Goal: Answer question/provide support: Share knowledge or assist other users

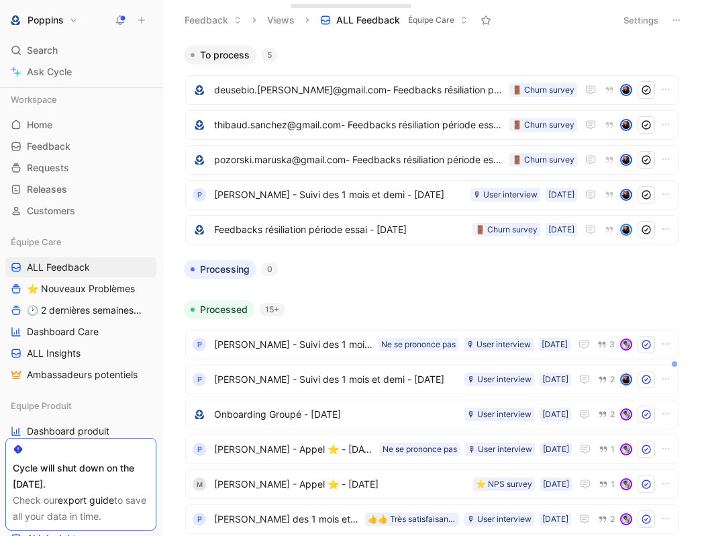
scroll to position [21, 0]
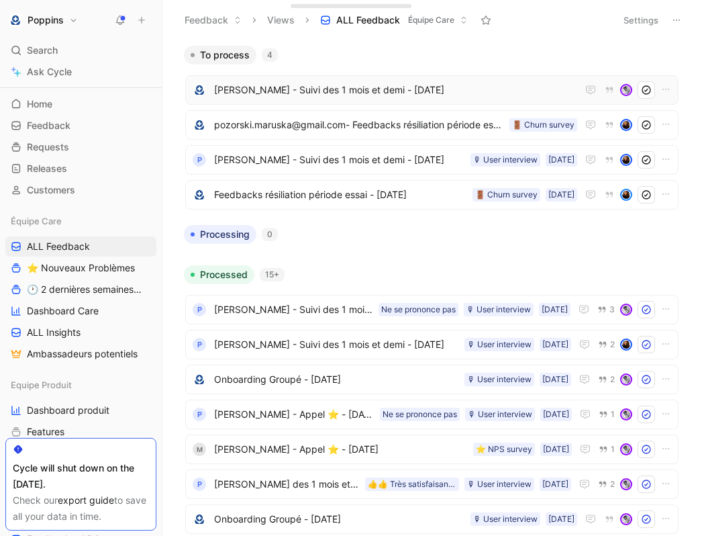
click at [331, 88] on span "[PERSON_NAME] - Suivi des 1 mois et demi - [DATE]" at bounding box center [395, 90] width 363 height 16
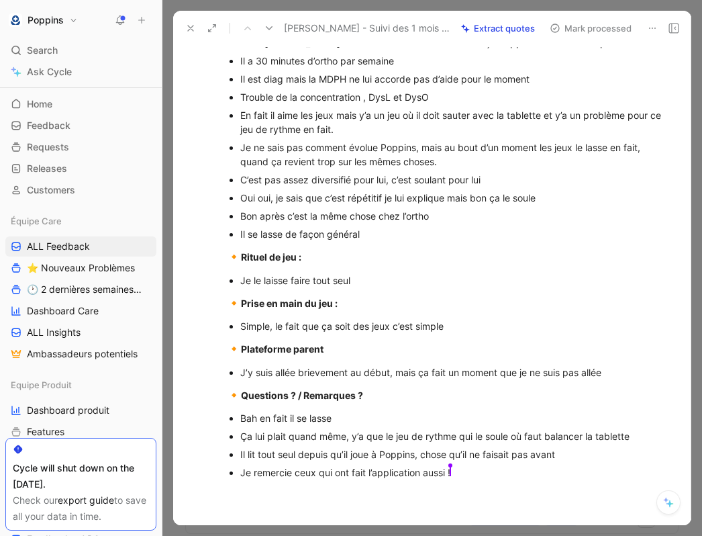
scroll to position [237, 0]
click at [442, 381] on p "J’y suis allée brievement au début, mais ça fait un moment que je ne suis pas a…" at bounding box center [453, 371] width 426 height 18
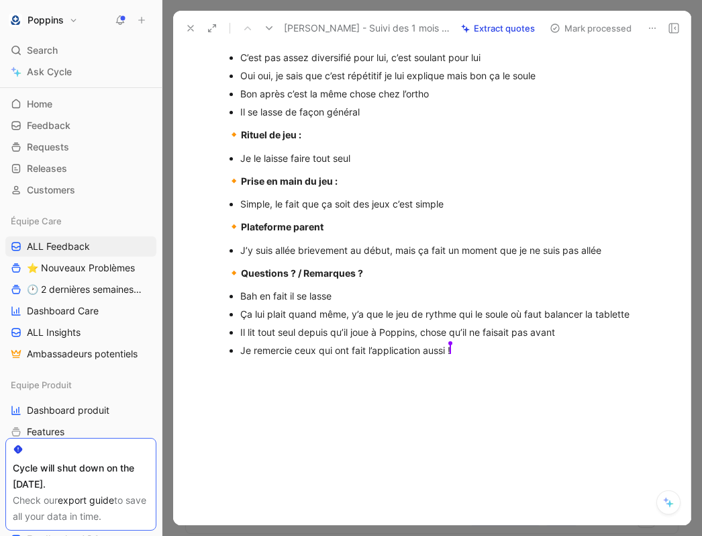
scroll to position [386, 0]
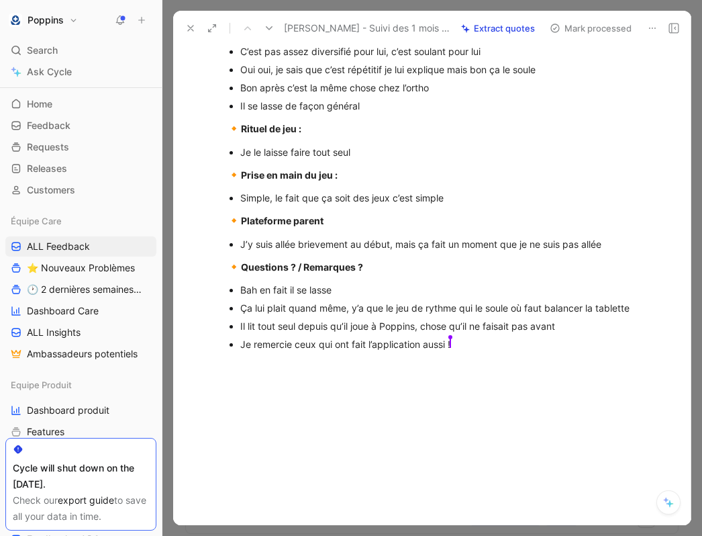
click at [440, 375] on div at bounding box center [446, 444] width 490 height 160
click at [495, 347] on div "Je remercie ceux qui ont fait l’application aussi ! [PERSON_NAME]" at bounding box center [453, 344] width 426 height 14
click at [459, 336] on p "Je remercie ceux qui ont fait l’application aussi ! [PERSON_NAME]" at bounding box center [453, 344] width 426 height 18
drag, startPoint x: 468, startPoint y: 353, endPoint x: 164, endPoint y: 352, distance: 304.0
click at [163, 353] on div "Poppins Search ⌘ K Ask Cycle Workspace Home G then H Feedback G then F Requests…" at bounding box center [351, 268] width 702 height 536
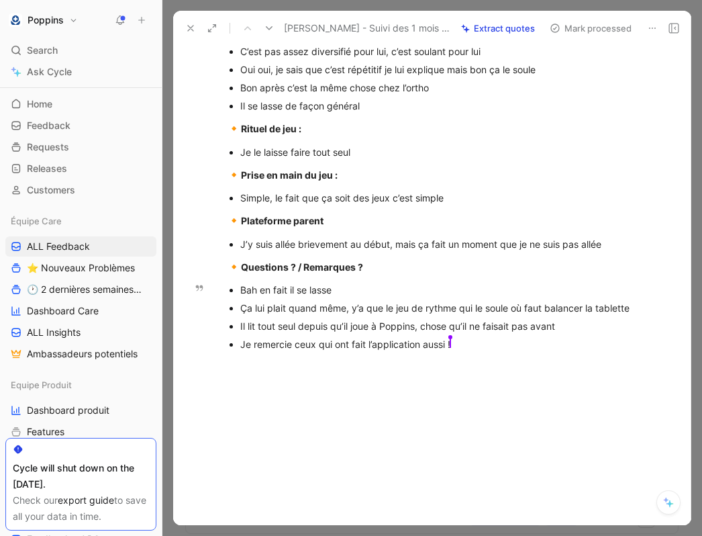
click at [297, 343] on div "Je remercie ceux qui ont fait l’application aussi ! [PERSON_NAME]" at bounding box center [453, 344] width 426 height 14
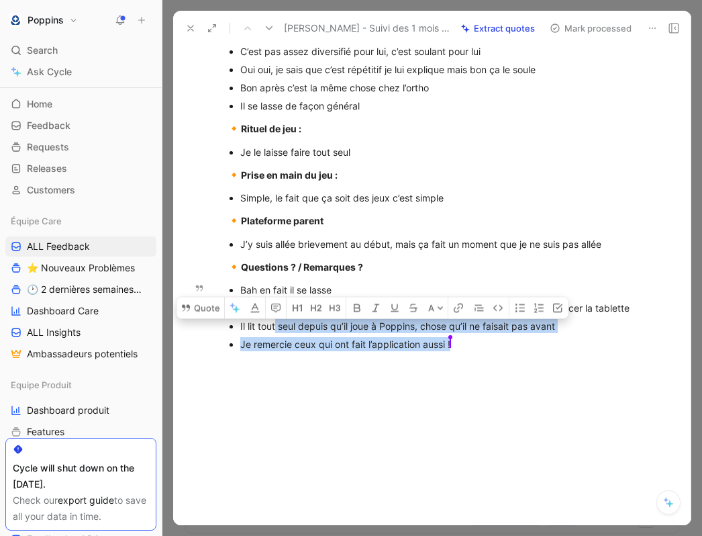
drag, startPoint x: 275, startPoint y: 330, endPoint x: 624, endPoint y: 356, distance: 350.7
click at [624, 356] on div "[URL][DOMAIN_NAME] [PERSON_NAME][EMAIL_ADDRESS][DOMAIN_NAME] - 330643935762 Abo…" at bounding box center [446, 62] width 490 height 604
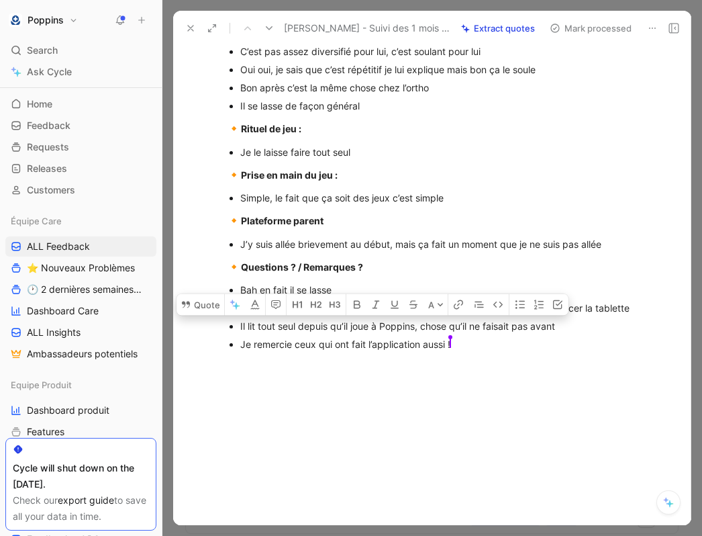
click at [587, 356] on div "[URL][DOMAIN_NAME] [PERSON_NAME][EMAIL_ADDRESS][DOMAIN_NAME] - 330643935762 Abo…" at bounding box center [446, 62] width 490 height 604
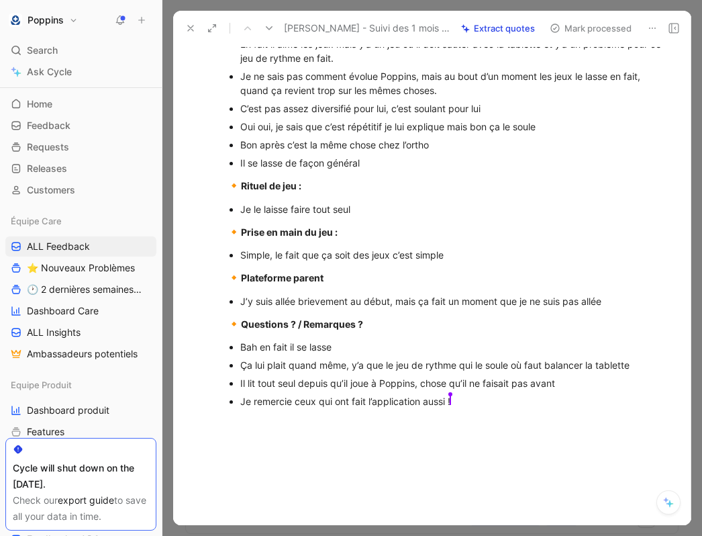
scroll to position [291, 0]
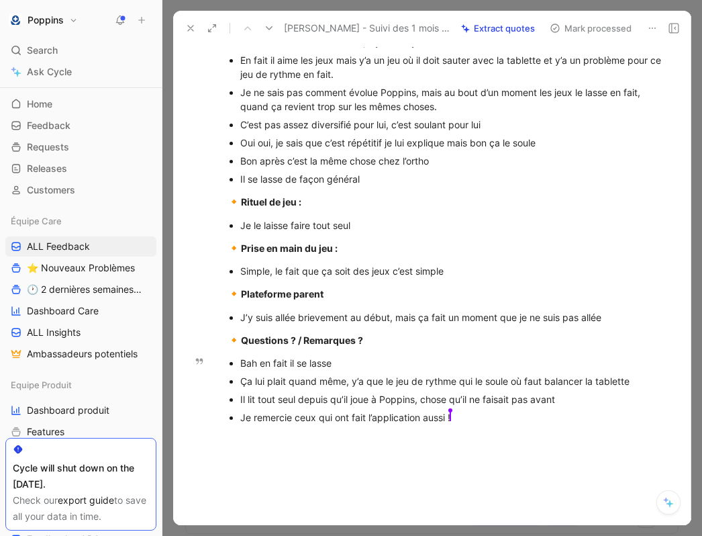
click at [441, 424] on div "Je remercie ceux qui ont fait l’application aussi ! [PERSON_NAME]" at bounding box center [453, 417] width 426 height 14
click at [362, 406] on div "Il lit tout seul depuis qu’il joue à Poppins, chose qu’il ne faisait pas avant" at bounding box center [453, 399] width 426 height 14
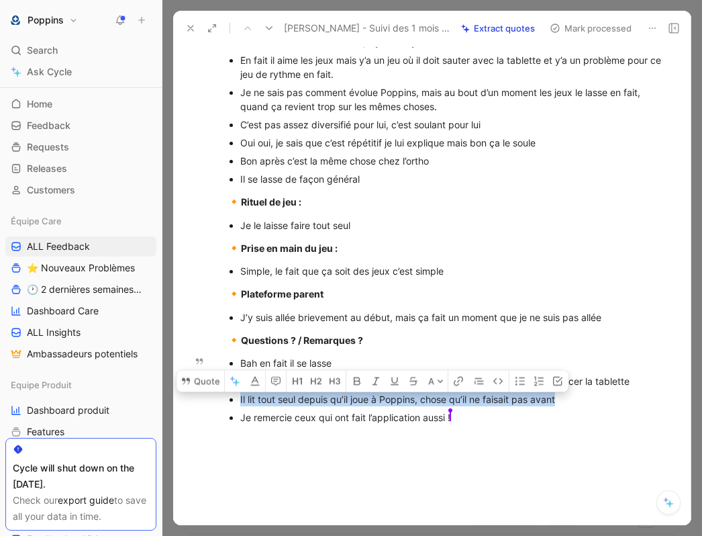
click at [362, 406] on div "Il lit tout seul depuis qu’il joue à Poppins, chose qu’il ne faisait pas avant" at bounding box center [453, 399] width 426 height 14
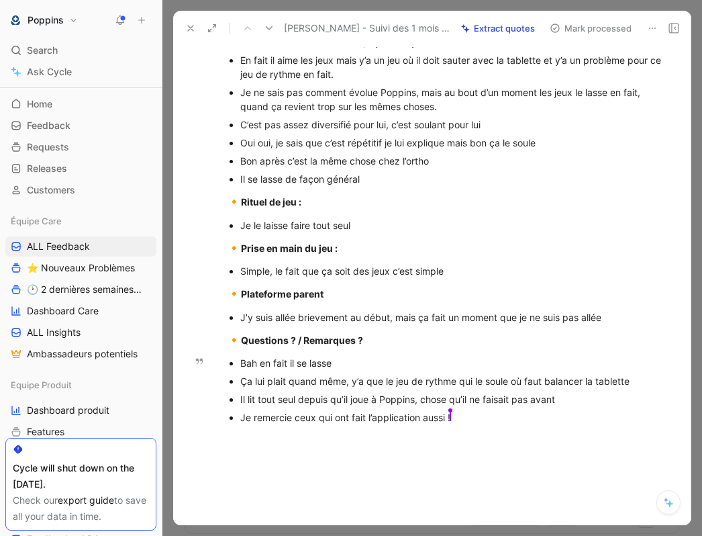
click at [275, 406] on div "Il lit tout seul depuis qu’il joue à Poppins, chose qu’il ne faisait pas avant" at bounding box center [453, 399] width 426 height 14
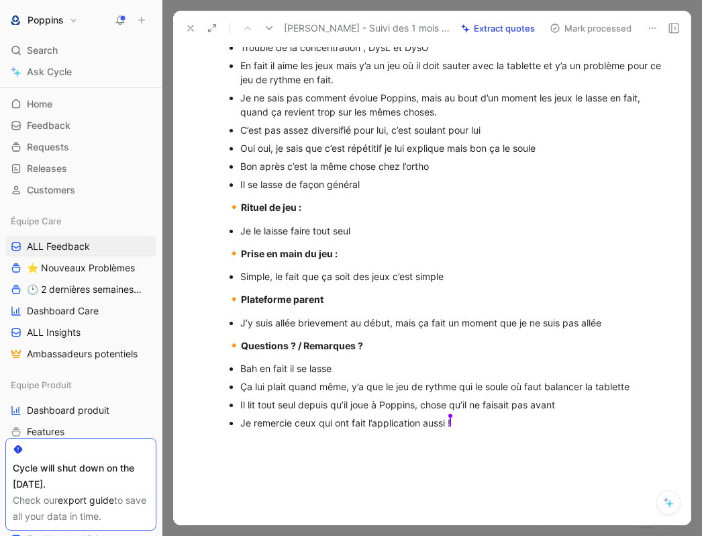
scroll to position [289, 0]
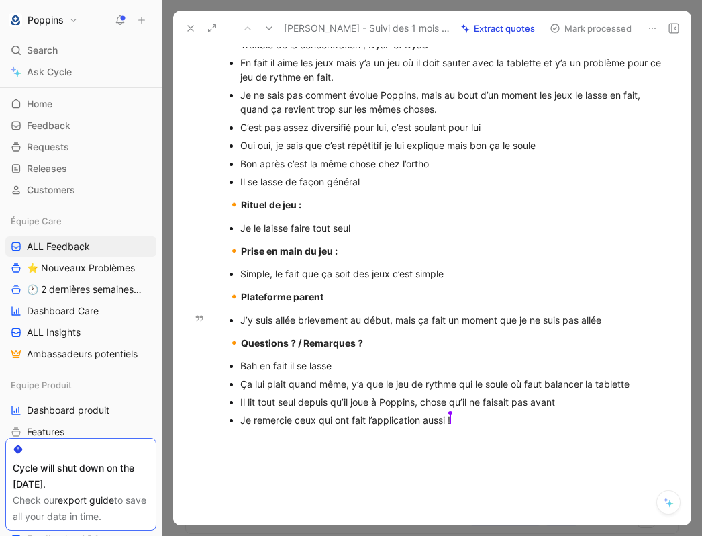
click at [346, 327] on div "J’y suis allée brievement au début, mais ça fait un moment que je ne suis pas a…" at bounding box center [453, 320] width 426 height 14
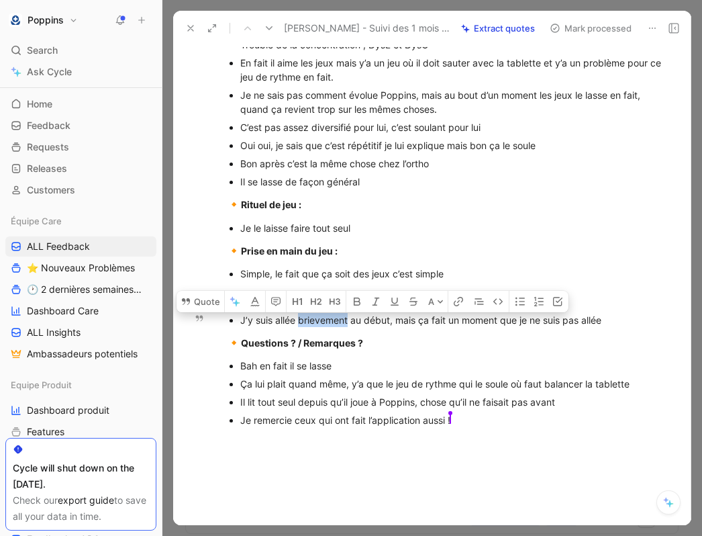
click at [346, 327] on div "J’y suis allée brievement au début, mais ça fait un moment que je ne suis pas a…" at bounding box center [453, 320] width 426 height 14
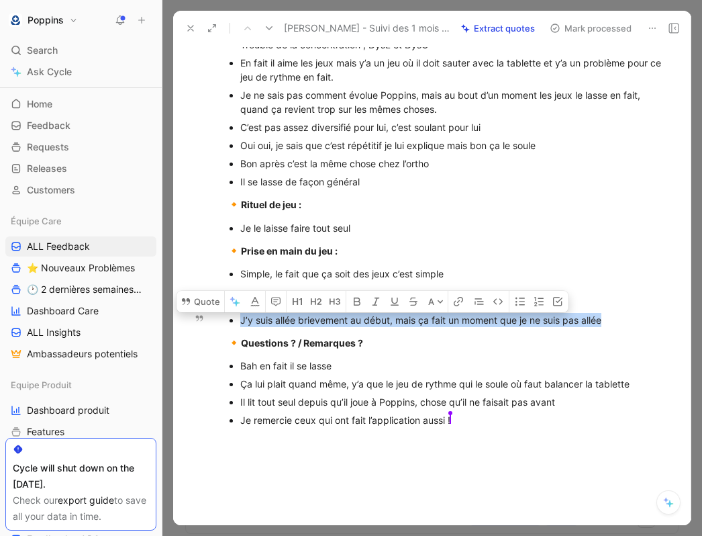
click at [346, 327] on div "J’y suis allée brievement au début, mais ça fait un moment que je ne suis pas a…" at bounding box center [453, 320] width 426 height 14
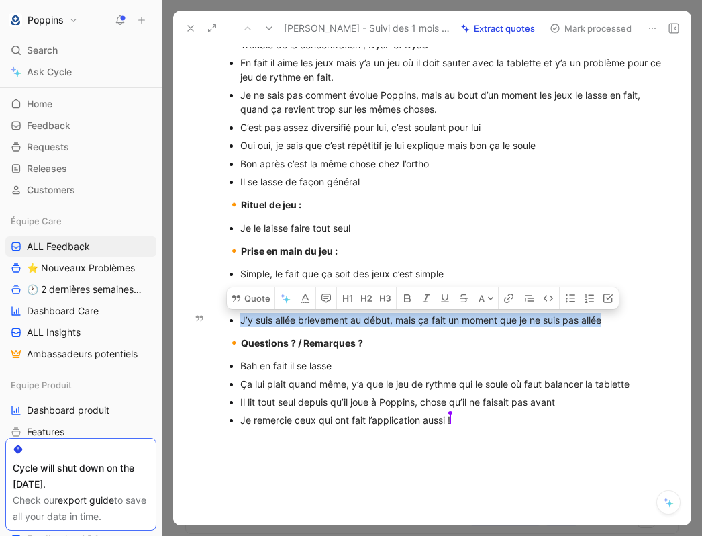
click at [346, 327] on div "J’y suis allée brievement au début, mais ça fait un moment que je ne suis pas a…" at bounding box center [453, 320] width 426 height 14
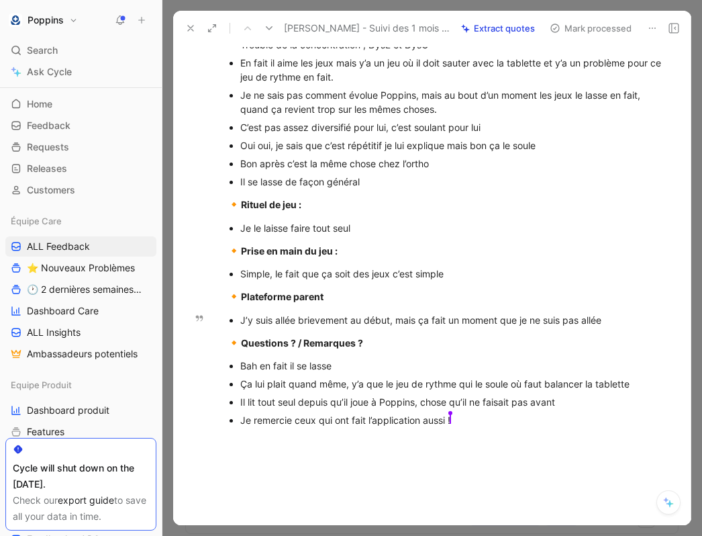
click at [344, 327] on div "J’y suis allée brievement au début, mais ça fait un moment que je ne suis pas a…" at bounding box center [453, 320] width 426 height 14
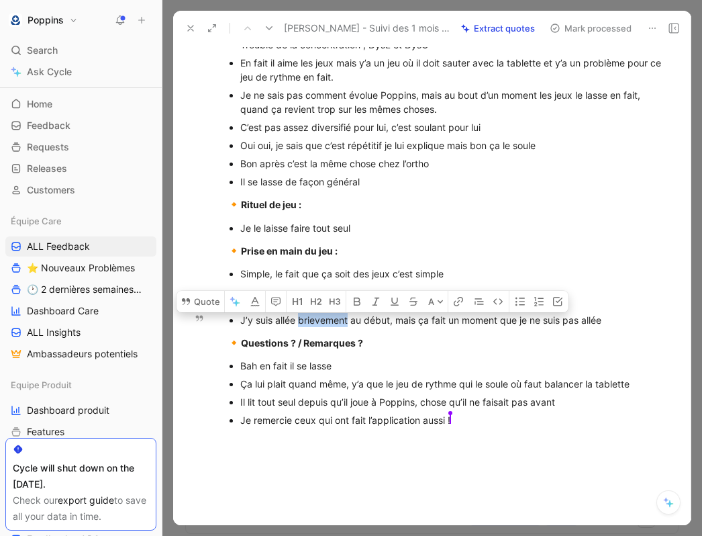
click at [344, 327] on div "J’y suis allée brievement au début, mais ça fait un moment que je ne suis pas a…" at bounding box center [453, 320] width 426 height 14
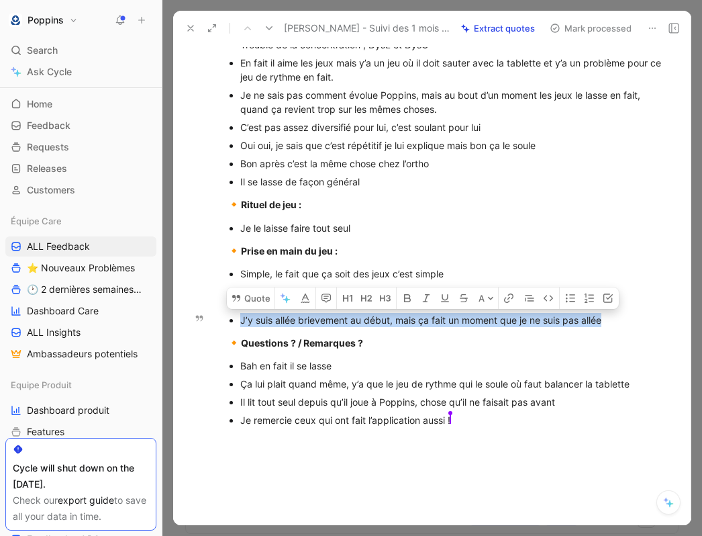
click at [344, 327] on div "J’y suis allée brievement au début, mais ça fait un moment que je ne suis pas a…" at bounding box center [453, 320] width 426 height 14
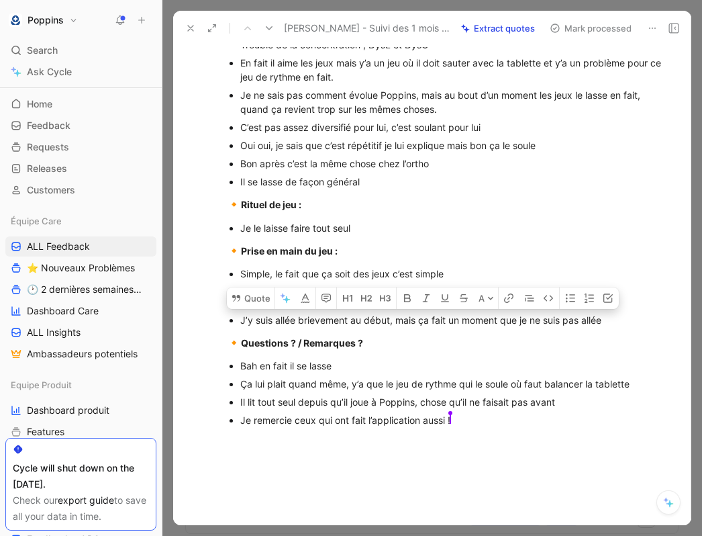
click at [360, 375] on p "Bah en fait il se lasse" at bounding box center [453, 365] width 426 height 18
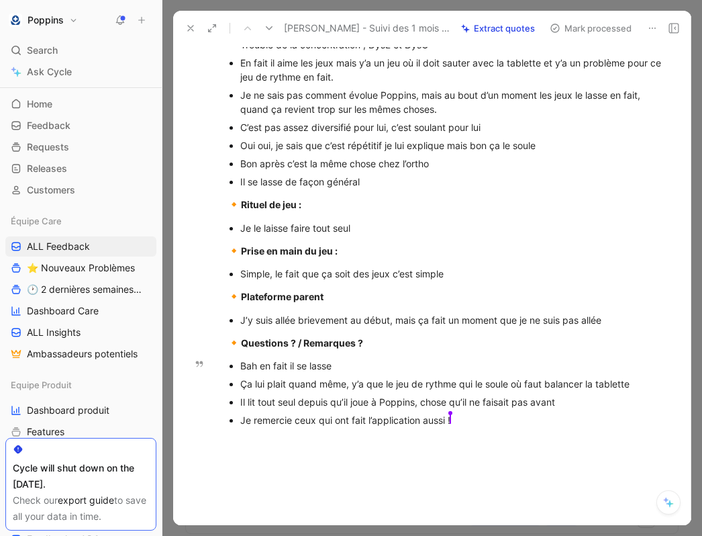
click at [337, 427] on div "Je remercie ceux qui ont fait l’application aussi ! [PERSON_NAME]" at bounding box center [453, 420] width 426 height 14
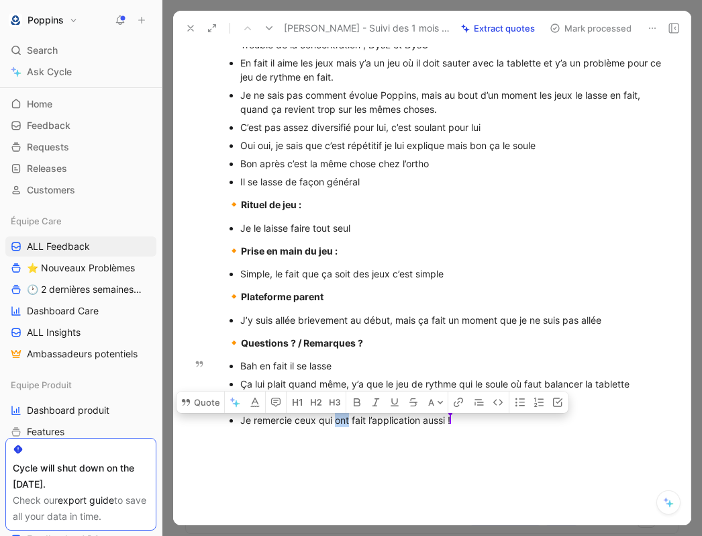
click at [337, 427] on div "Je remercie ceux qui ont fait l’application aussi ! [PERSON_NAME]" at bounding box center [453, 420] width 426 height 14
click at [207, 409] on button "Quote" at bounding box center [201, 398] width 48 height 21
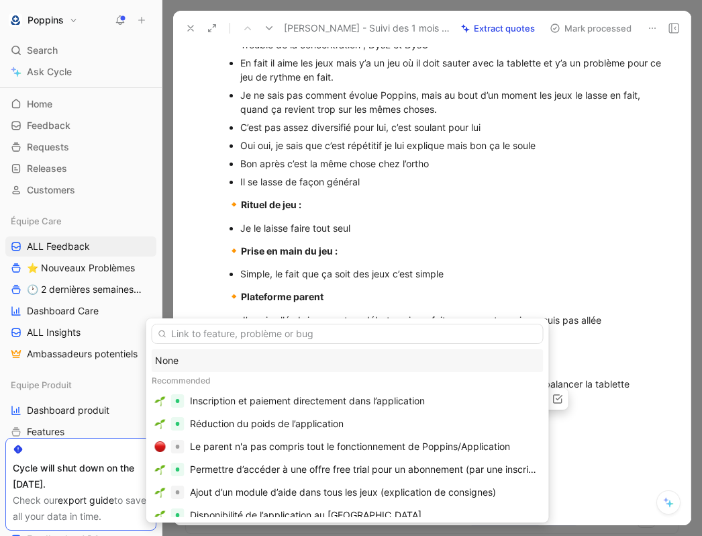
click at [224, 363] on div "None" at bounding box center [347, 360] width 385 height 16
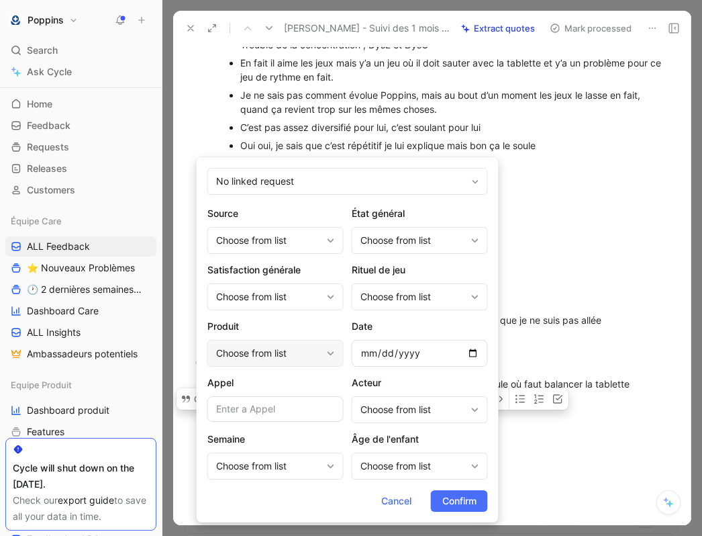
click at [280, 354] on div "Choose from list" at bounding box center [268, 353] width 105 height 16
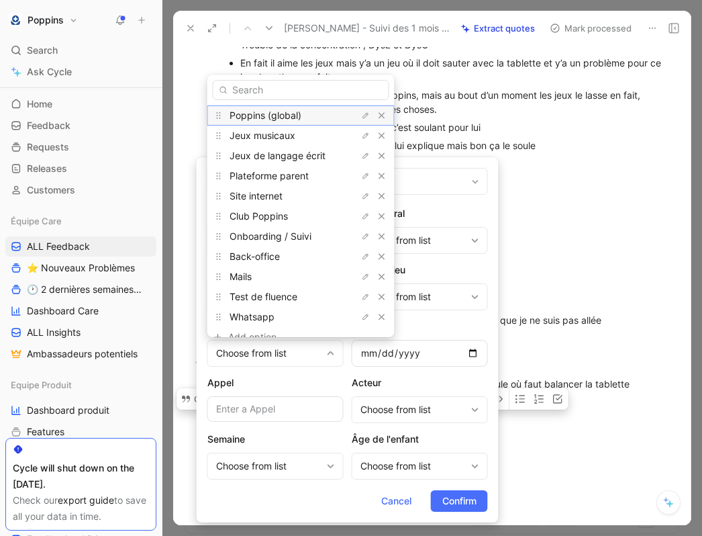
click at [299, 114] on span "Poppins (global)" at bounding box center [266, 114] width 72 height 11
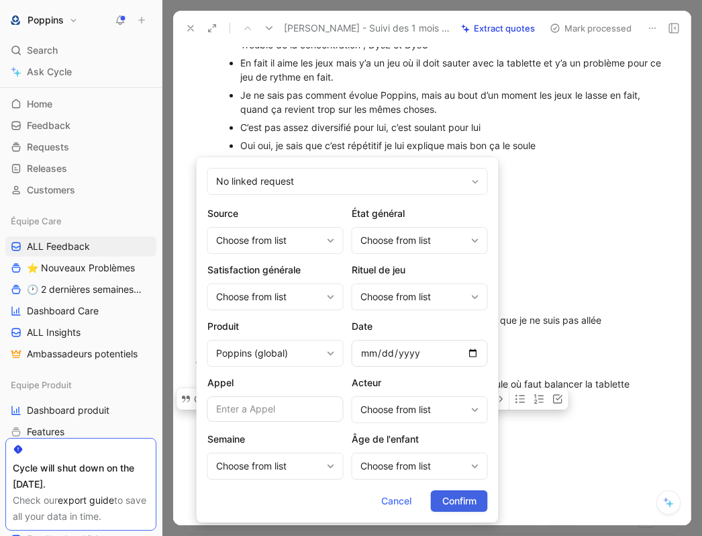
click at [473, 495] on span "Confirm" at bounding box center [459, 501] width 34 height 16
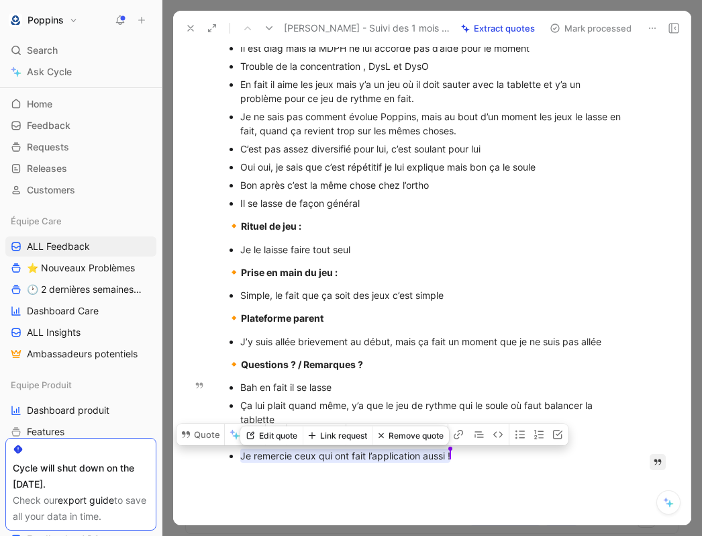
click at [325, 460] on mark "Je remercie ceux qui ont fait l’application aussi !" at bounding box center [345, 455] width 210 height 14
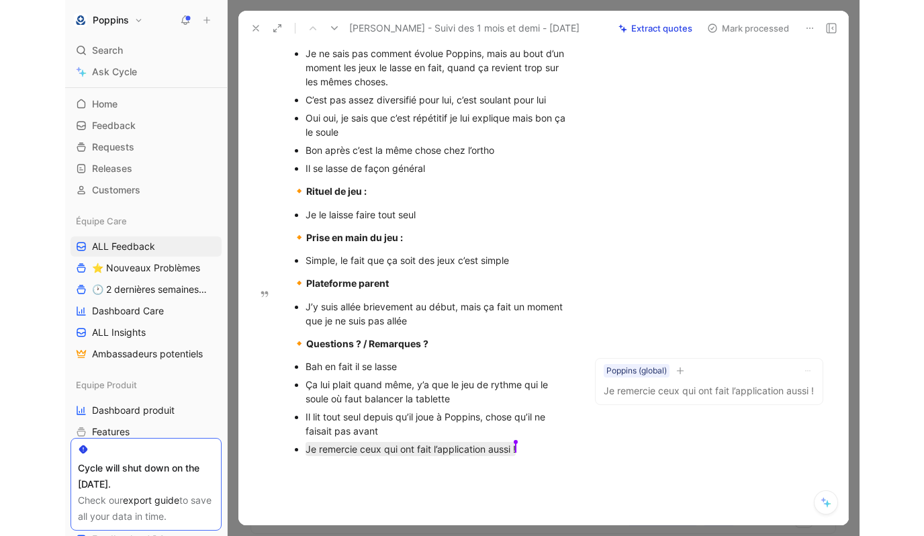
scroll to position [364, 0]
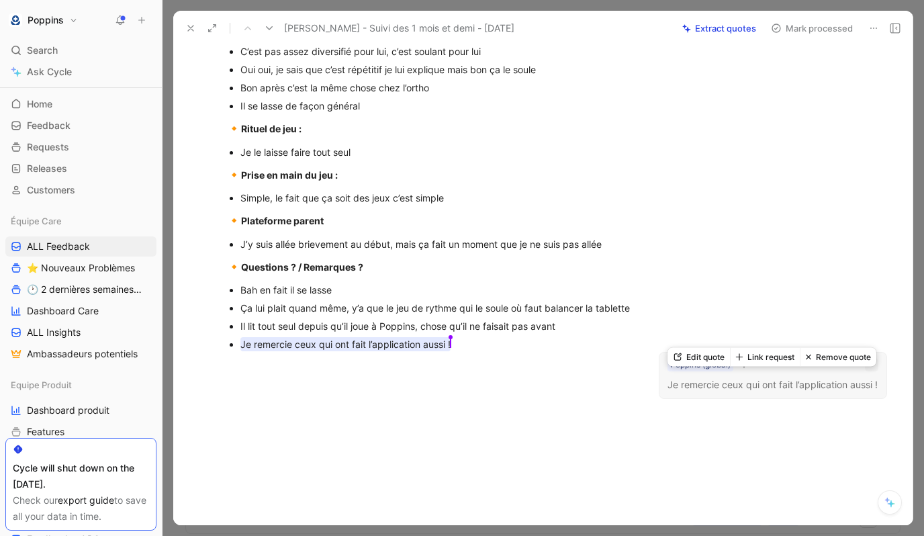
click at [701, 368] on icon "button" at bounding box center [871, 364] width 8 height 8
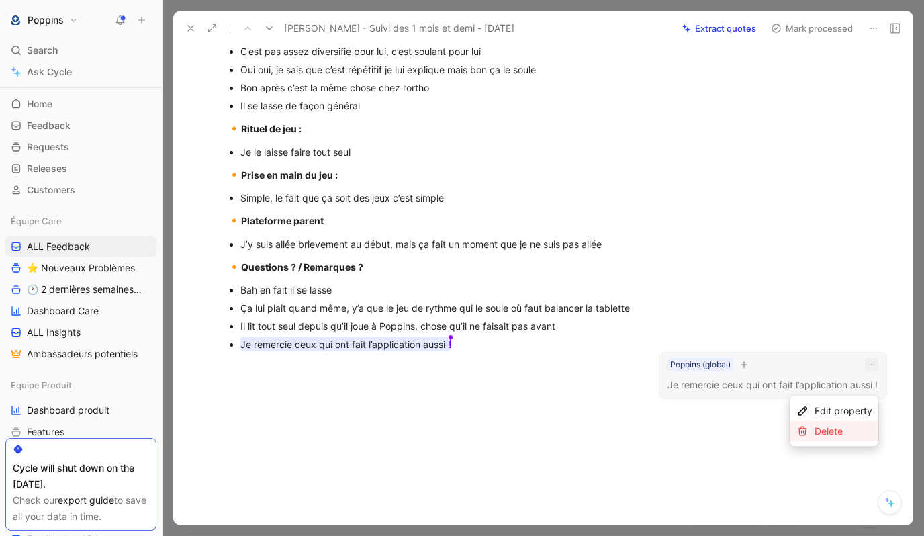
click at [701, 429] on div "Delete" at bounding box center [843, 431] width 58 height 16
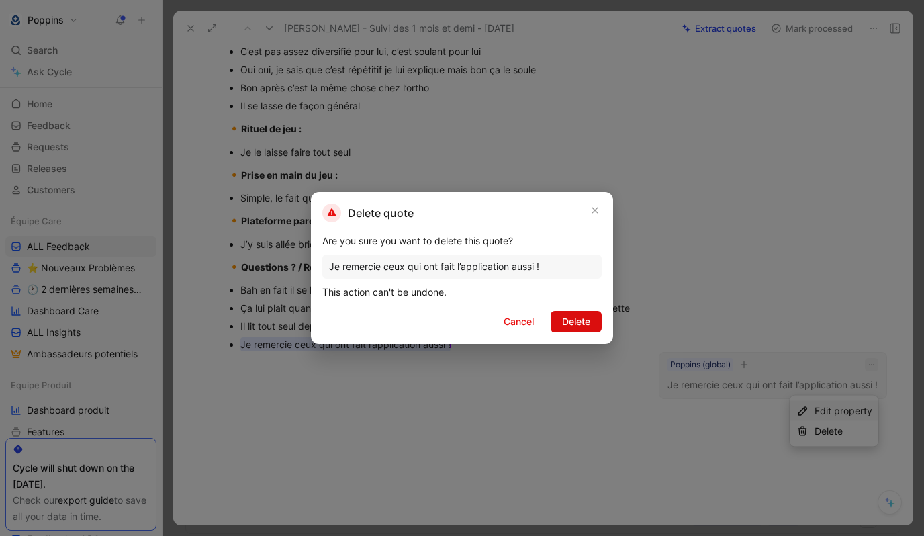
click at [562, 315] on span "Delete" at bounding box center [576, 321] width 28 height 16
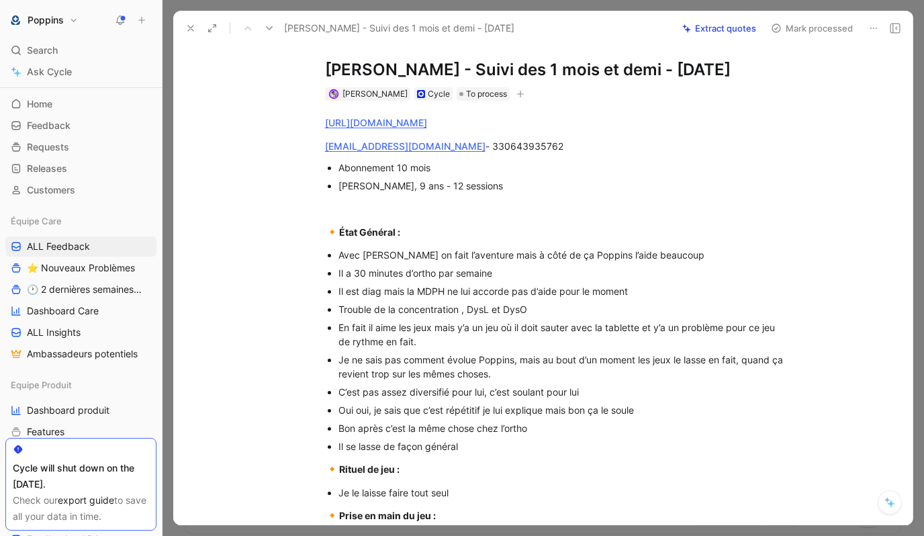
scroll to position [0, 0]
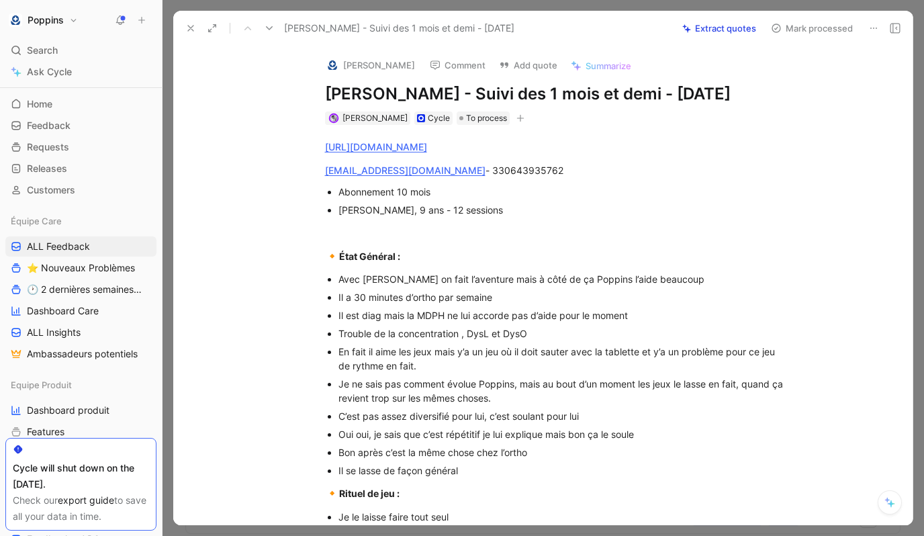
click at [516, 118] on icon "button" at bounding box center [520, 118] width 8 height 8
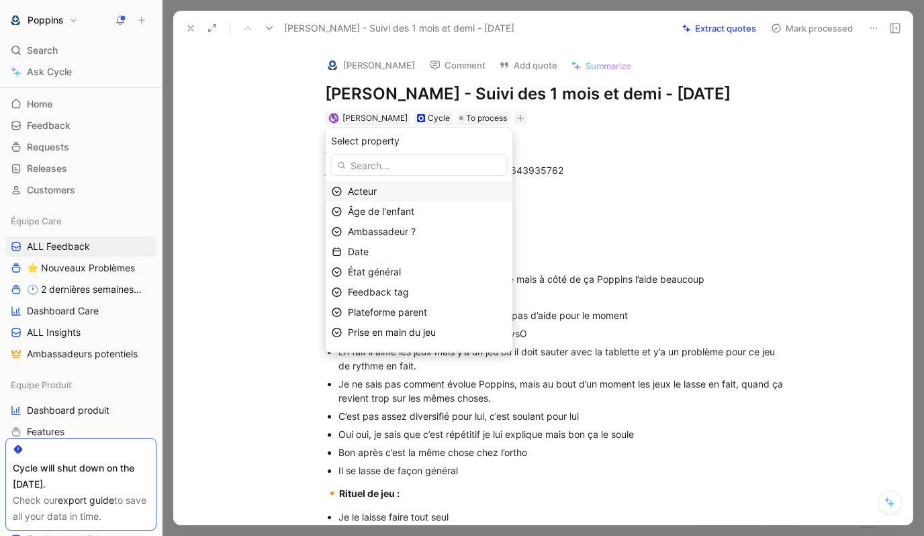
click at [442, 191] on div "Acteur" at bounding box center [427, 191] width 159 height 16
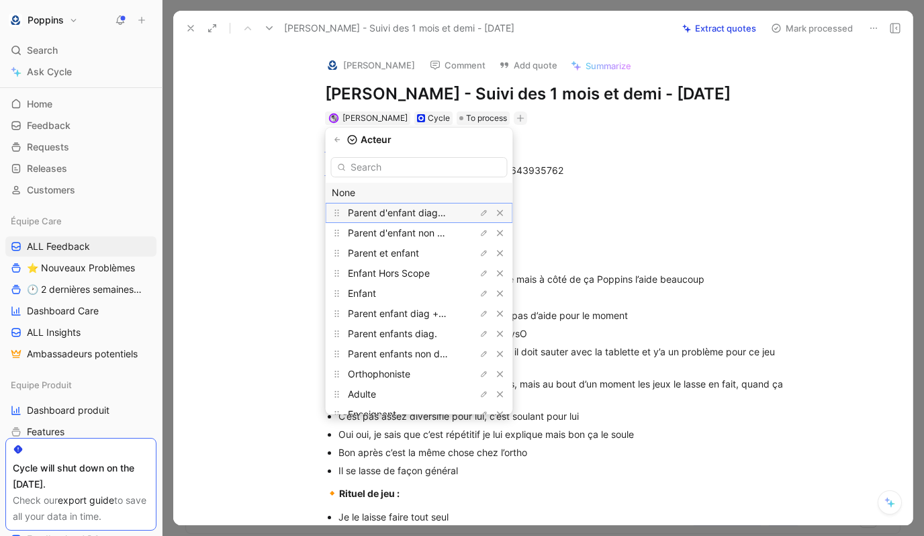
click at [444, 217] on span "Parent d'enfant diagnostiqué" at bounding box center [412, 212] width 128 height 11
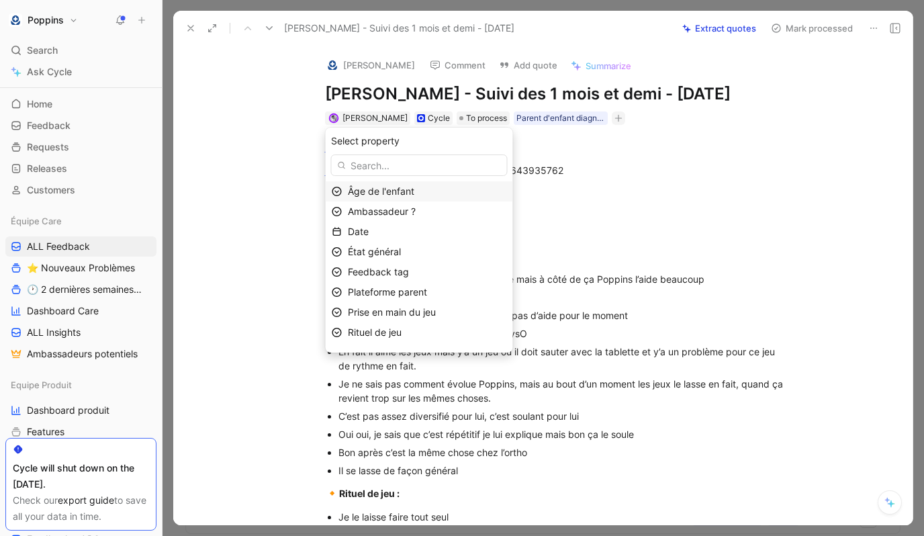
click at [405, 193] on span "Âge de l'enfant" at bounding box center [381, 190] width 66 height 11
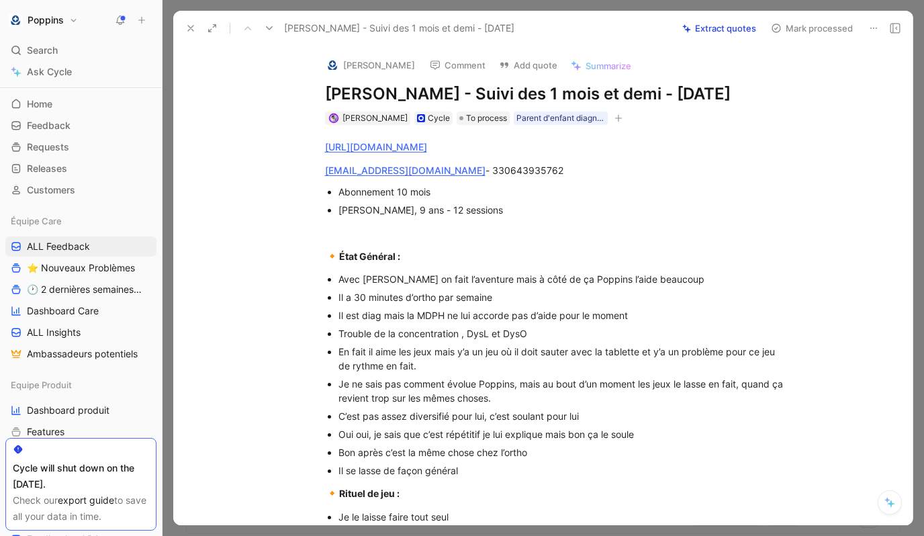
click at [611, 122] on button "button" at bounding box center [617, 117] width 13 height 13
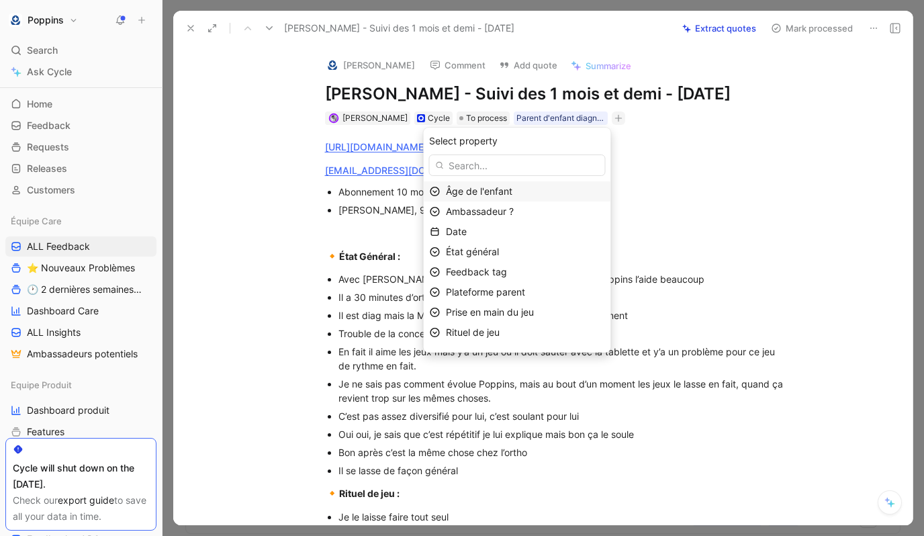
click at [539, 188] on div "Âge de l'enfant" at bounding box center [525, 191] width 159 height 16
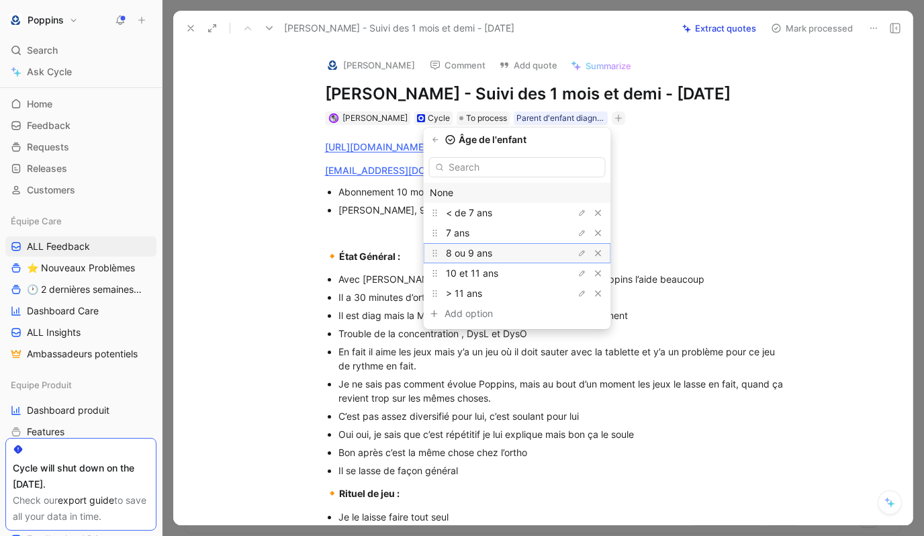
click at [513, 248] on div "8 ou 9 ans" at bounding box center [496, 253] width 101 height 16
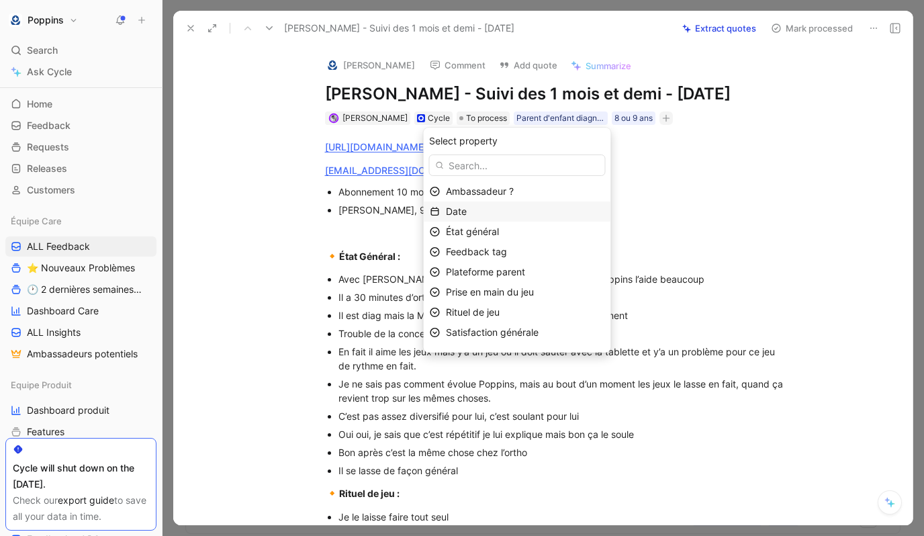
click at [502, 213] on div "Date" at bounding box center [525, 211] width 159 height 16
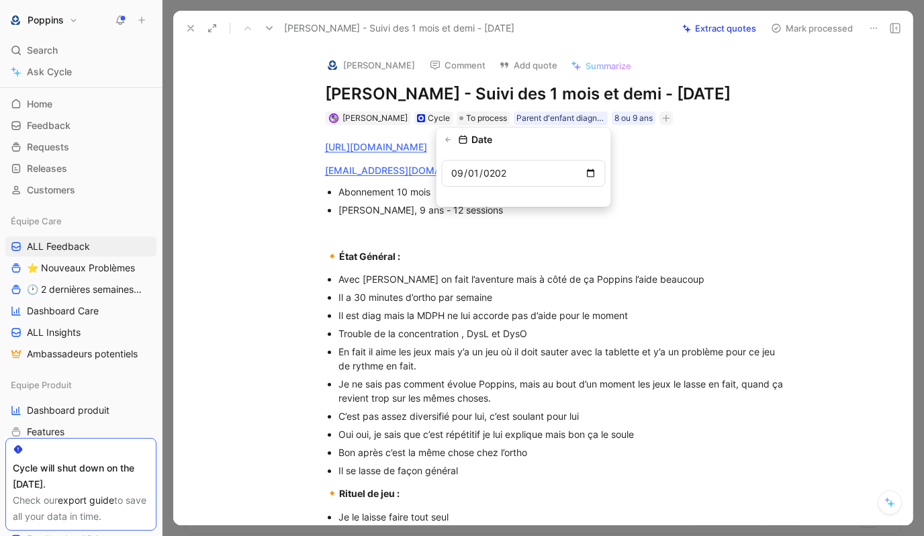
type input "[DATE]"
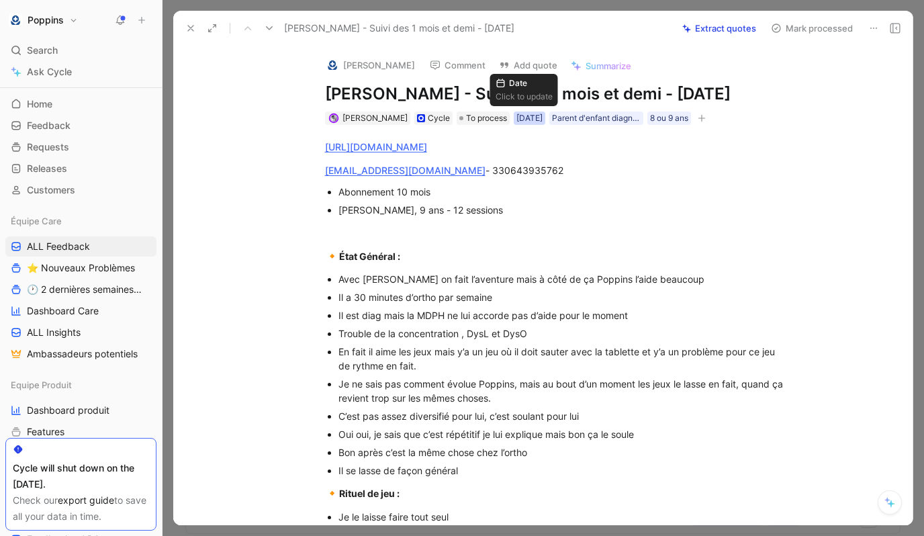
click at [521, 117] on div "[DATE]" at bounding box center [529, 117] width 26 height 13
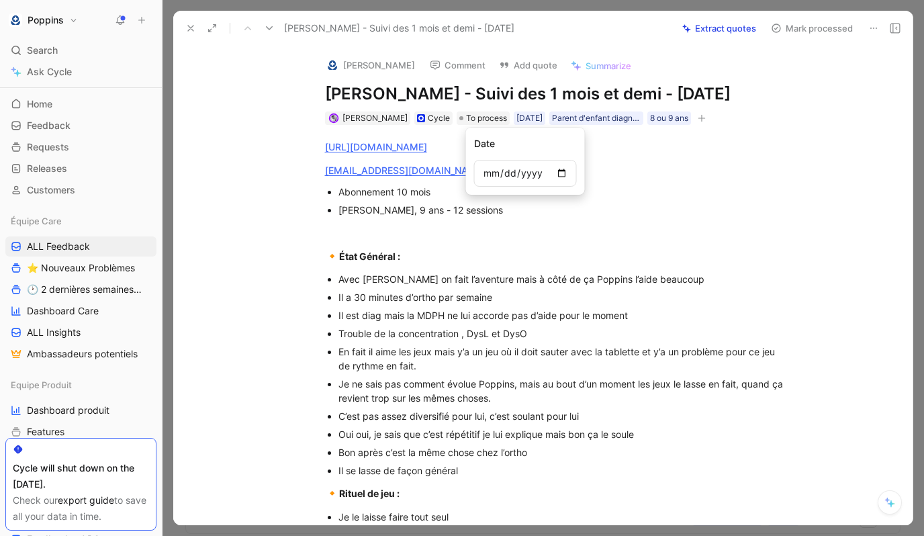
click at [501, 168] on input "[DATE]" at bounding box center [525, 173] width 103 height 27
type input "[DATE]"
click at [465, 260] on div "🔸 État Général :" at bounding box center [557, 256] width 464 height 17
click at [701, 115] on div "[PERSON_NAME] Cycle To process [DATE] Parent d'enfant diagnostiqué 8 ou 9 ans" at bounding box center [557, 118] width 467 height 16
click at [701, 117] on icon "button" at bounding box center [700, 117] width 7 height 1
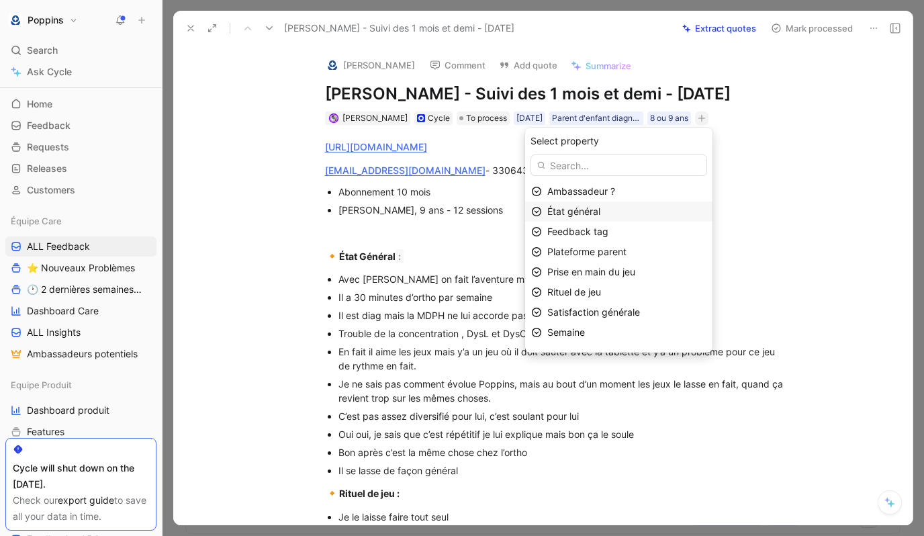
click at [600, 210] on span "État général" at bounding box center [573, 210] width 53 height 11
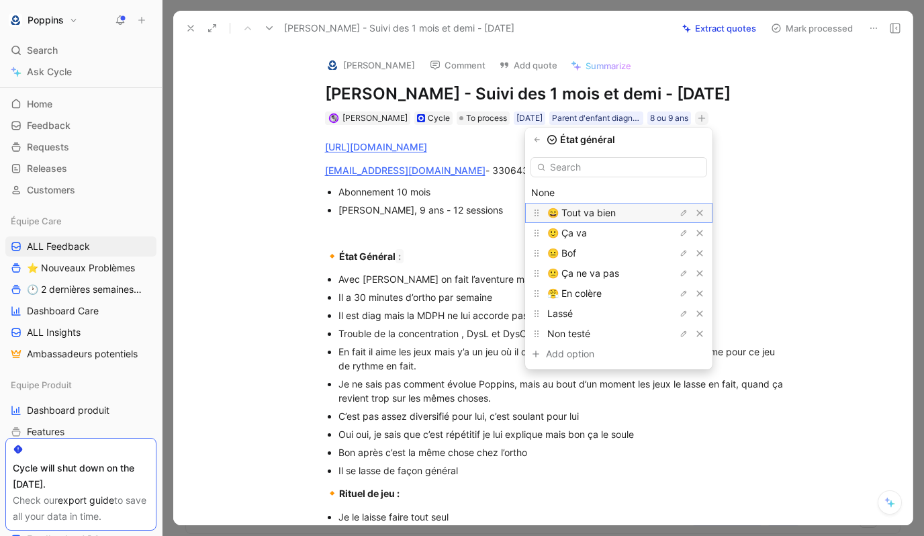
click at [601, 220] on div "😄 Tout va bien" at bounding box center [597, 213] width 101 height 16
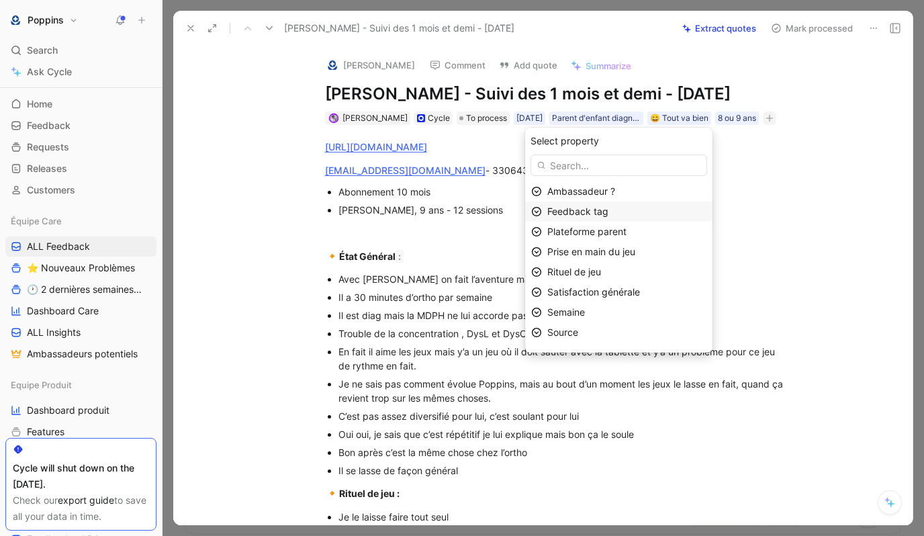
click at [598, 212] on span "Feedback tag" at bounding box center [577, 210] width 61 height 11
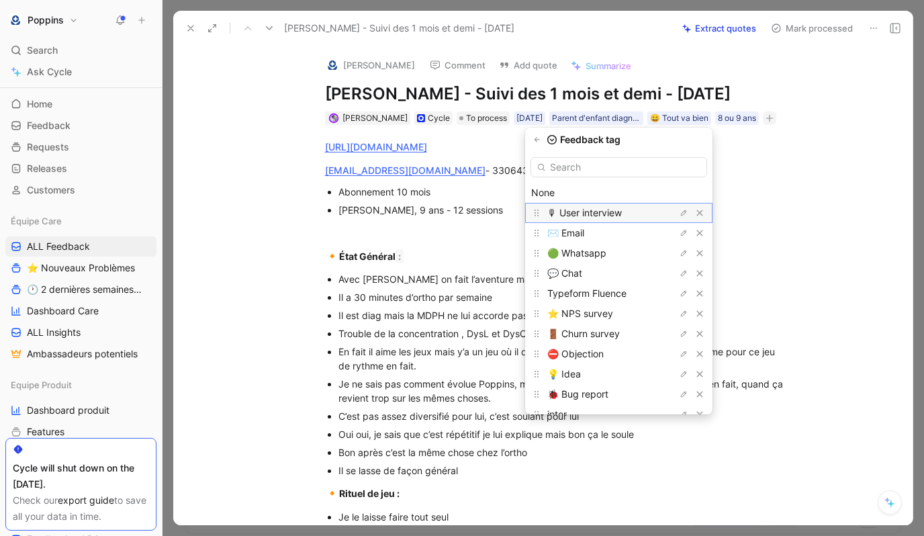
click at [601, 216] on span "🎙 User interview" at bounding box center [584, 212] width 75 height 11
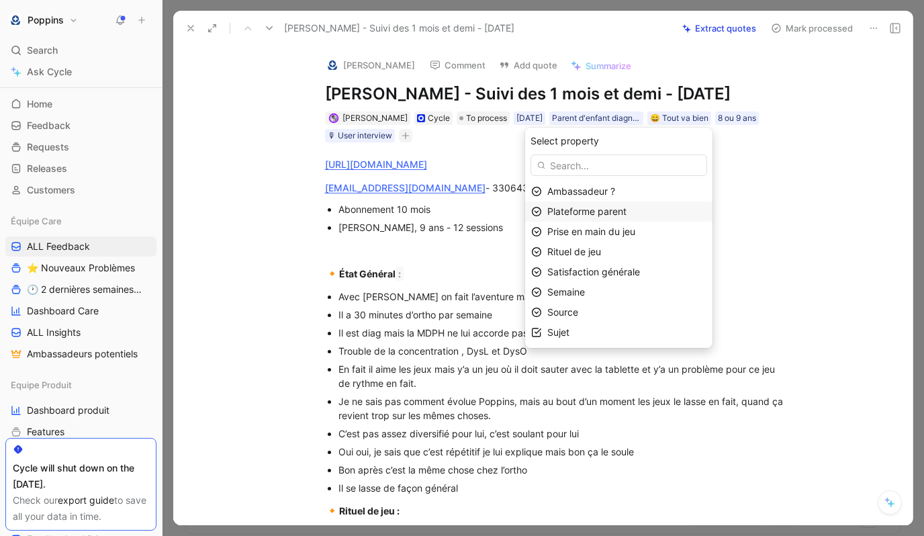
click at [603, 209] on span "Plateforme parent" at bounding box center [586, 210] width 79 height 11
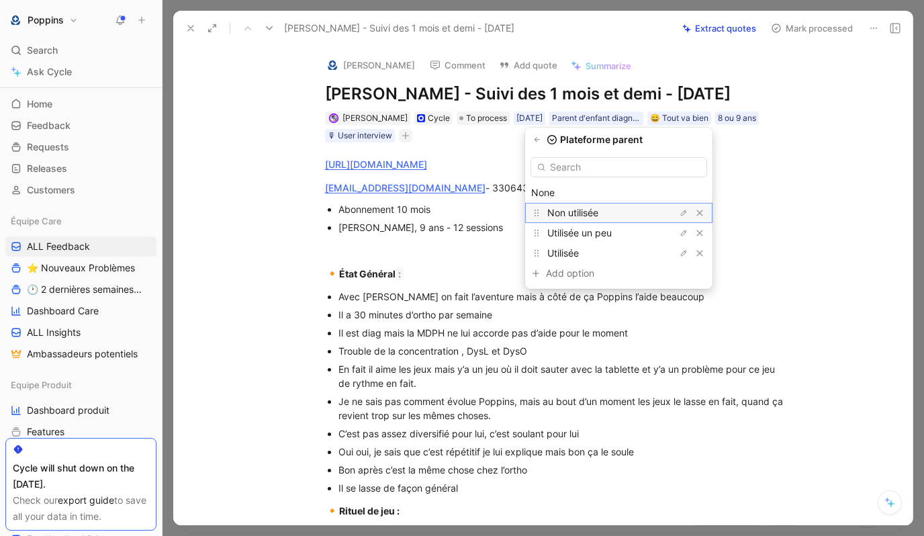
click at [598, 213] on span "Non utilisée" at bounding box center [572, 212] width 51 height 11
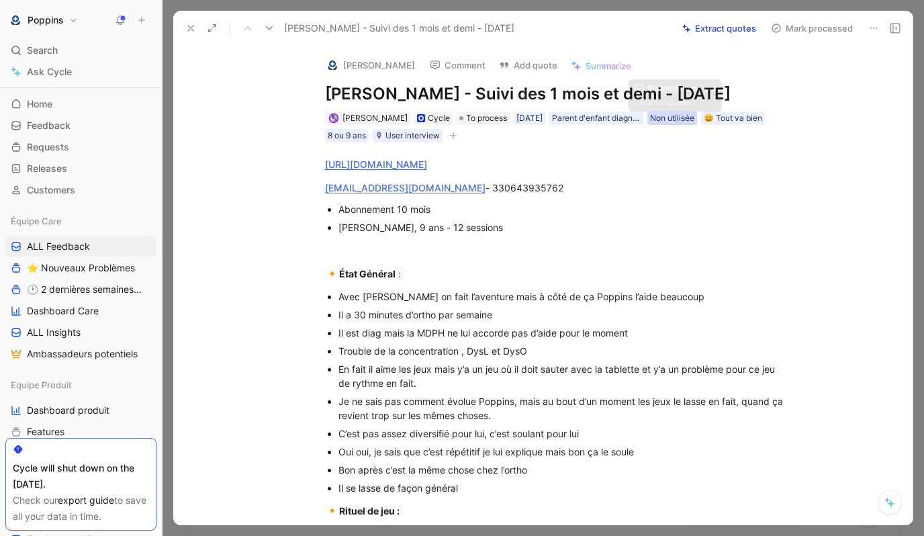
click at [689, 118] on div "Non utilisée" at bounding box center [672, 117] width 44 height 13
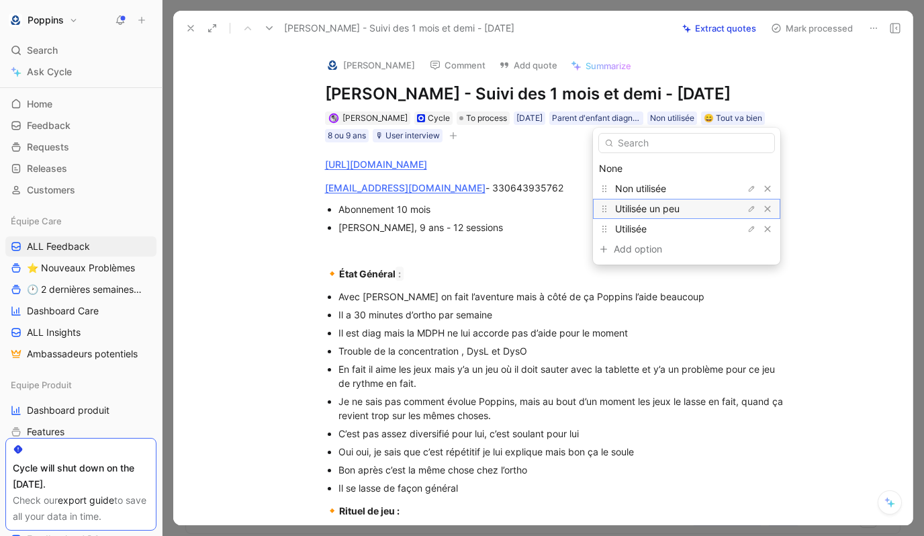
click at [650, 203] on span "Utilisée un peu" at bounding box center [647, 208] width 64 height 11
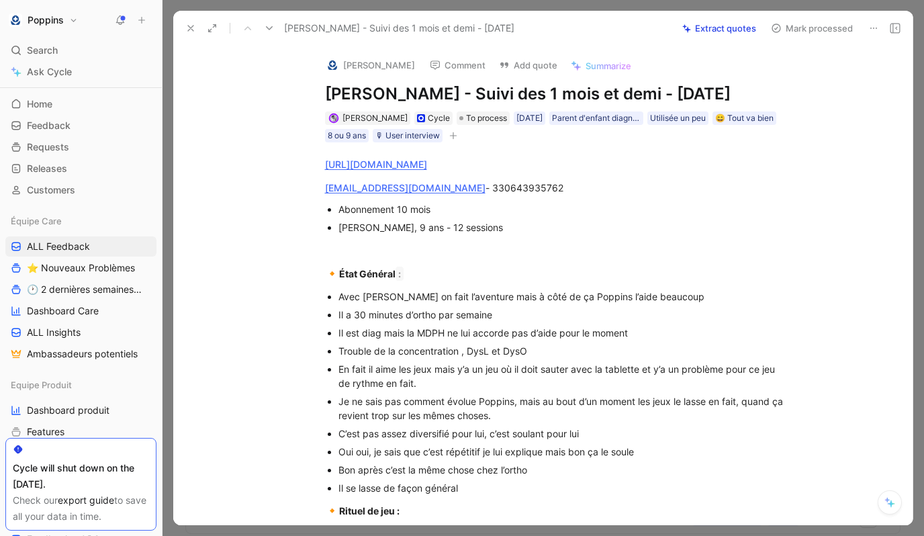
click at [457, 134] on icon "button" at bounding box center [453, 136] width 8 height 8
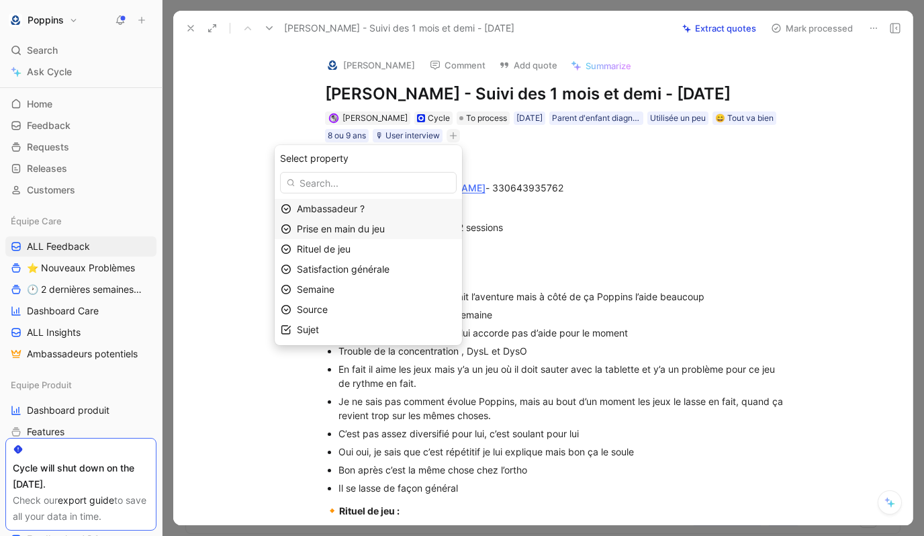
click at [385, 223] on span "Prise en main du jeu" at bounding box center [341, 228] width 88 height 11
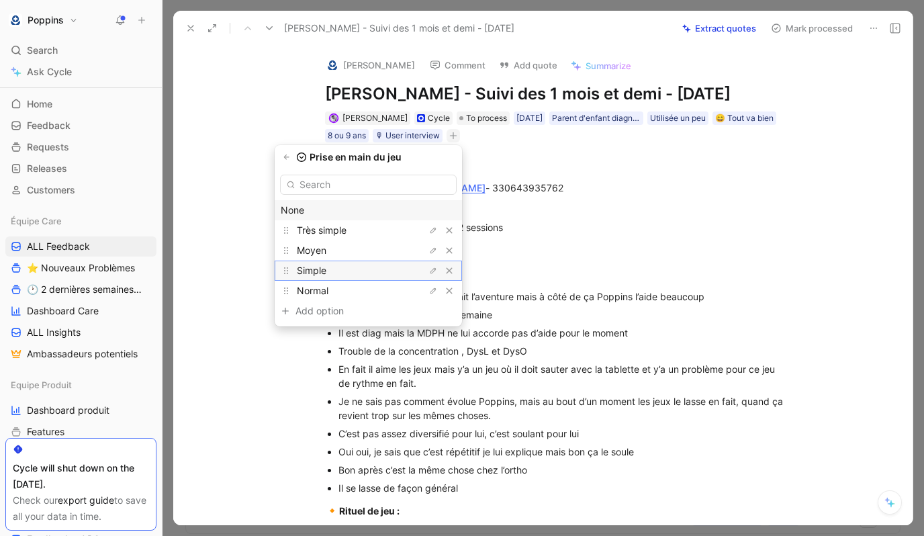
click at [378, 275] on div "Simple" at bounding box center [347, 270] width 101 height 16
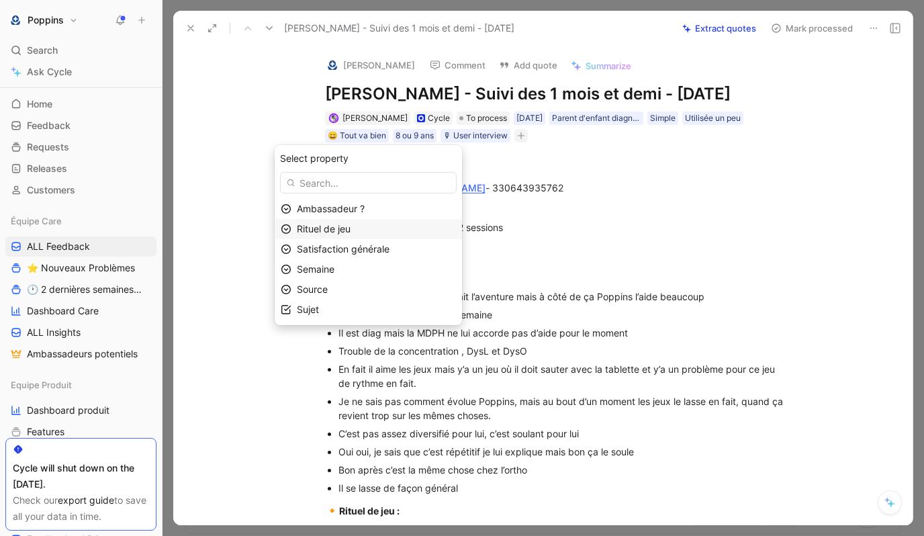
click at [350, 232] on span "Rituel de jeu" at bounding box center [324, 228] width 54 height 11
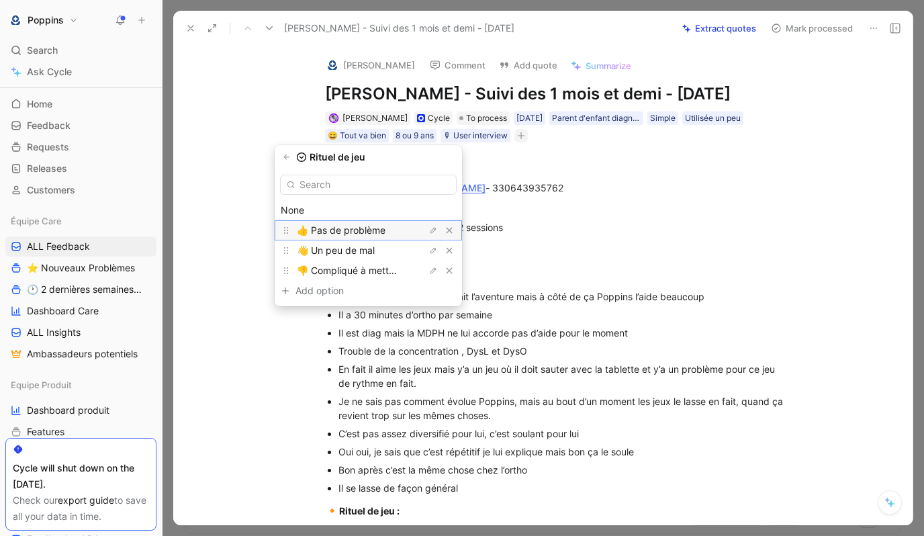
click at [356, 230] on span "👍 Pas de problème" at bounding box center [341, 229] width 89 height 11
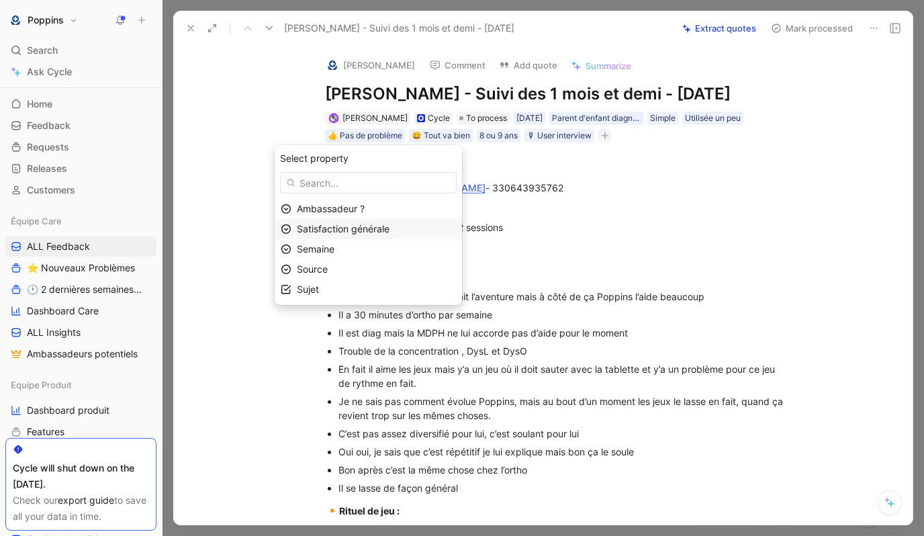
click at [356, 227] on span "Satisfaction générale" at bounding box center [343, 228] width 93 height 11
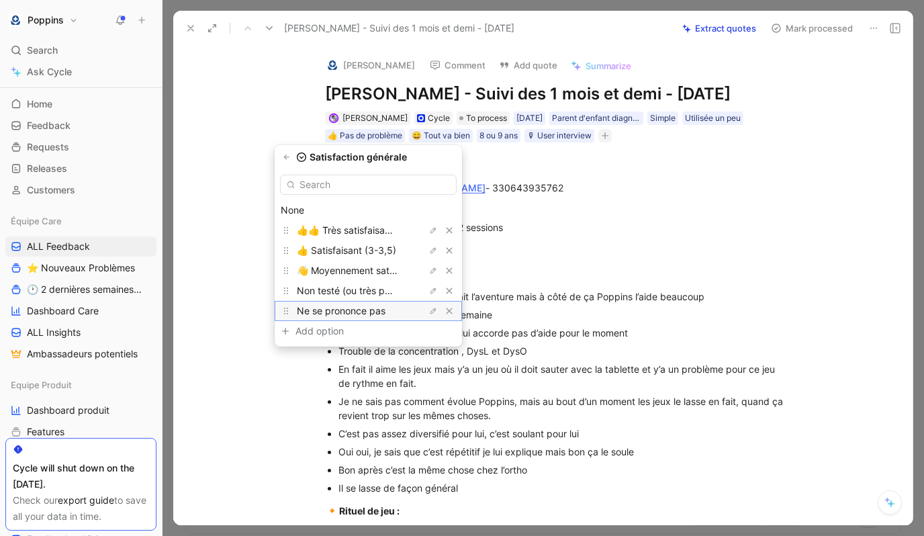
click at [373, 311] on span "Ne se prononce pas" at bounding box center [341, 310] width 89 height 11
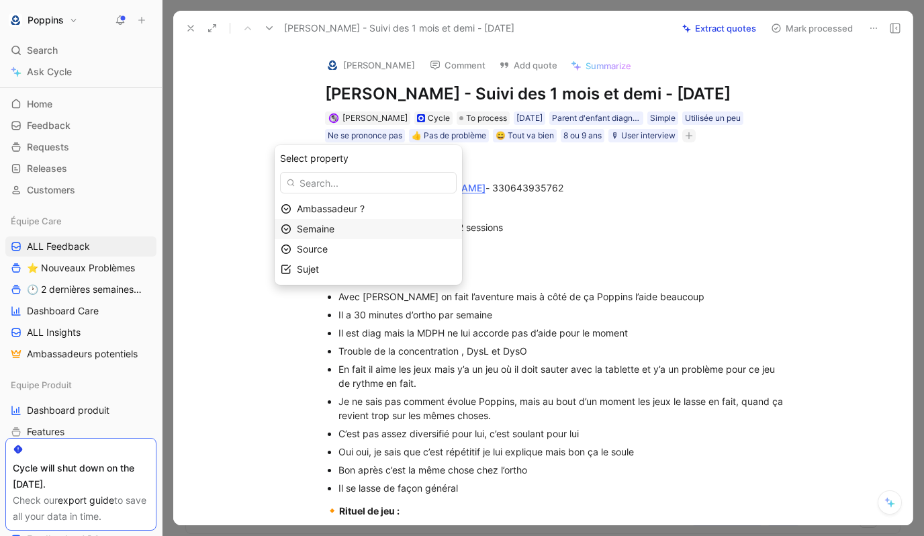
click at [332, 227] on span "Semaine" at bounding box center [316, 228] width 38 height 11
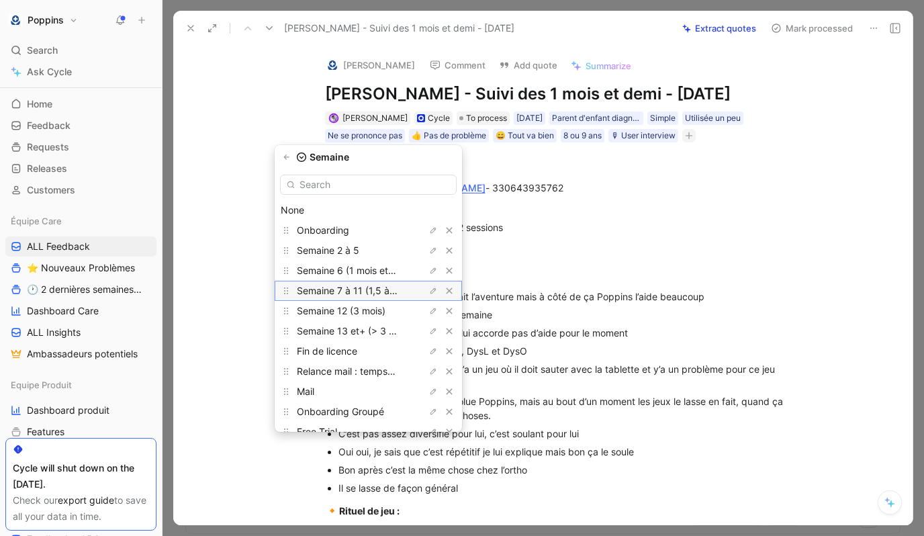
click at [361, 290] on span "Semaine 7 à 11 (1,5 à 3 mois)" at bounding box center [361, 290] width 128 height 11
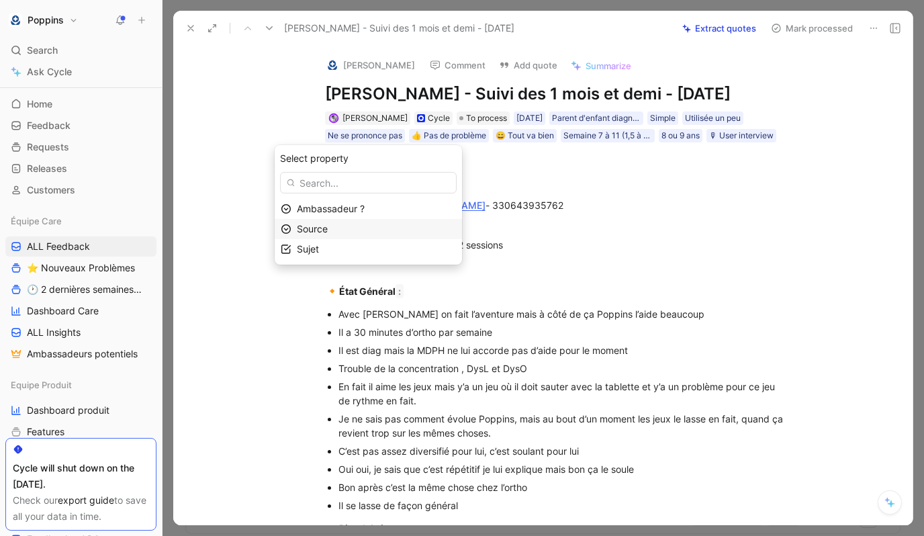
click at [399, 232] on div "Source" at bounding box center [376, 229] width 159 height 16
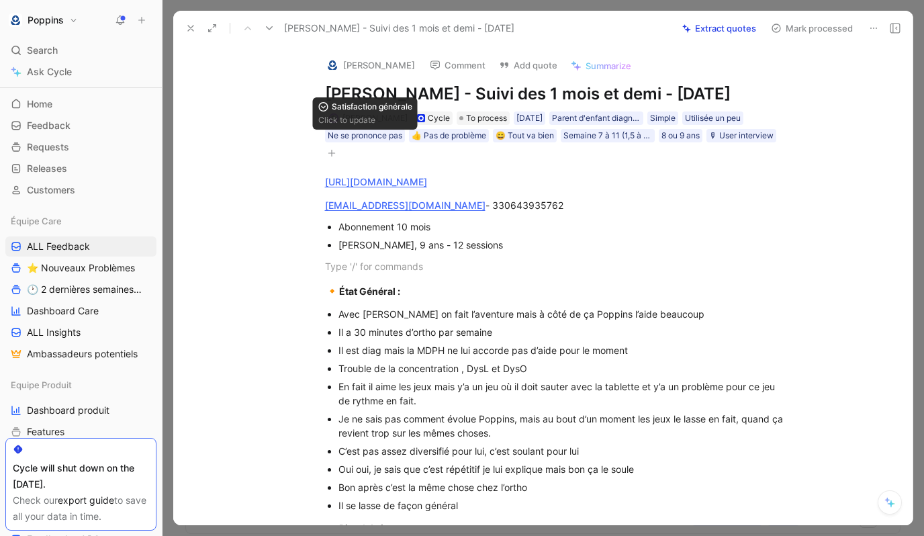
click at [333, 148] on button "button" at bounding box center [331, 152] width 13 height 13
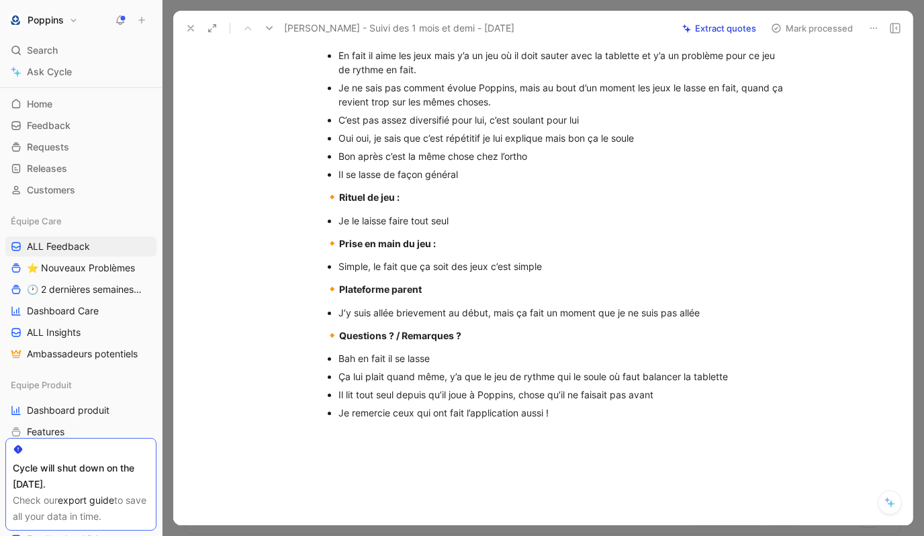
scroll to position [354, 0]
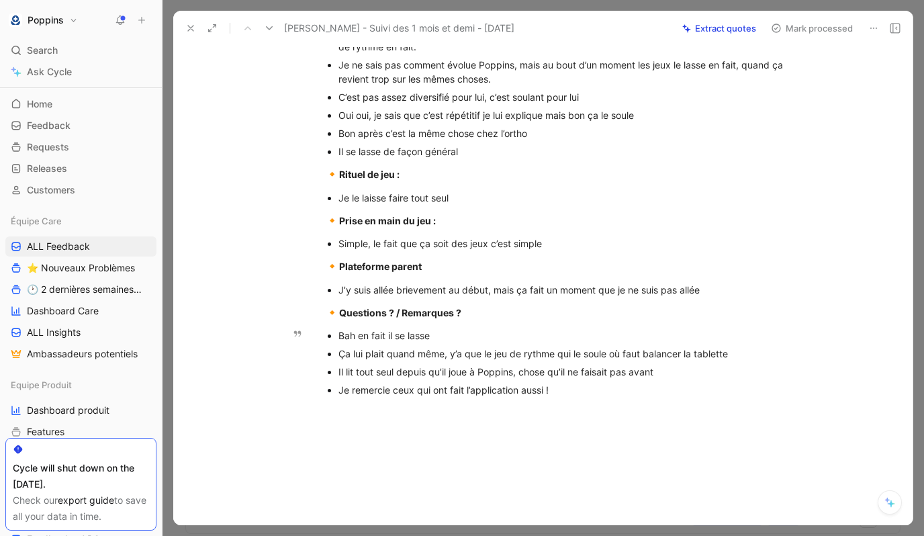
click at [324, 349] on ul "Bah en fait il se [PERSON_NAME] lui plait quand même, y’a que le jeu de rythme …" at bounding box center [556, 362] width 515 height 72
click at [461, 371] on div "Il lit tout seul depuis qu’il joue à Poppins, chose qu’il ne faisait pas avant" at bounding box center [563, 371] width 451 height 14
click at [331, 353] on button "Quote" at bounding box center [325, 349] width 48 height 21
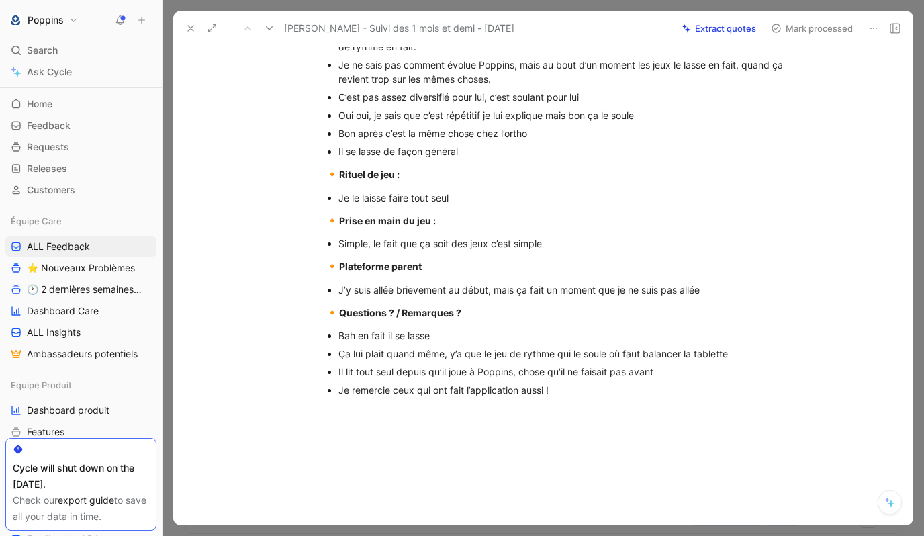
click at [426, 363] on p "Il lit tout seul depuis qu’il joue à Poppins, chose qu’il ne faisait pas avant" at bounding box center [563, 371] width 451 height 18
click at [426, 363] on button "A" at bounding box center [435, 352] width 23 height 21
click at [444, 368] on div "Il lit tout seul depuis qu’il joue à Poppins, chose qu’il ne faisait pas avant" at bounding box center [563, 371] width 451 height 14
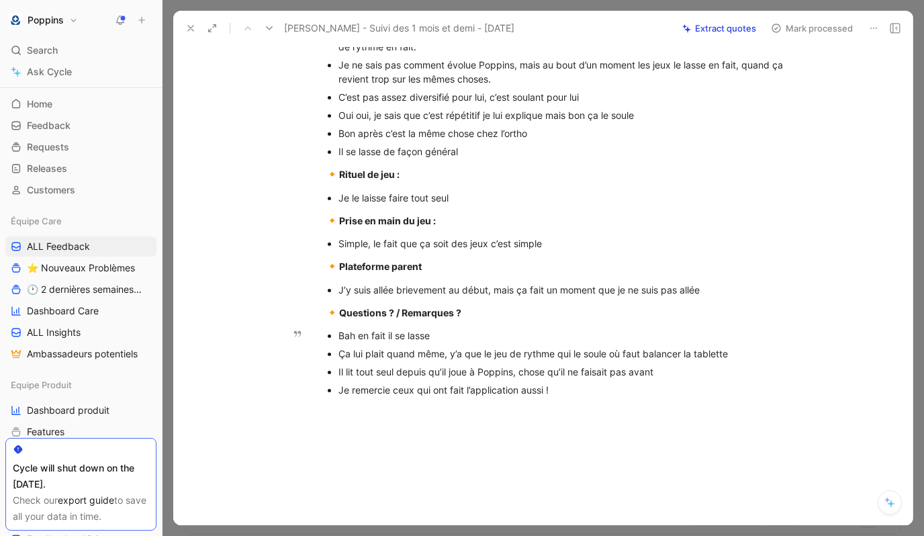
click at [444, 368] on div "Il lit tout seul depuis qu’il joue à Poppins, chose qu’il ne faisait pas avant" at bounding box center [563, 371] width 451 height 14
copy div "Il lit tout seul depuis qu’il joue à Poppins, chose qu’il ne faisait pas avant"
click at [448, 393] on div "Je remercie ceux qui ont fait l’application aussi !" at bounding box center [563, 390] width 451 height 14
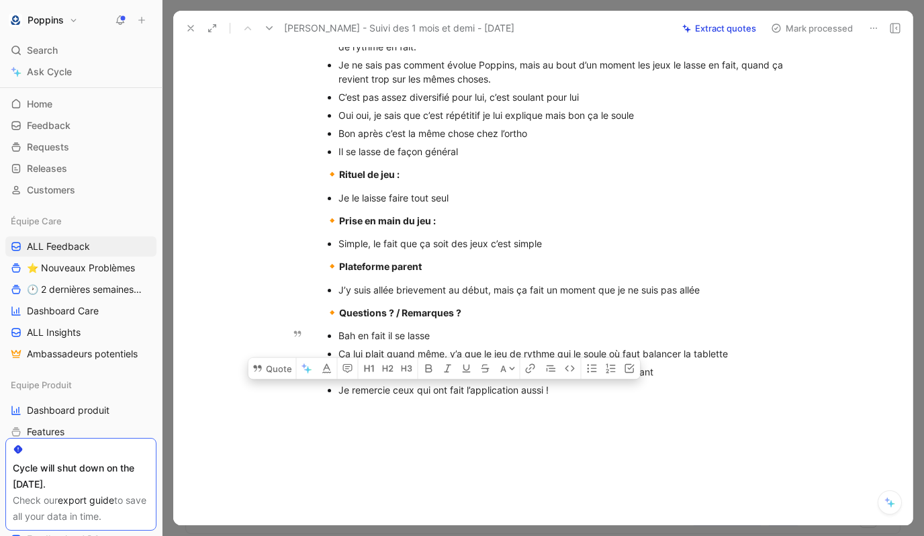
copy div "Je remercie ceux qui ont fait l’application aussi !"
click at [273, 370] on button "Quote" at bounding box center [272, 367] width 48 height 21
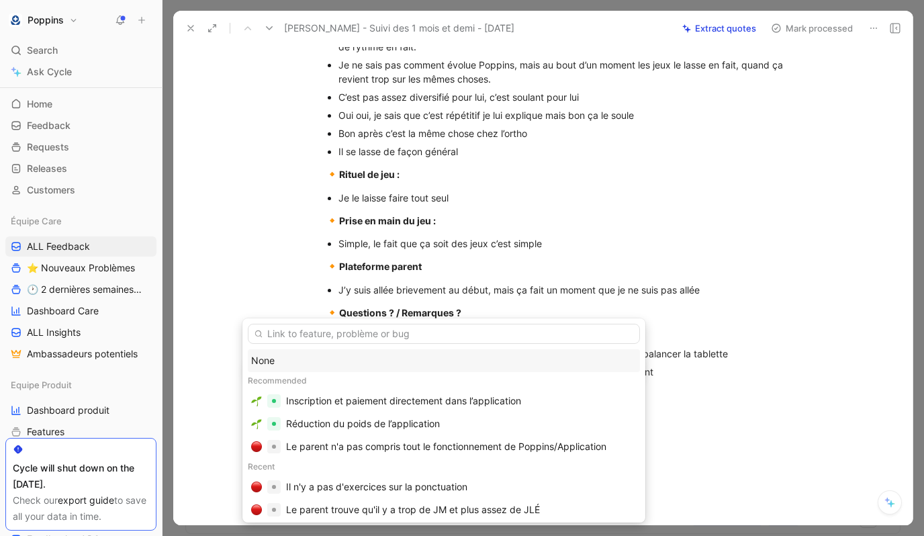
click at [283, 363] on div "None" at bounding box center [443, 360] width 385 height 16
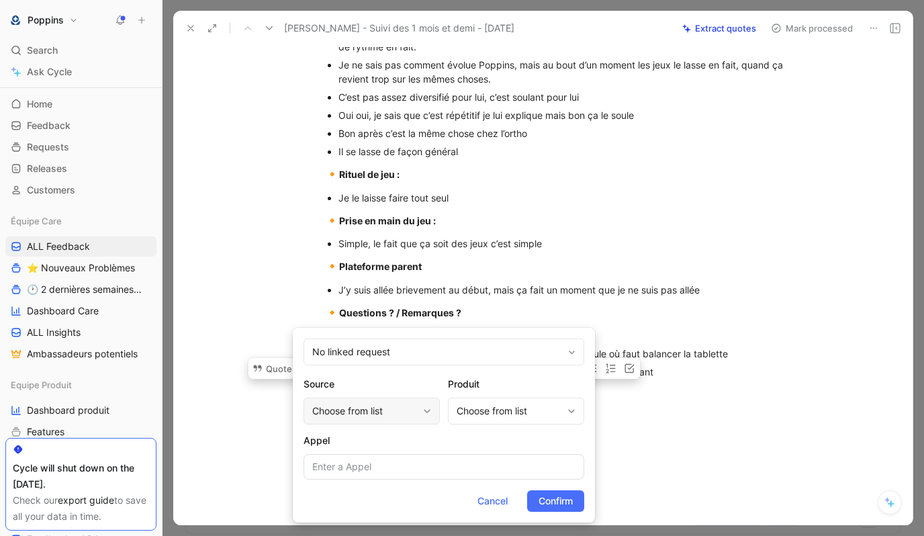
click at [353, 411] on div "Choose from list" at bounding box center [364, 411] width 105 height 16
click at [491, 418] on div "Choose from list" at bounding box center [508, 411] width 105 height 16
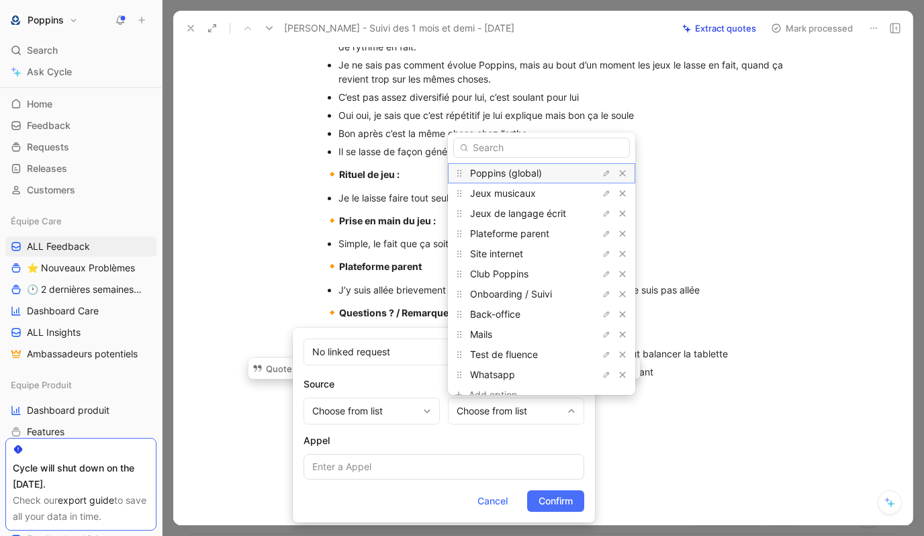
click at [525, 174] on span "Poppins (global)" at bounding box center [506, 172] width 72 height 11
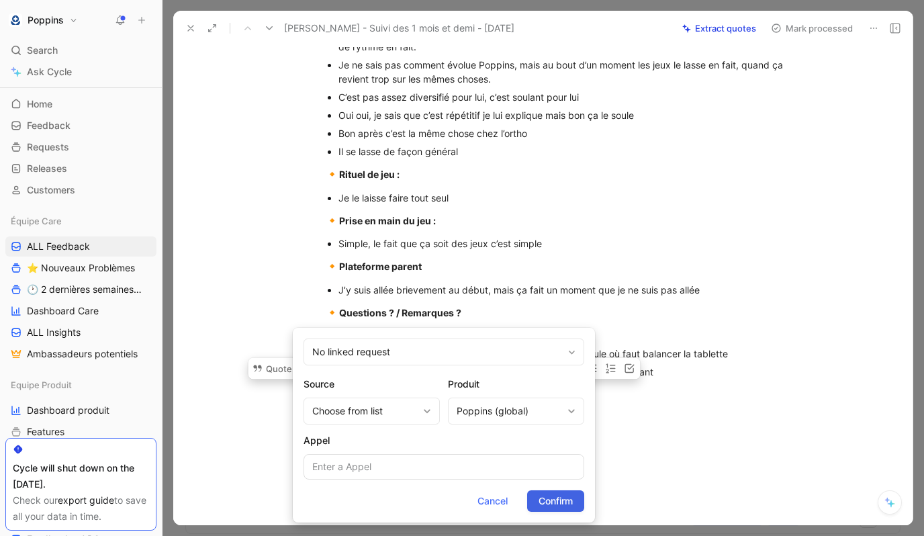
click at [554, 490] on button "Confirm" at bounding box center [555, 500] width 57 height 21
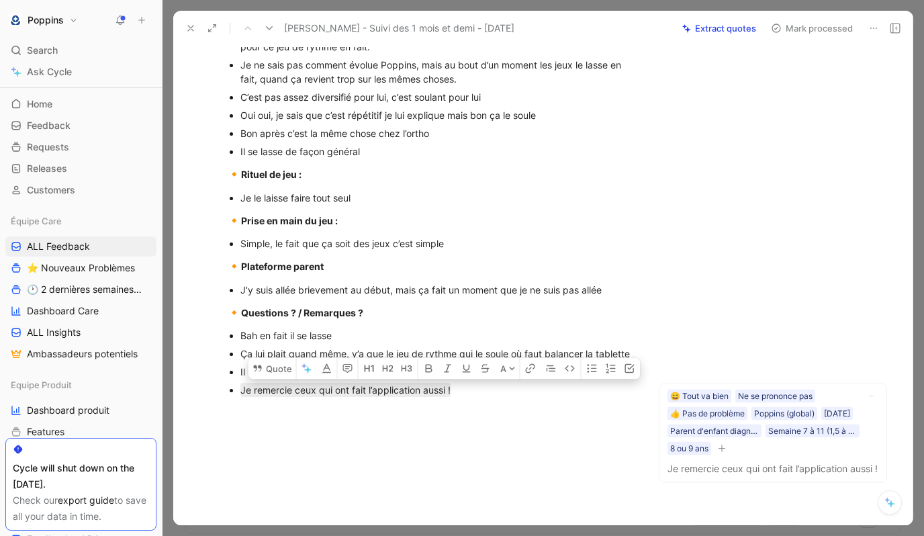
scroll to position [444, 0]
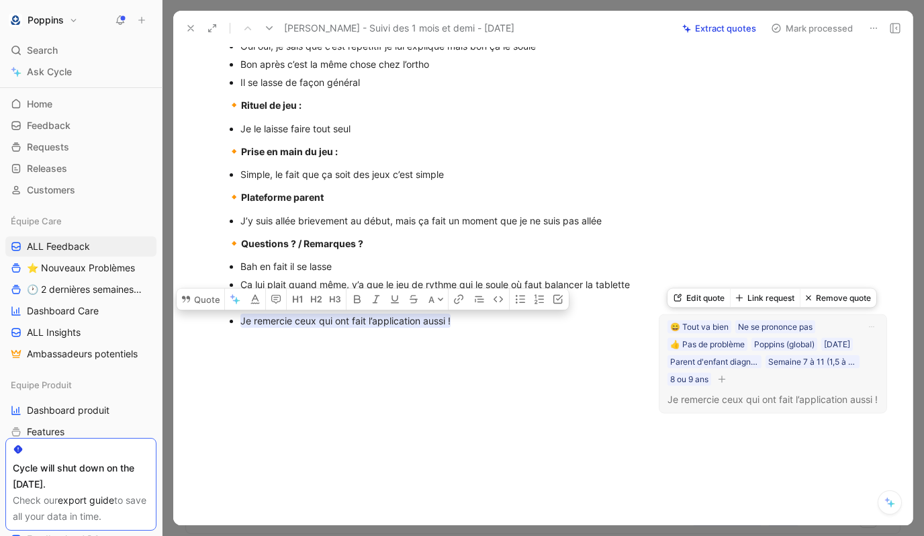
click at [701, 379] on icon "button" at bounding box center [721, 378] width 1 height 7
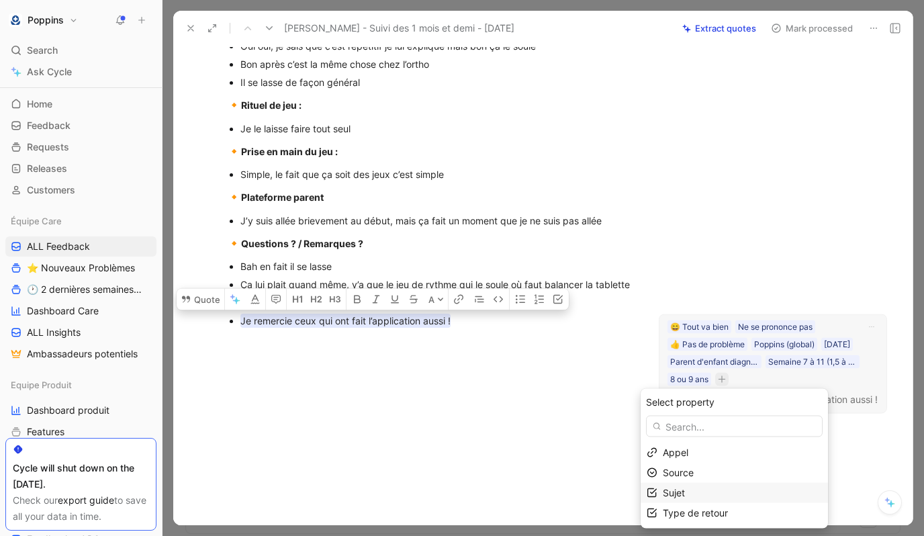
click at [701, 493] on div "Sujet" at bounding box center [741, 493] width 159 height 16
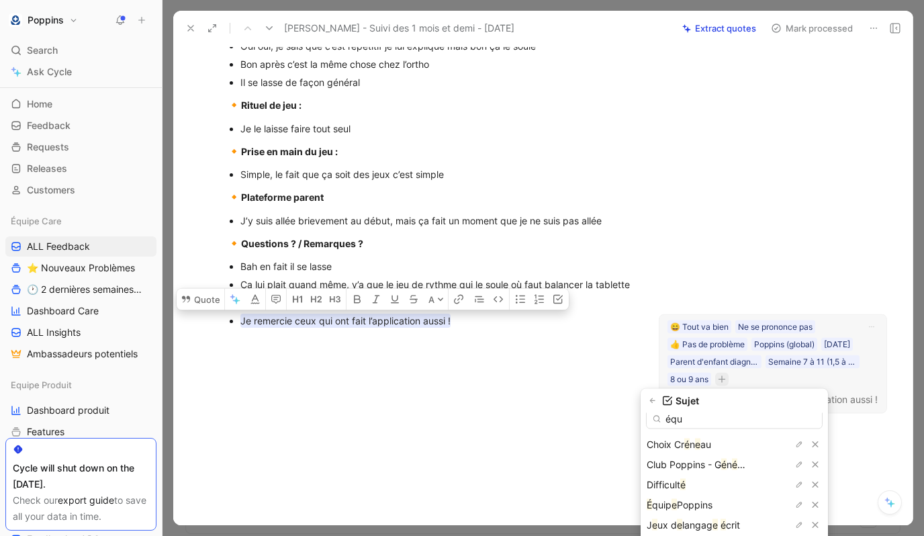
scroll to position [0, 0]
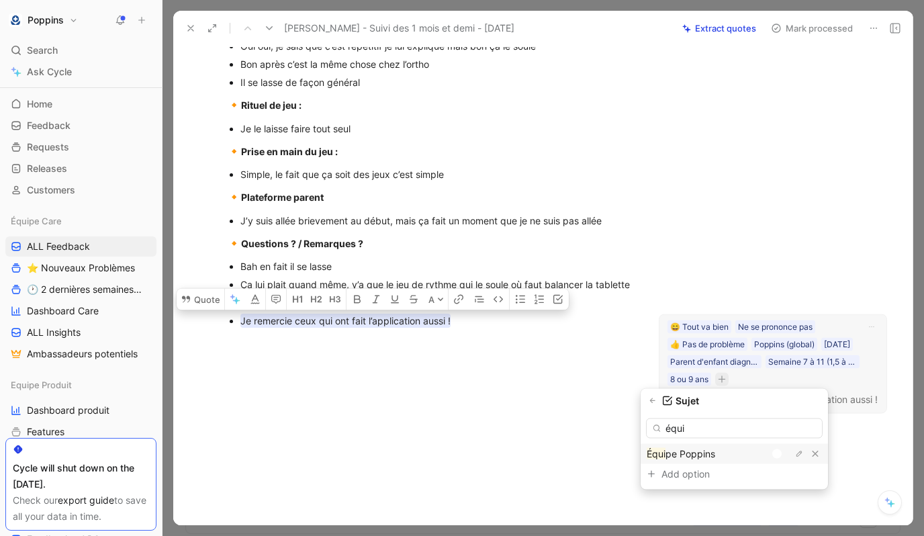
type input "équi"
click at [701, 456] on div at bounding box center [780, 454] width 19 height 12
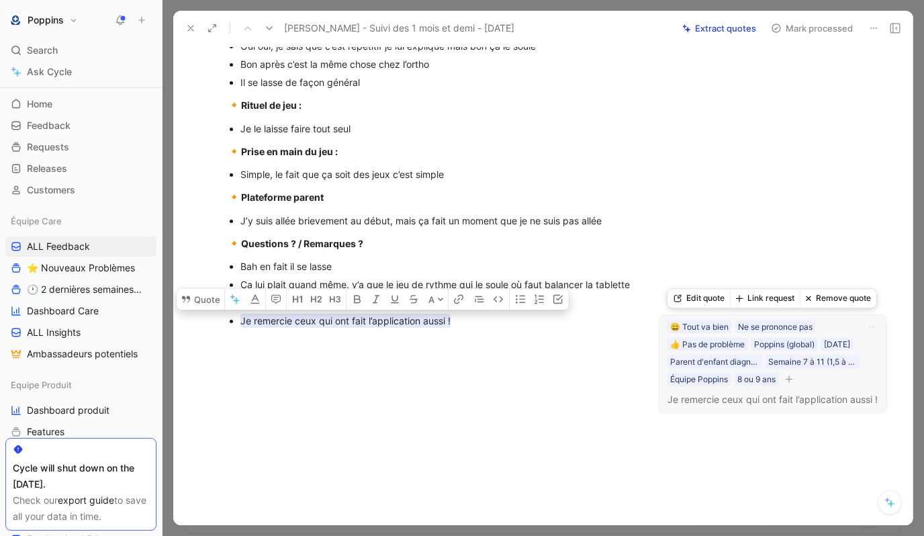
click at [701, 387] on div "😄 Tout va bien Ne se prononce pas 👍 Pas de problème Poppins (global) [DATE] Par…" at bounding box center [763, 352] width 195 height 68
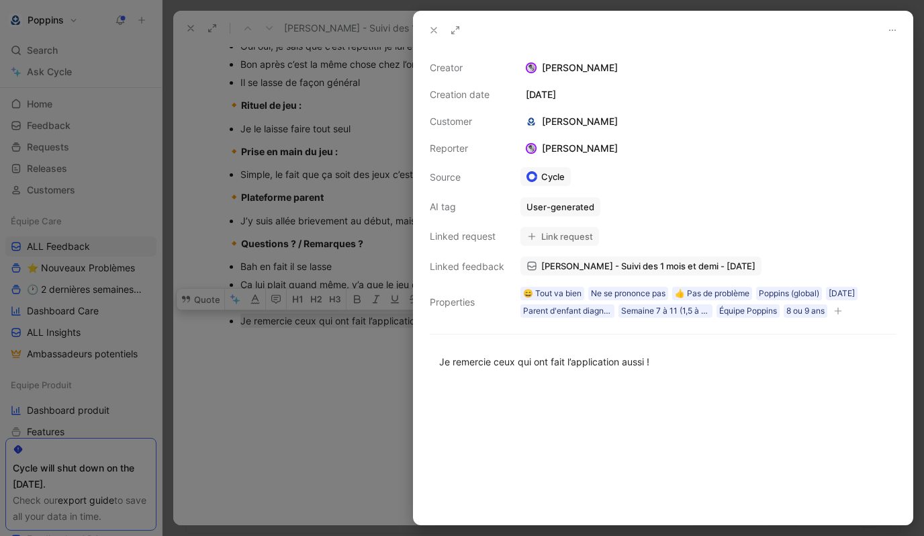
click at [344, 401] on div at bounding box center [462, 268] width 924 height 536
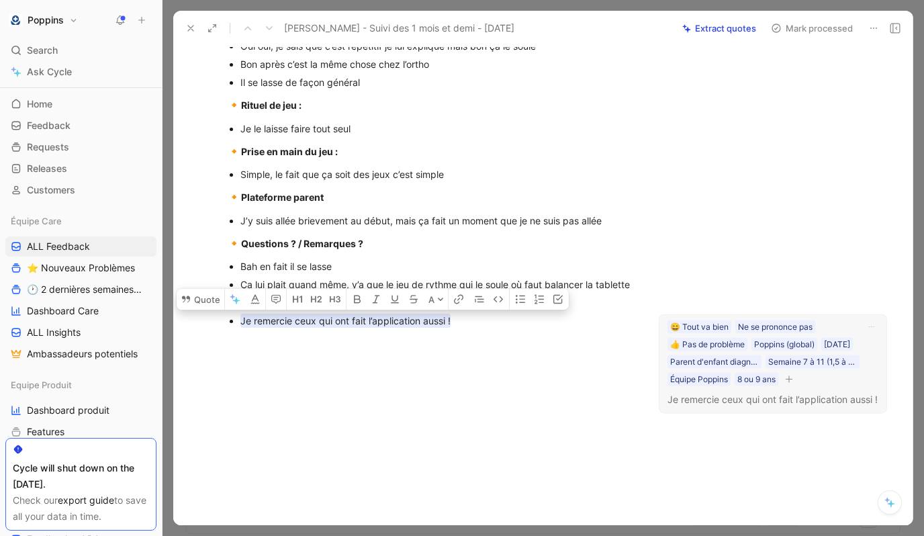
click at [701, 383] on icon "button" at bounding box center [789, 379] width 8 height 8
click at [611, 507] on span "Type de retour" at bounding box center [596, 509] width 65 height 11
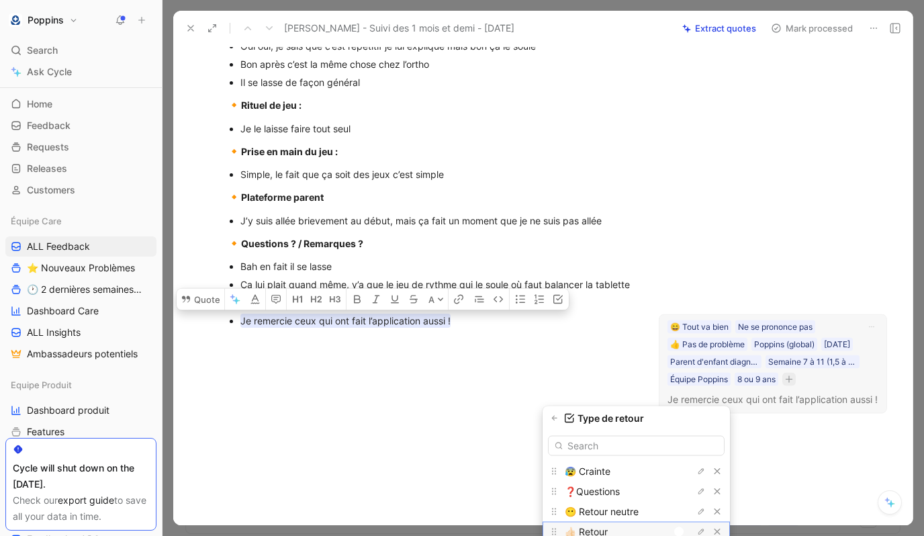
click at [680, 527] on div at bounding box center [678, 531] width 9 height 9
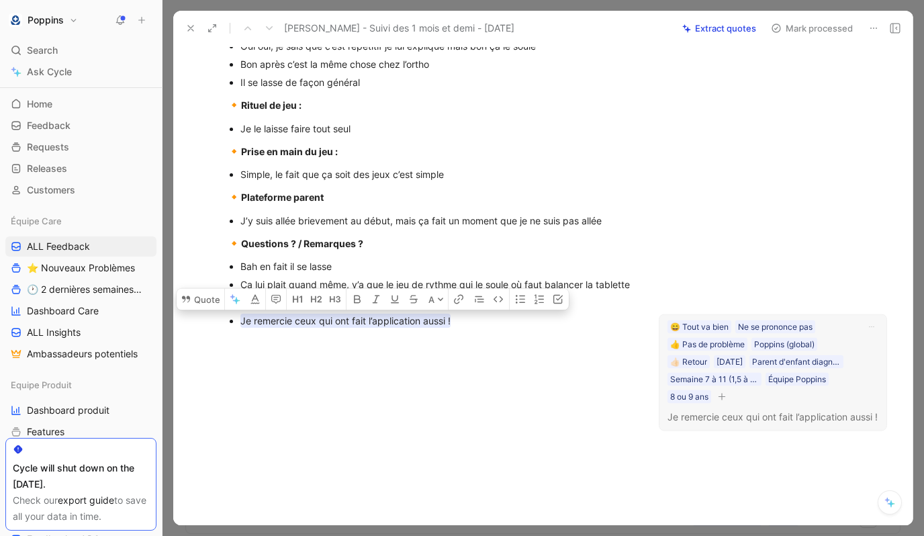
click at [460, 383] on div at bounding box center [429, 444] width 457 height 160
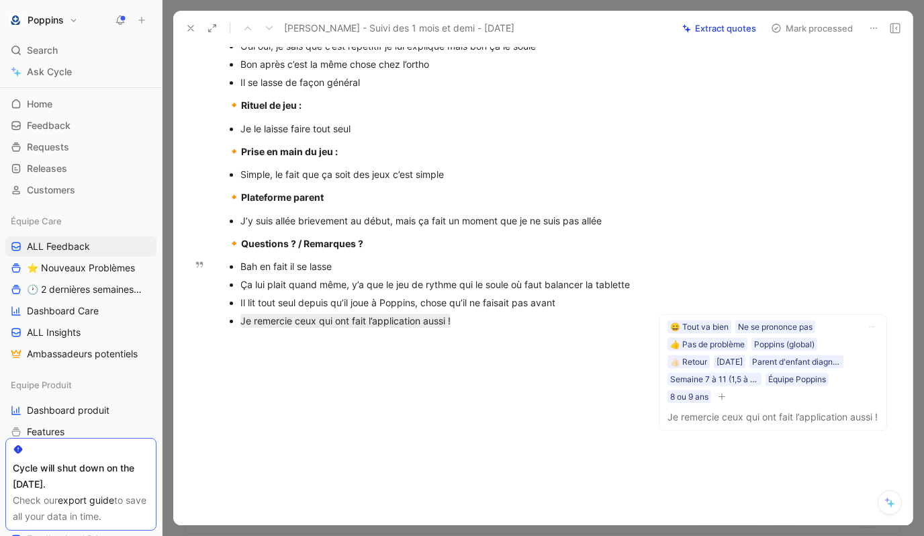
click at [502, 301] on div "Il lit tout seul depuis qu’il joue à Poppins, chose qu’il ne faisait pas avant" at bounding box center [436, 302] width 393 height 14
click at [237, 285] on button "Quote" at bounding box center [227, 280] width 48 height 21
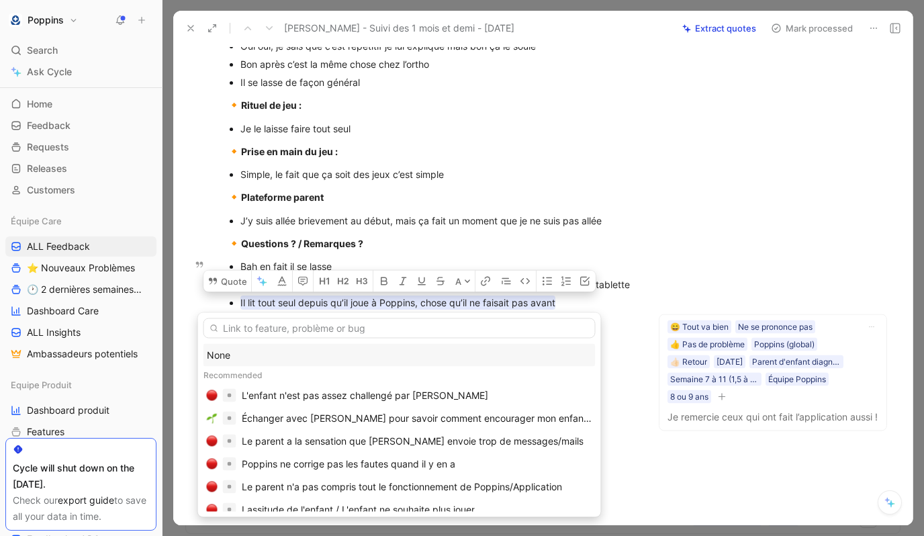
click at [252, 351] on div "None" at bounding box center [399, 355] width 385 height 16
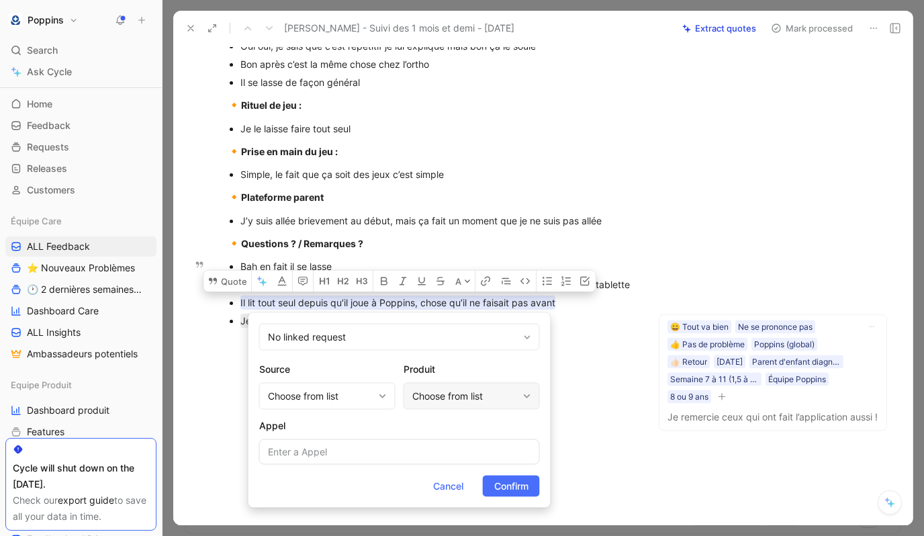
click at [424, 397] on div "Choose from list" at bounding box center [464, 396] width 105 height 16
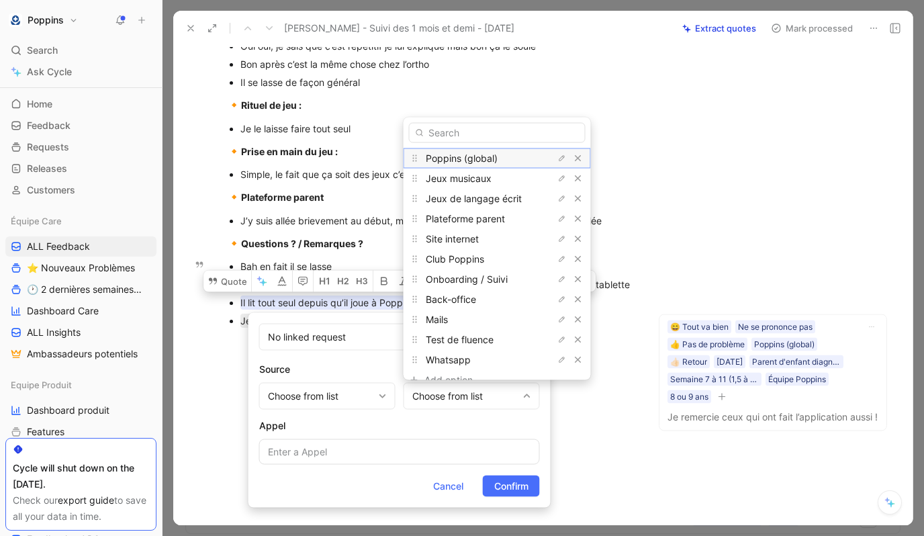
click at [483, 158] on span "Poppins (global)" at bounding box center [462, 157] width 72 height 11
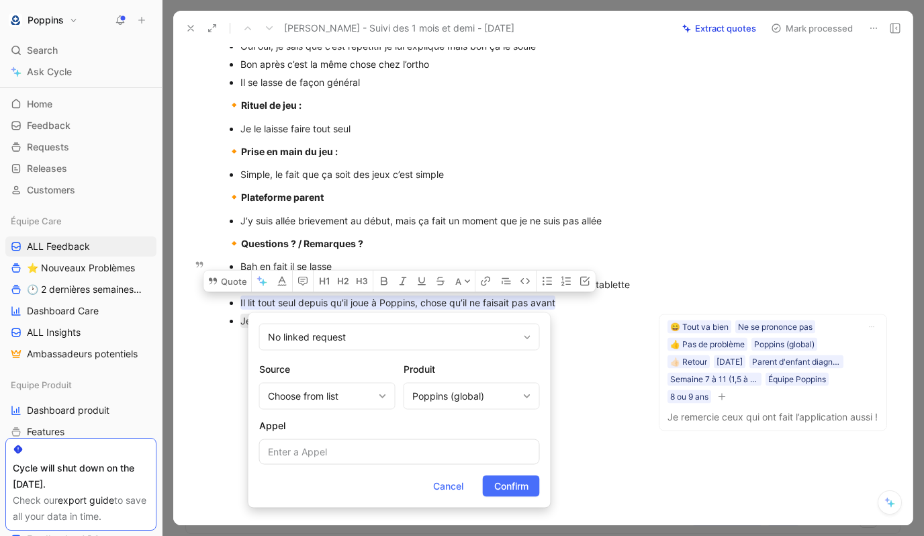
click at [520, 497] on form "No linked request Source Choose from list Produit Poppins (global) Appel Cancel…" at bounding box center [399, 410] width 302 height 195
click at [522, 490] on span "Confirm" at bounding box center [511, 486] width 34 height 16
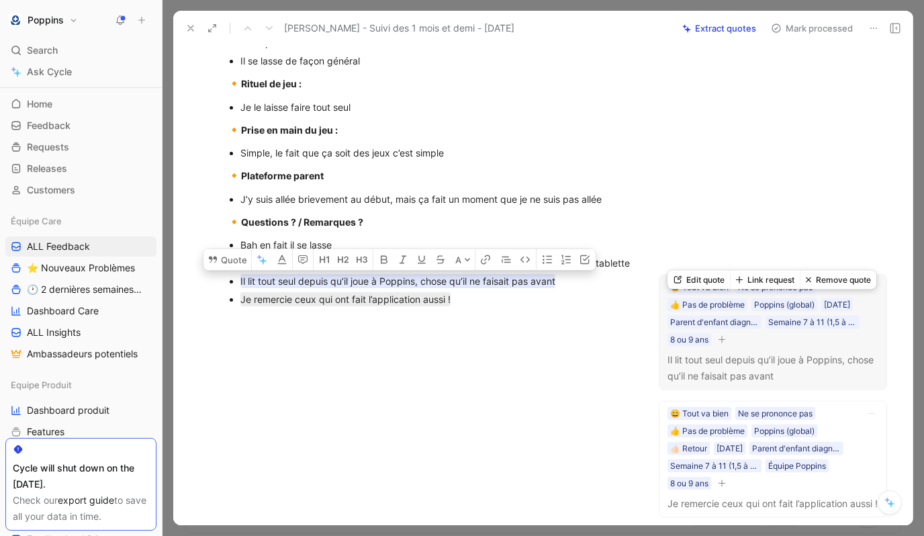
click at [701, 343] on icon "button" at bounding box center [721, 339] width 8 height 8
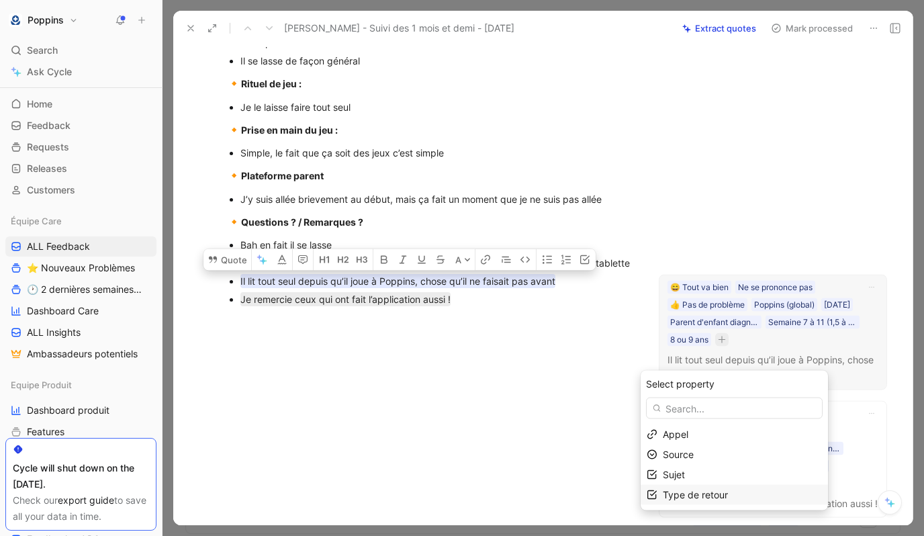
click at [701, 490] on span "Type de retour" at bounding box center [694, 494] width 65 height 11
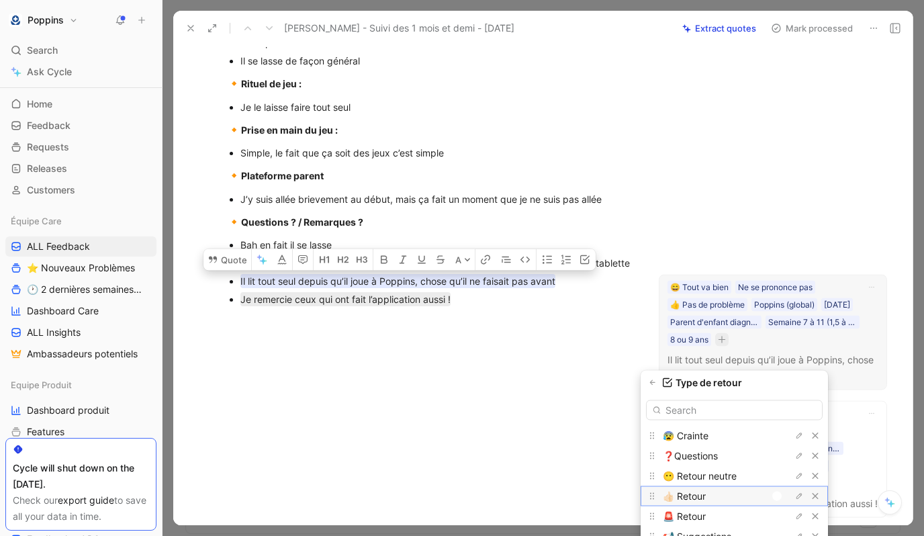
click at [701, 497] on div at bounding box center [776, 495] width 9 height 9
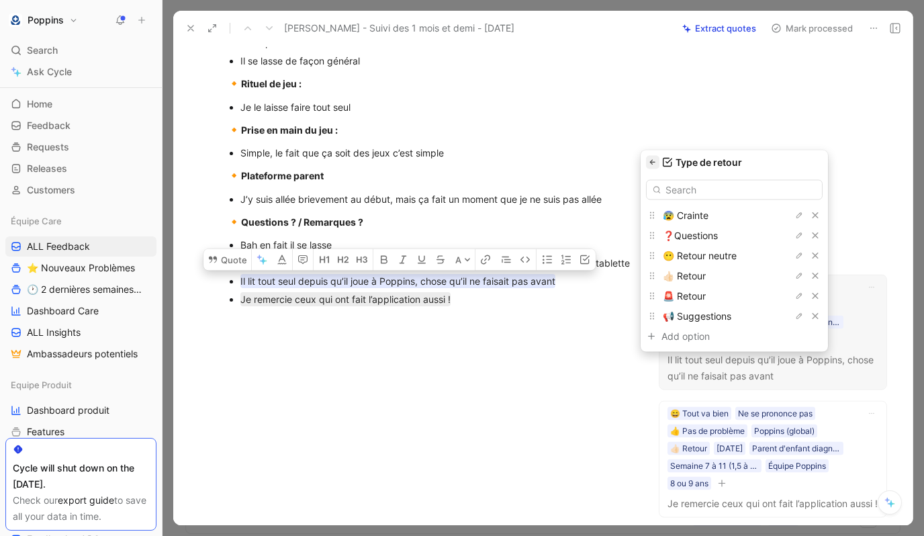
click at [652, 167] on button "button" at bounding box center [652, 162] width 13 height 13
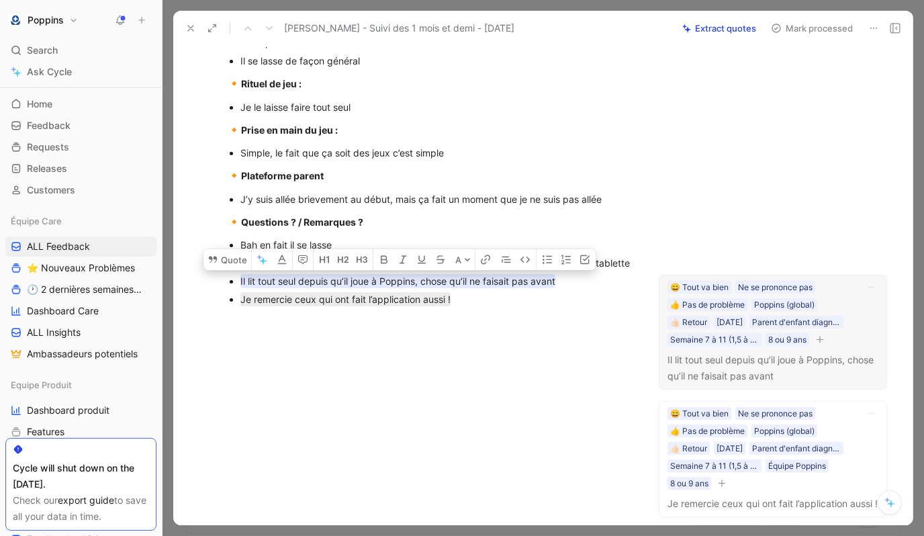
click at [701, 343] on icon "button" at bounding box center [819, 339] width 8 height 8
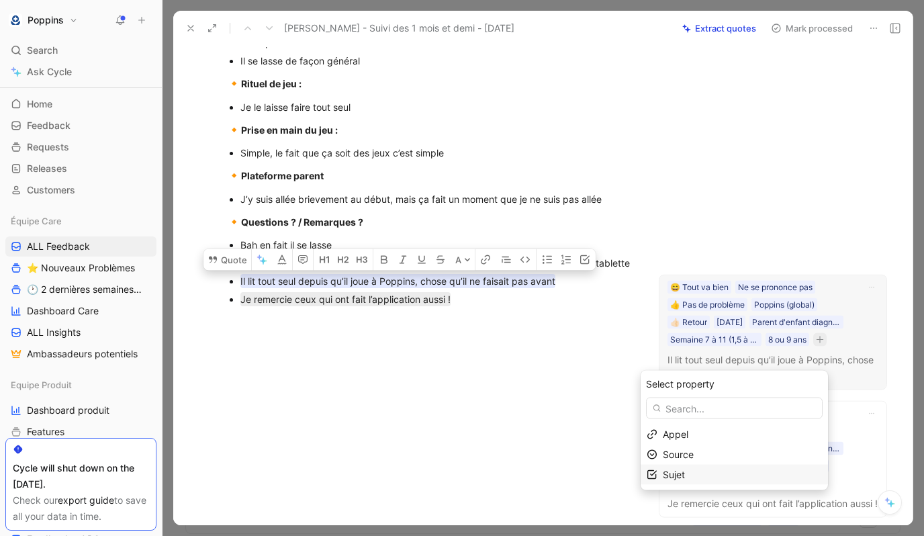
click at [701, 475] on div "Sujet" at bounding box center [741, 474] width 159 height 16
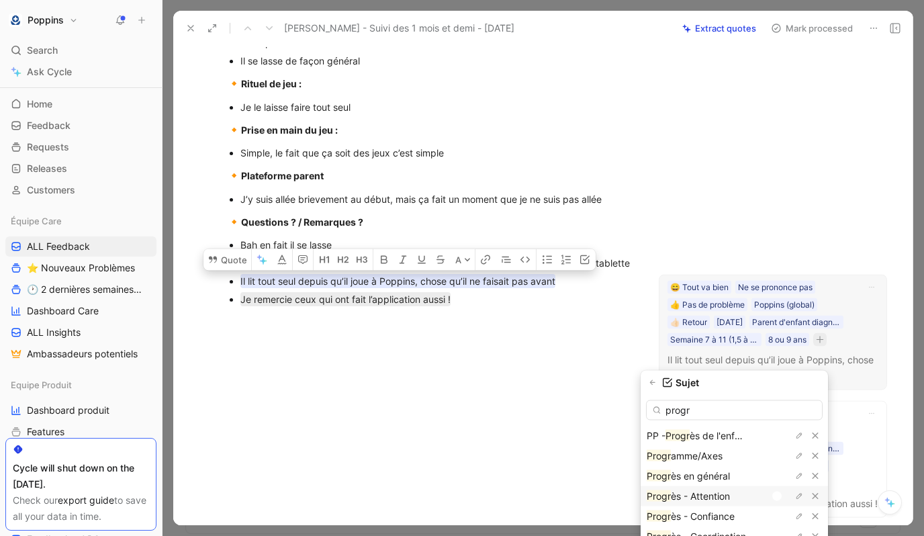
scroll to position [15, 0]
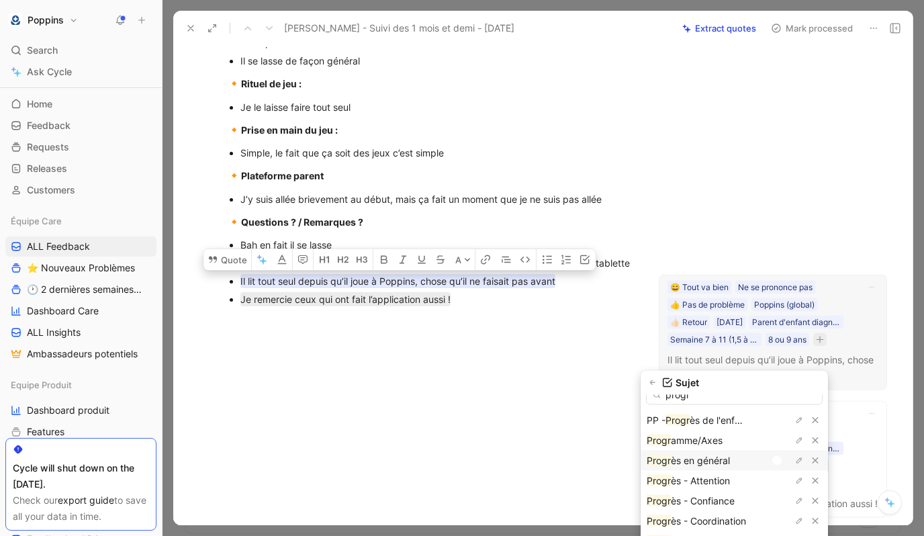
type input "progr"
click at [701, 460] on div at bounding box center [776, 460] width 9 height 9
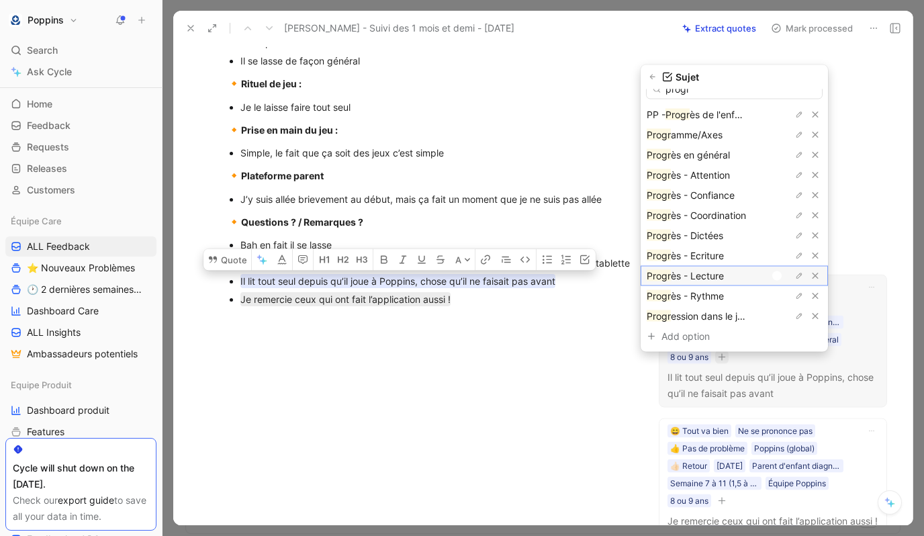
click at [701, 276] on div at bounding box center [776, 274] width 9 height 9
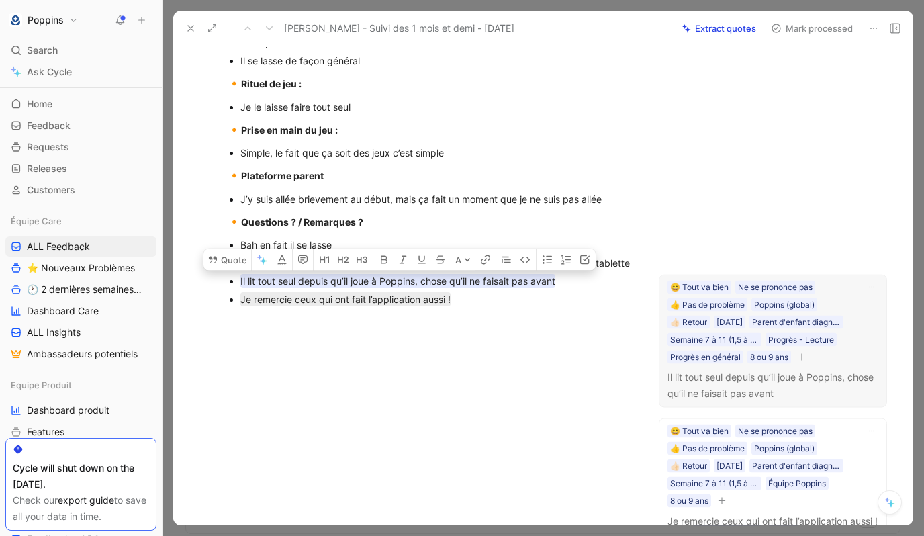
click at [548, 403] on div at bounding box center [429, 422] width 457 height 160
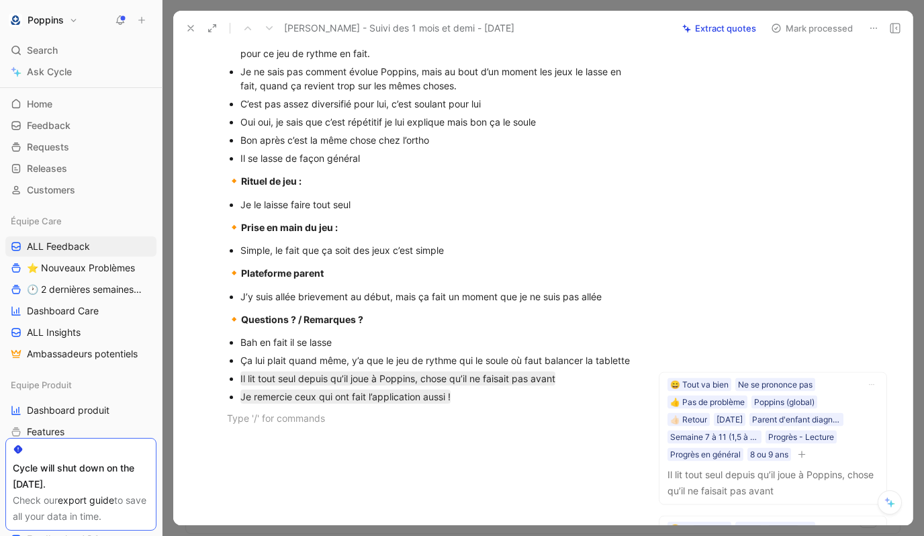
scroll to position [346, 0]
click at [301, 350] on div "Bah en fait il se lasse" at bounding box center [436, 343] width 393 height 14
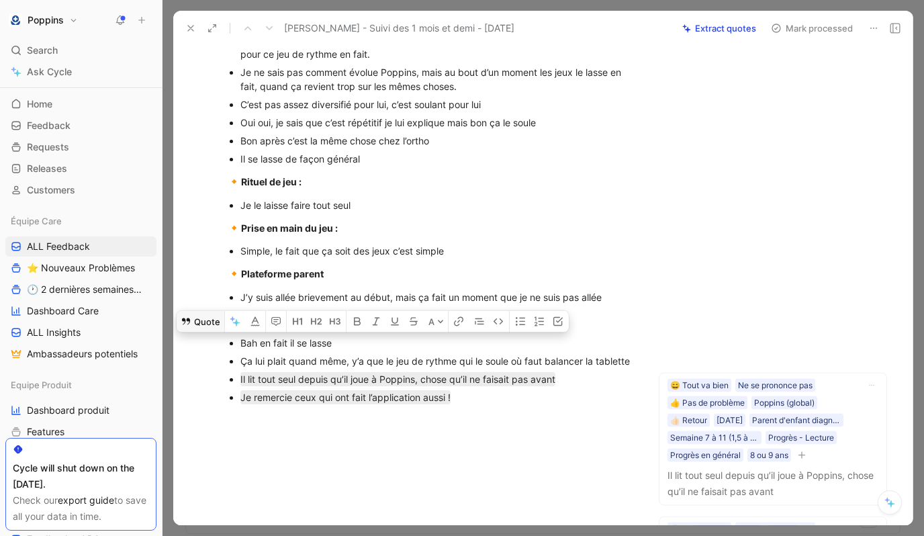
click at [196, 332] on button "Quote" at bounding box center [201, 320] width 48 height 21
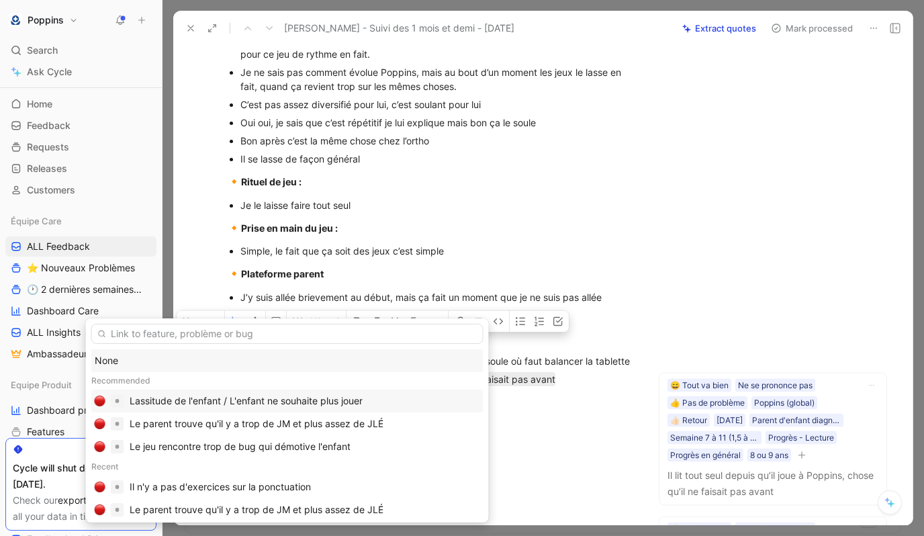
click at [297, 394] on div "Lassitude de l'enfant / L'enfant ne souhaite plus jouer" at bounding box center [246, 401] width 233 height 16
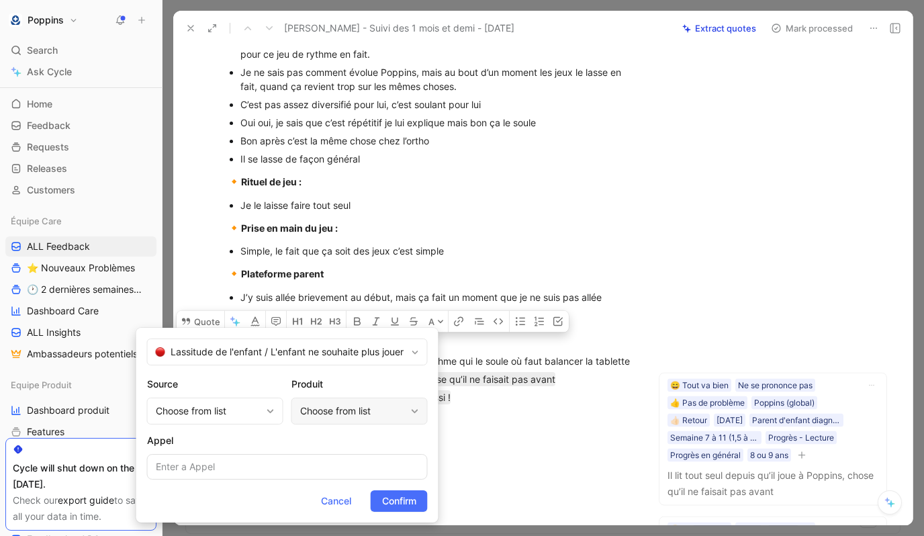
click at [324, 410] on div "Choose from list" at bounding box center [352, 411] width 105 height 16
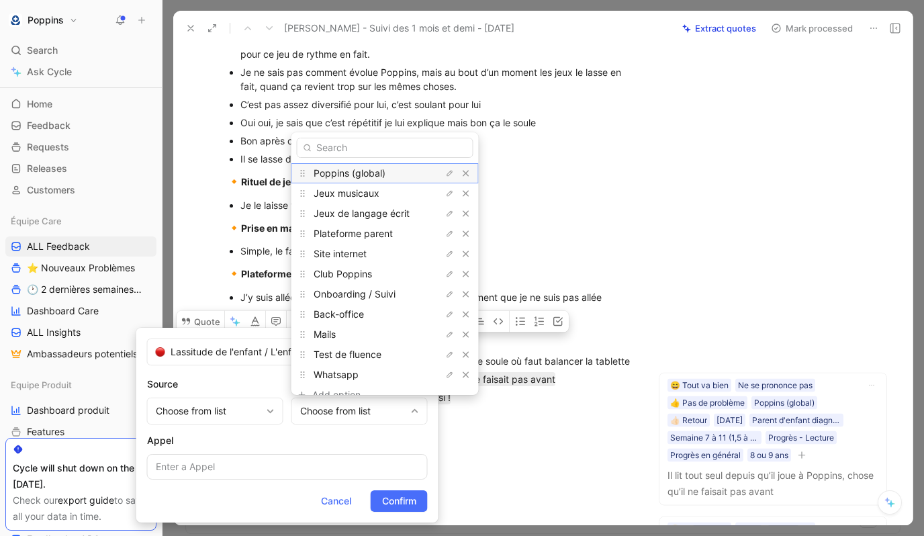
click at [361, 175] on span "Poppins (global)" at bounding box center [349, 172] width 72 height 11
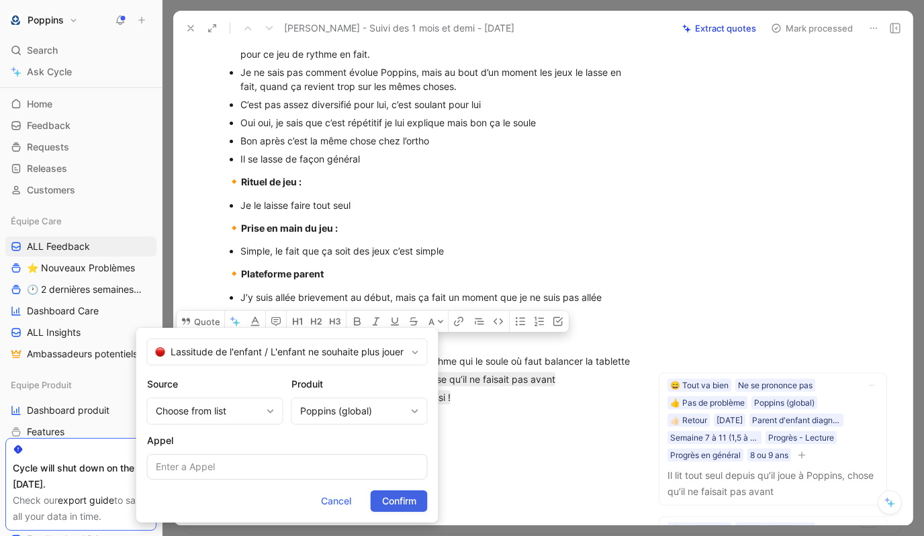
click at [402, 497] on span "Confirm" at bounding box center [399, 501] width 34 height 16
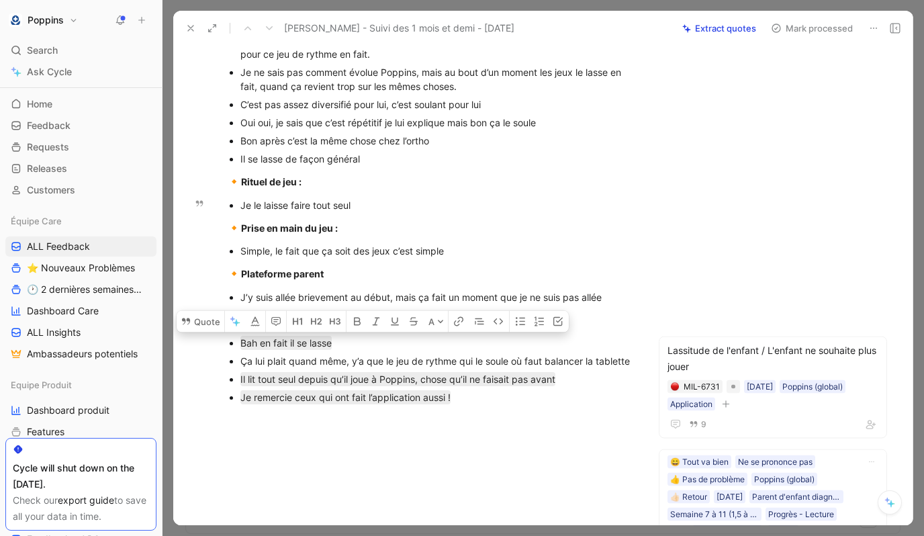
click at [400, 212] on div "Je le laisse faire tout seul" at bounding box center [436, 205] width 393 height 14
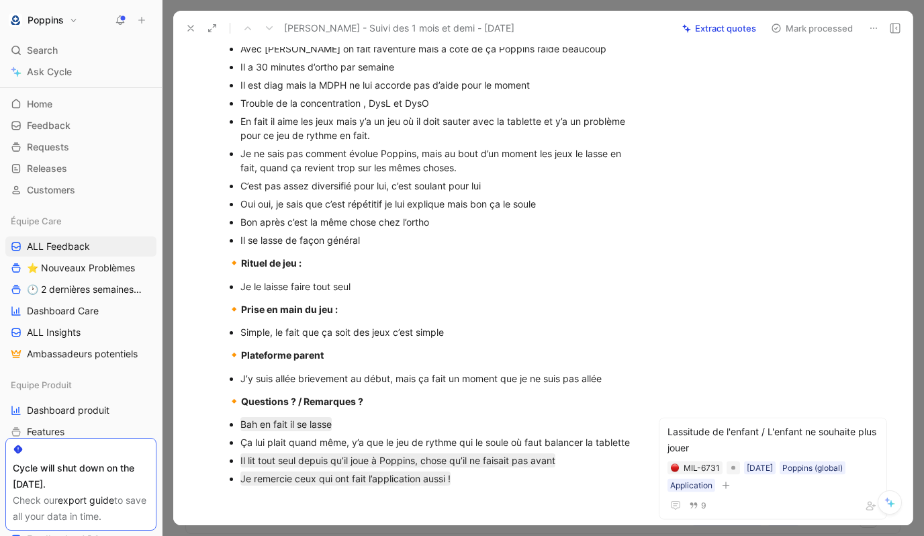
scroll to position [245, 0]
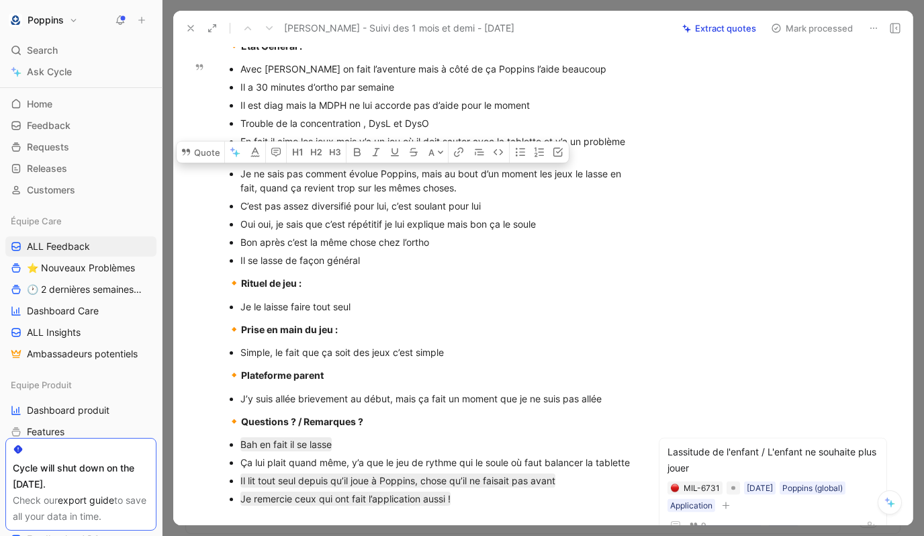
drag, startPoint x: 470, startPoint y: 213, endPoint x: 254, endPoint y: 197, distance: 216.7
click at [254, 195] on div "Je ne sais pas comment évolue Poppins, mais au bout d’un moment les jeux le las…" at bounding box center [436, 180] width 393 height 28
click at [581, 195] on div "Je ne sais pas comment évolue Poppins, mais au bout d’un moment les jeux le las…" at bounding box center [436, 180] width 393 height 28
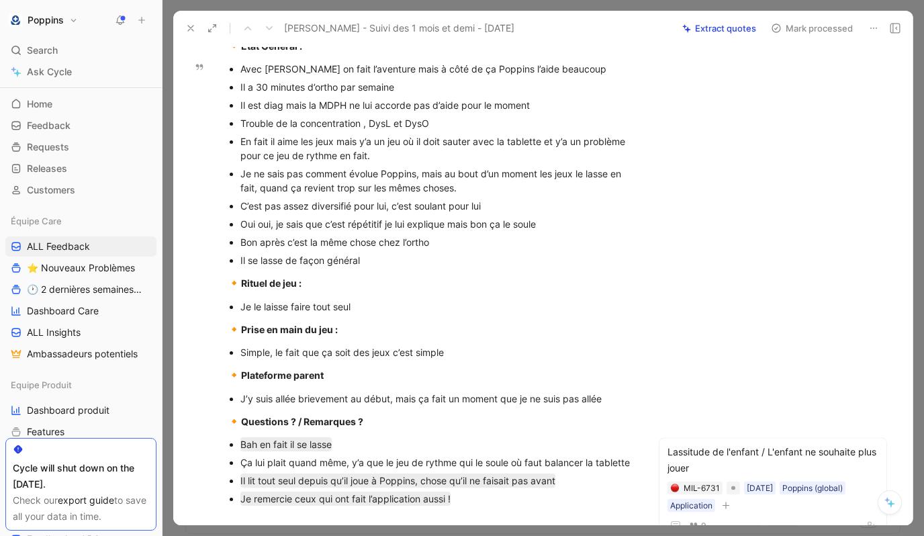
click at [606, 193] on div "Je ne sais pas comment évolue Poppins, mais au bout d’un moment les jeux le las…" at bounding box center [436, 180] width 393 height 28
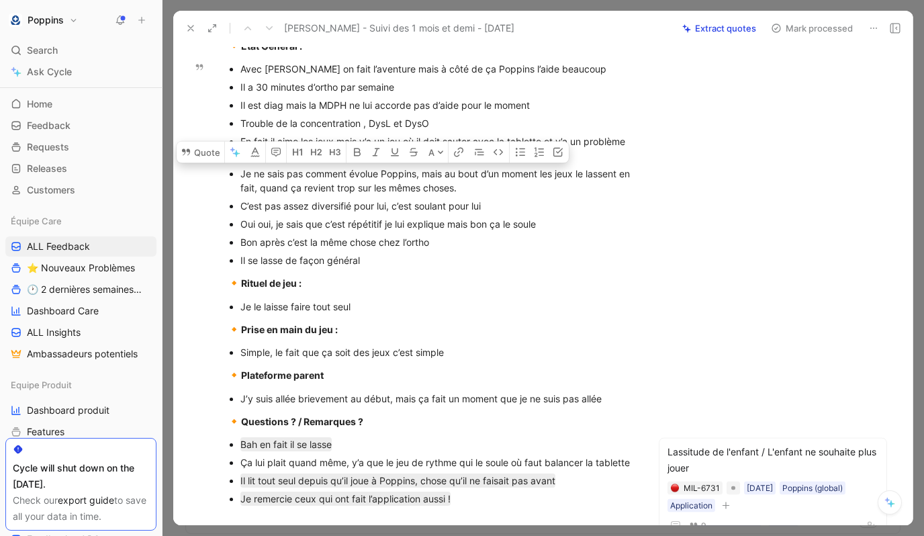
drag, startPoint x: 519, startPoint y: 209, endPoint x: 224, endPoint y: 201, distance: 294.8
click at [224, 201] on ul "Avec [PERSON_NAME] on fait l’aventure mais à côté de ça Poppins l’aide beaucoup…" at bounding box center [429, 164] width 457 height 209
click at [207, 162] on button "Quote" at bounding box center [201, 151] width 48 height 21
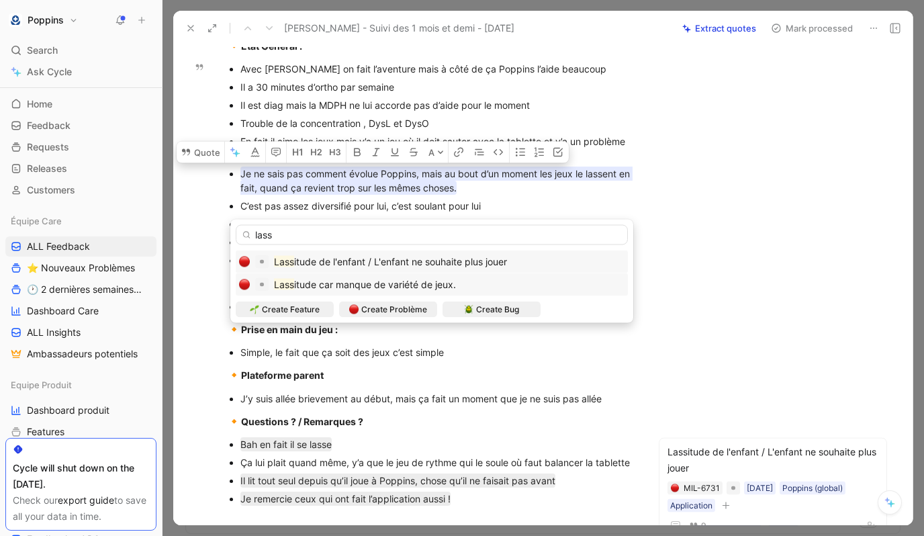
type input "lass"
click at [426, 283] on span "itude car manque de variété de jeux." at bounding box center [375, 284] width 162 height 11
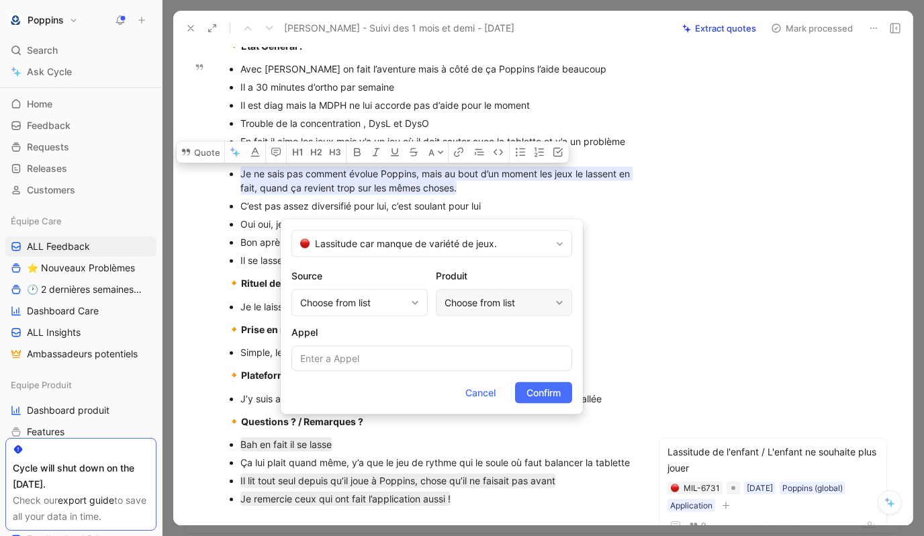
click at [468, 297] on div "Choose from list" at bounding box center [496, 303] width 105 height 16
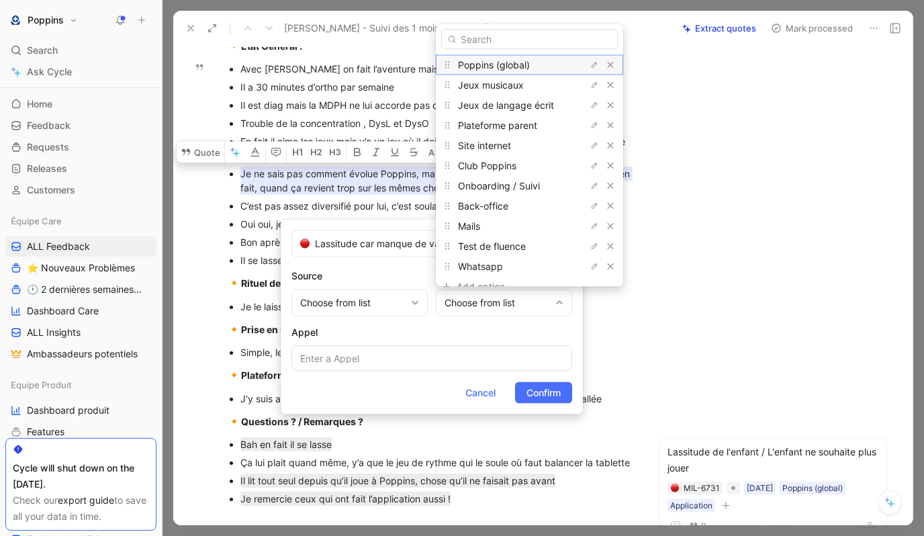
click at [533, 63] on div "Poppins (global)" at bounding box center [508, 64] width 101 height 16
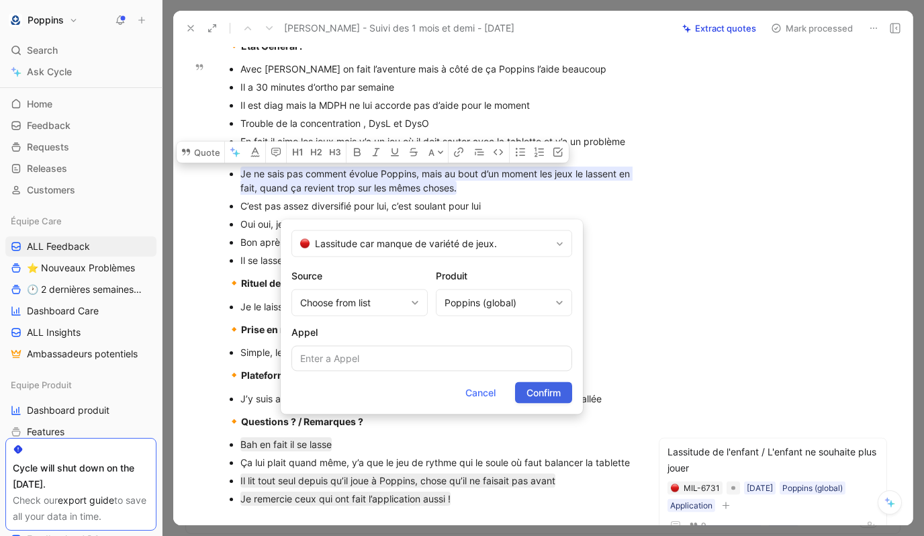
click at [536, 393] on span "Confirm" at bounding box center [543, 393] width 34 height 16
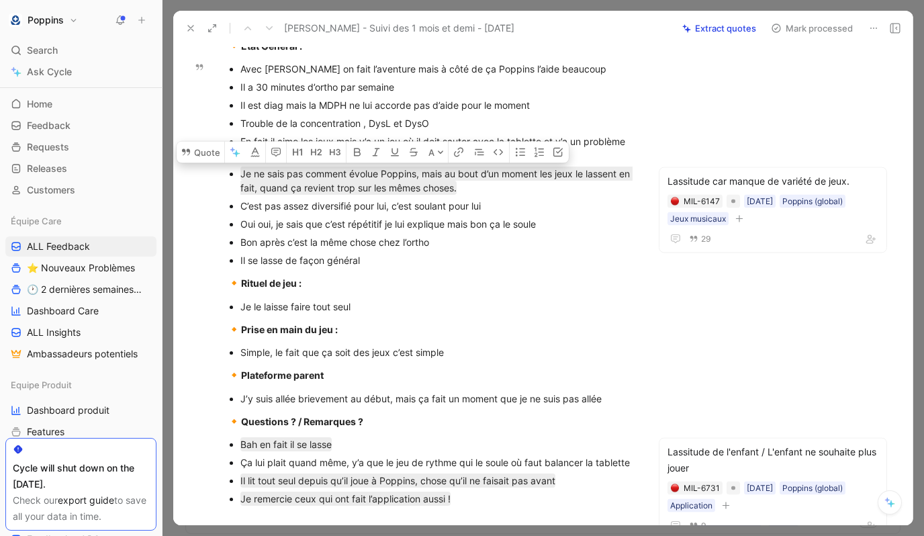
click at [270, 267] on div "Il se lasse de façon général" at bounding box center [436, 260] width 393 height 14
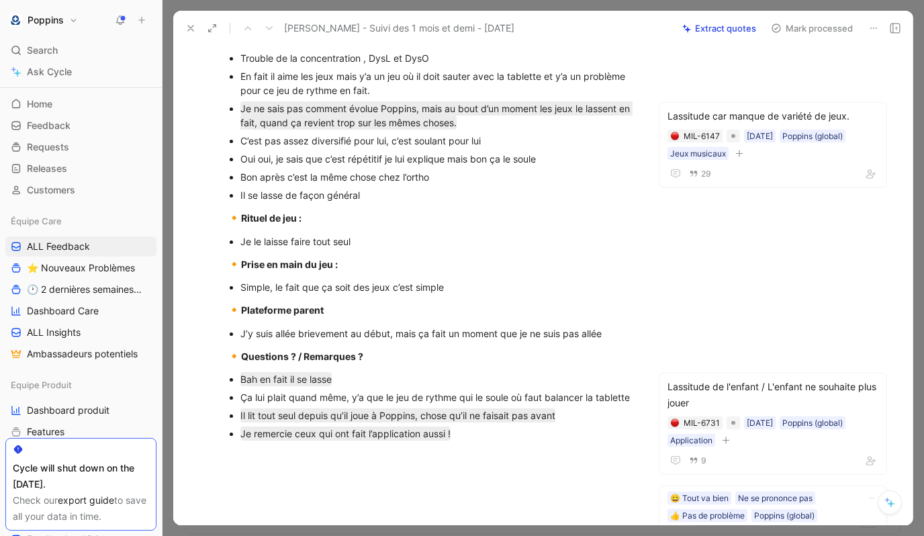
scroll to position [0, 0]
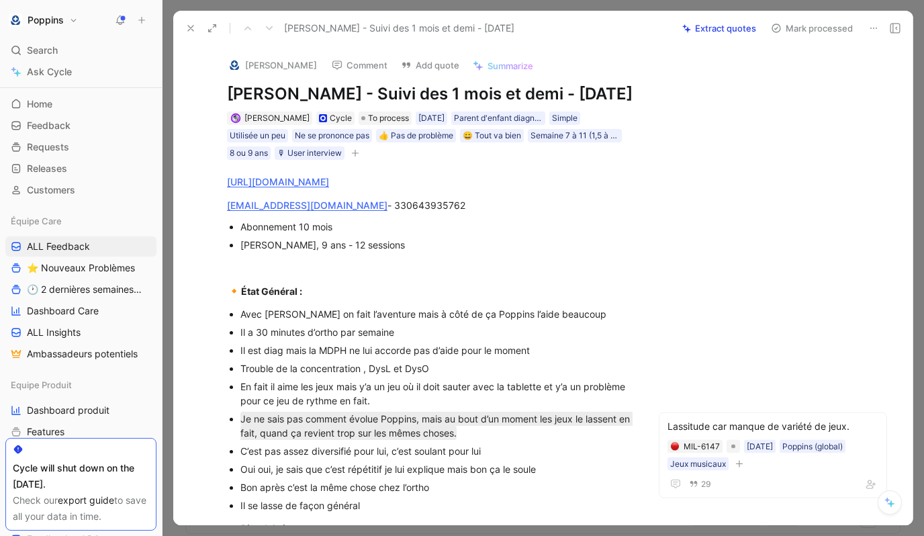
click at [372, 132] on div "[PERSON_NAME] Cycle To process [DATE] Parent d'enfant diagnostiqué Simple Utili…" at bounding box center [430, 135] width 409 height 51
click at [368, 125] on span "To process" at bounding box center [388, 117] width 41 height 13
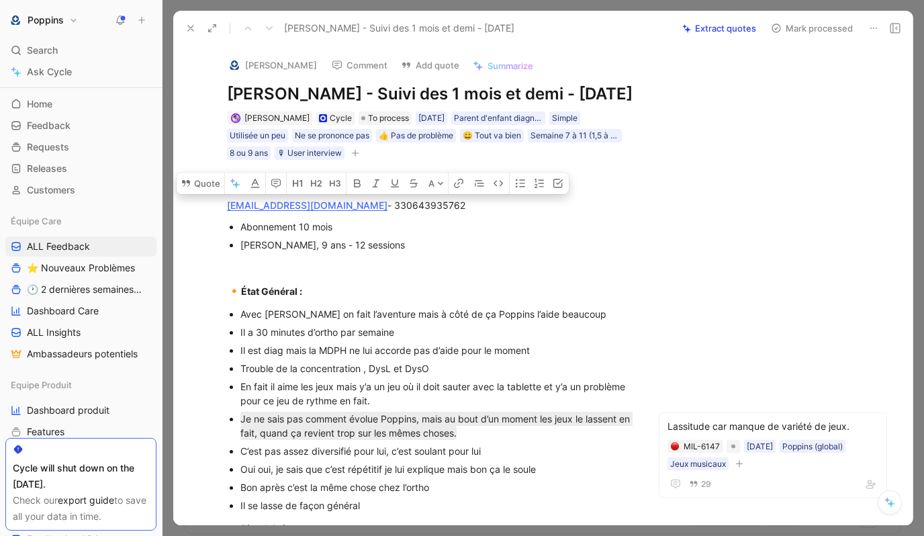
drag, startPoint x: 327, startPoint y: 224, endPoint x: 226, endPoint y: 224, distance: 101.3
click at [226, 216] on p "[EMAIL_ADDRESS][DOMAIN_NAME] - 330643935762" at bounding box center [429, 205] width 457 height 22
copy div "[EMAIL_ADDRESS][DOMAIN_NAME]"
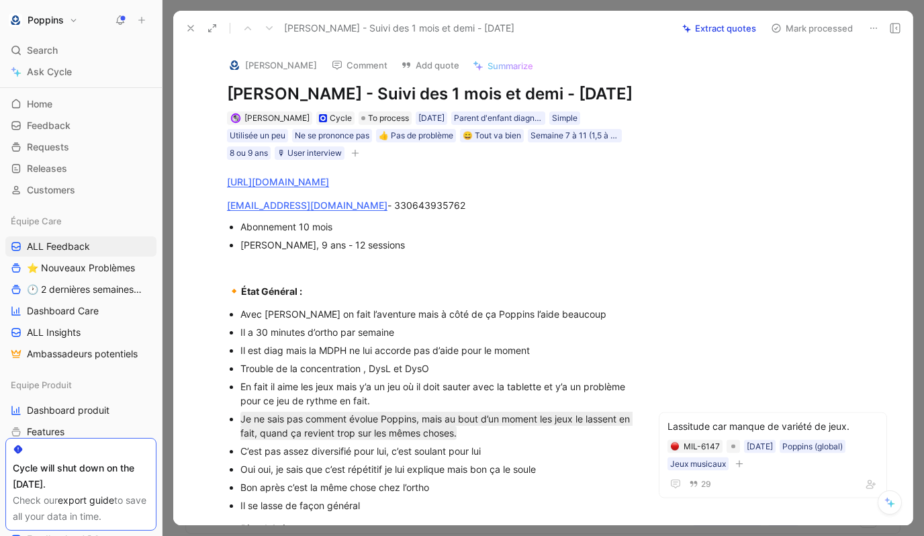
click at [237, 64] on img at bounding box center [234, 64] width 13 height 13
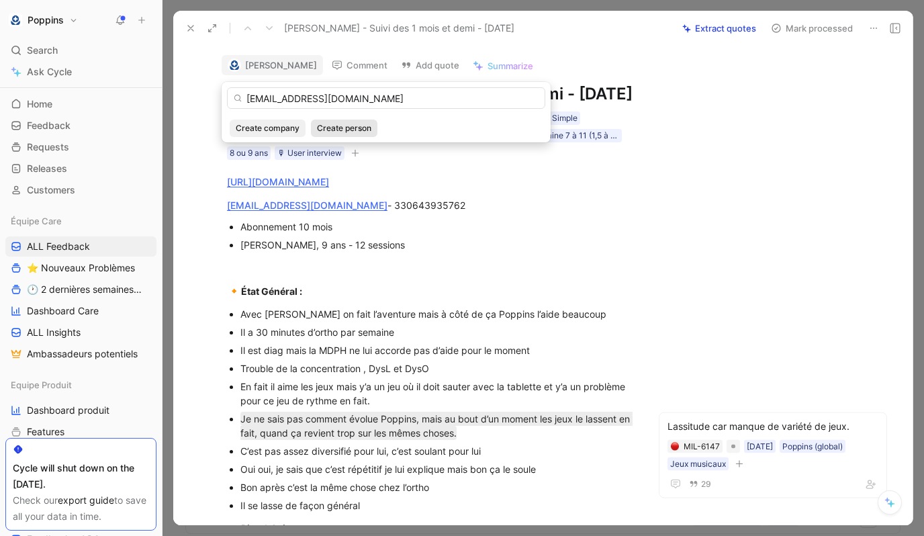
type input "[EMAIL_ADDRESS][DOMAIN_NAME]"
click at [340, 126] on span "Create person" at bounding box center [344, 127] width 54 height 13
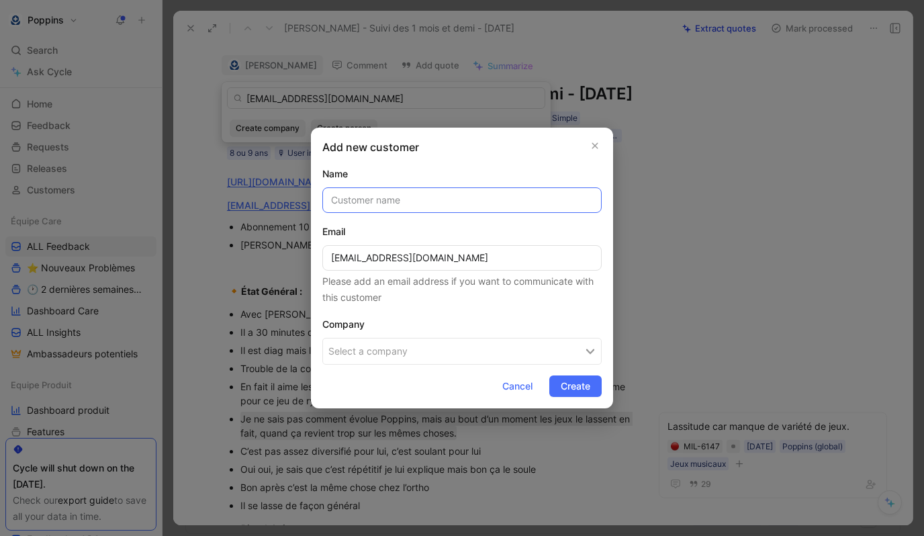
click at [358, 195] on input "text" at bounding box center [461, 200] width 279 height 26
paste input "[PERSON_NAME]"
type input "[PERSON_NAME]"
click at [415, 353] on button "Select a company" at bounding box center [461, 351] width 279 height 27
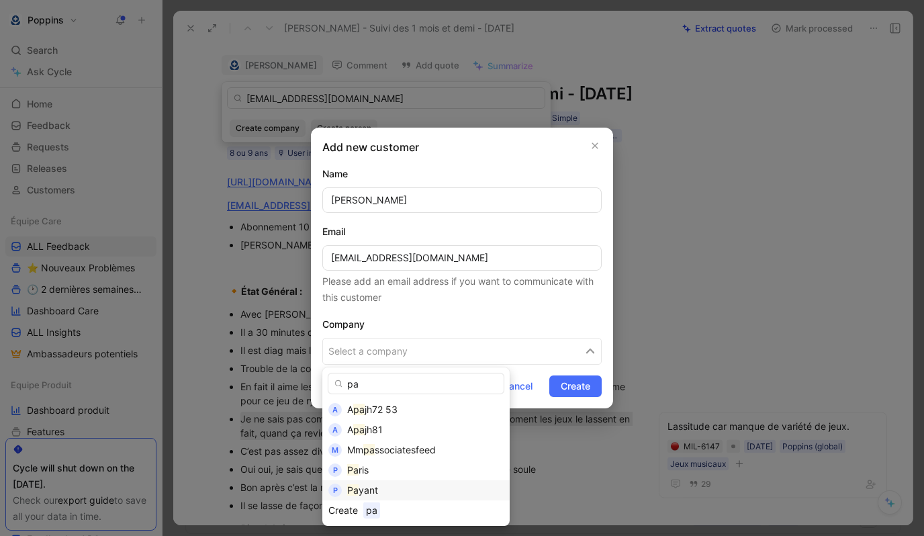
type input "pa"
click at [385, 490] on div "Pa yant" at bounding box center [425, 490] width 156 height 16
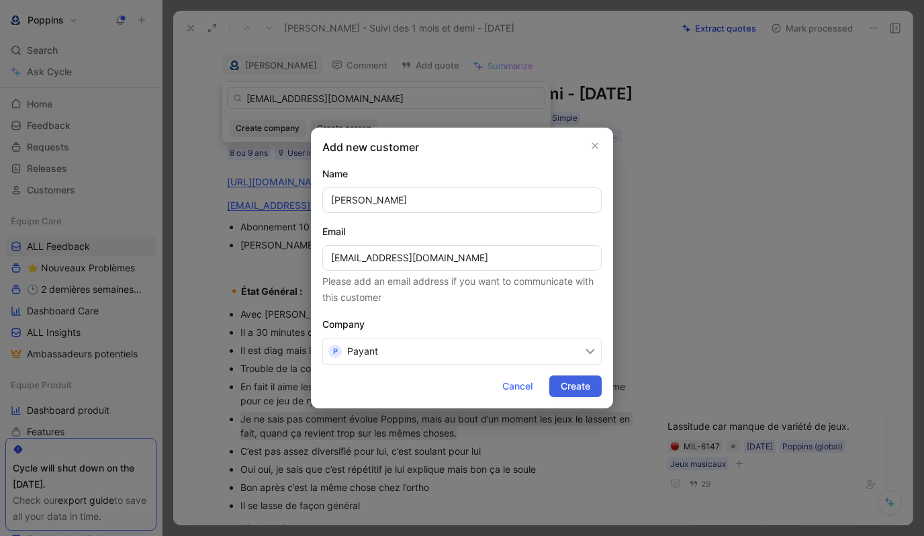
click at [583, 380] on span "Create" at bounding box center [575, 386] width 30 height 16
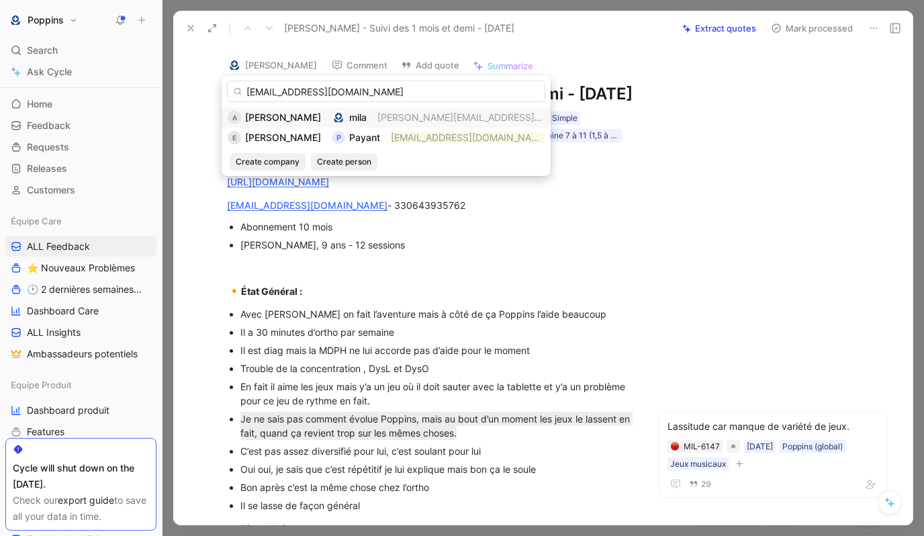
click at [701, 245] on div "[PERSON_NAME] Comment Add quote Summarize [PERSON_NAME] - Suivi des 1 mois et d…" at bounding box center [542, 285] width 739 height 479
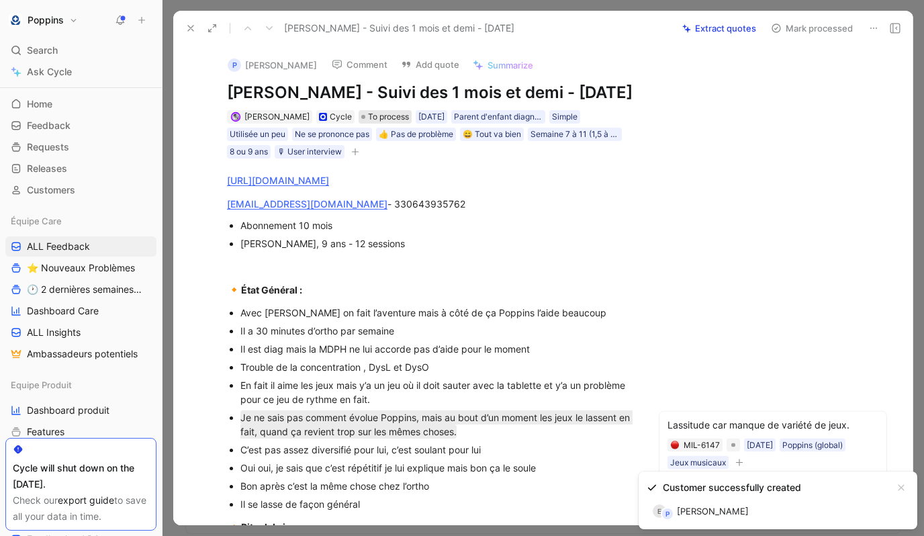
click at [383, 123] on span "To process" at bounding box center [388, 116] width 41 height 13
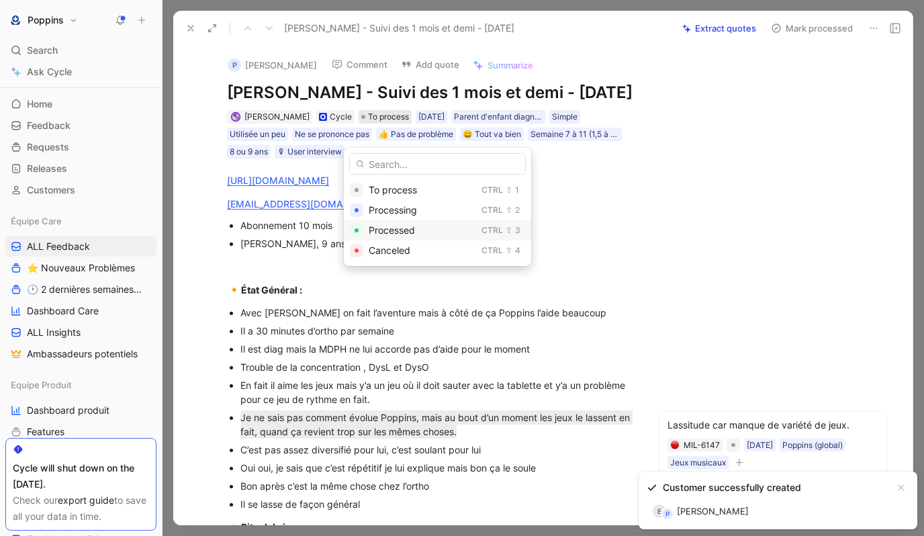
click at [411, 226] on span "Processed" at bounding box center [391, 229] width 46 height 11
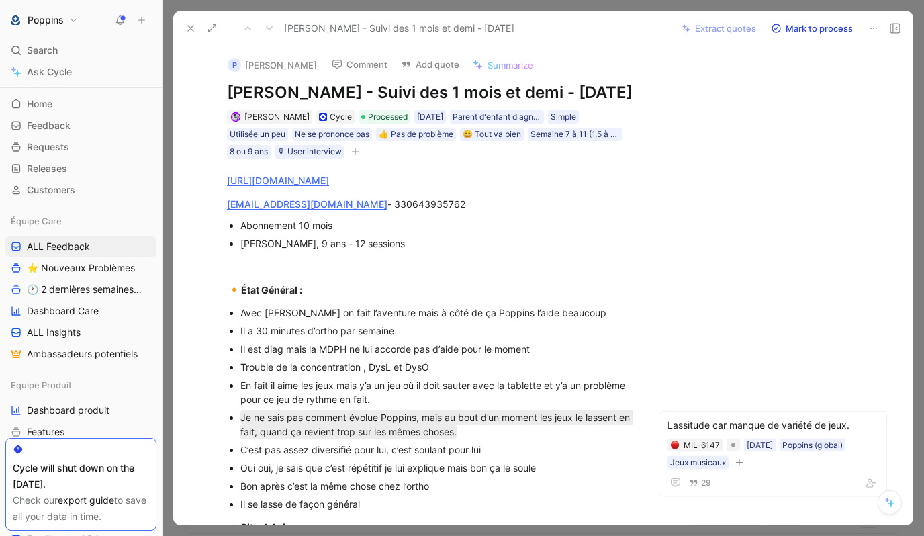
click at [189, 21] on button at bounding box center [190, 28] width 19 height 19
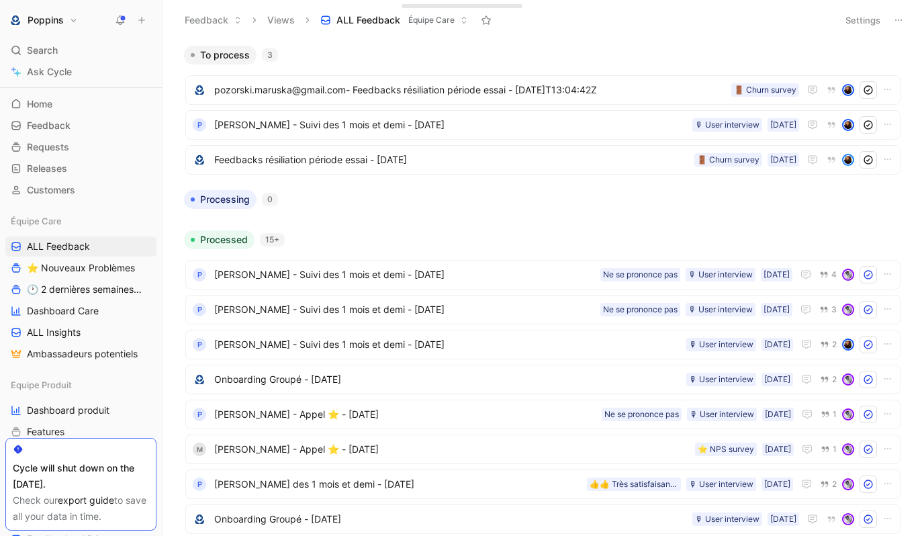
click at [701, 26] on button at bounding box center [898, 20] width 19 height 19
click at [701, 62] on div "To process 3" at bounding box center [543, 55] width 728 height 19
click at [701, 59] on button "button" at bounding box center [894, 54] width 13 height 13
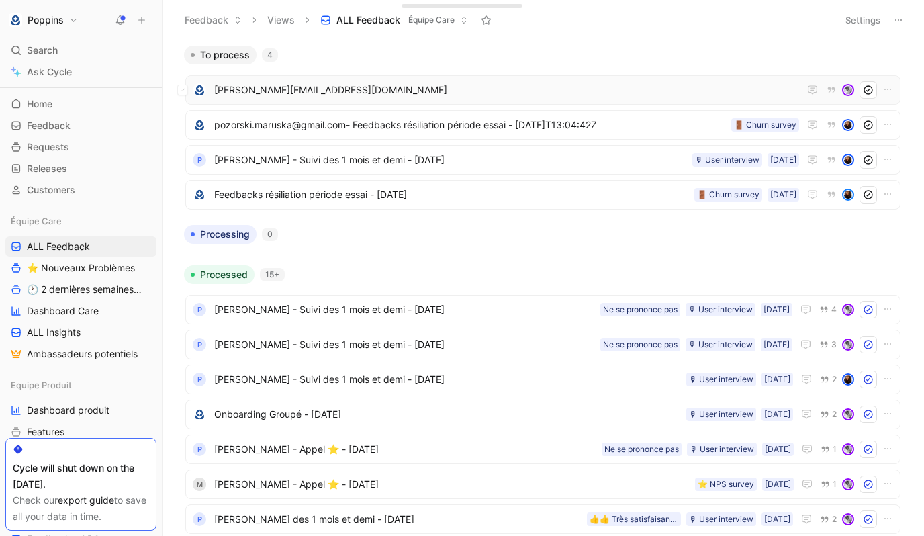
click at [700, 83] on span "[PERSON_NAME][EMAIL_ADDRESS][DOMAIN_NAME]" at bounding box center [506, 90] width 585 height 16
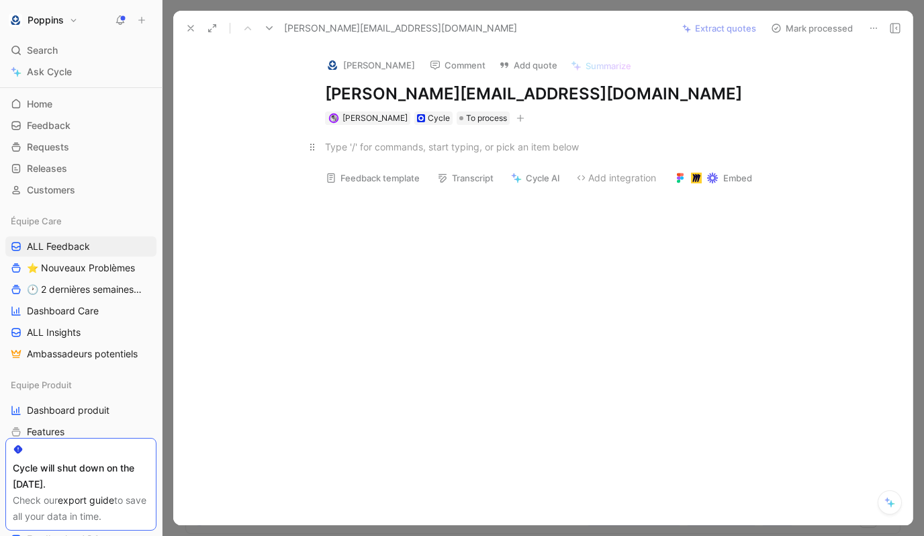
click at [385, 148] on div at bounding box center [557, 147] width 464 height 14
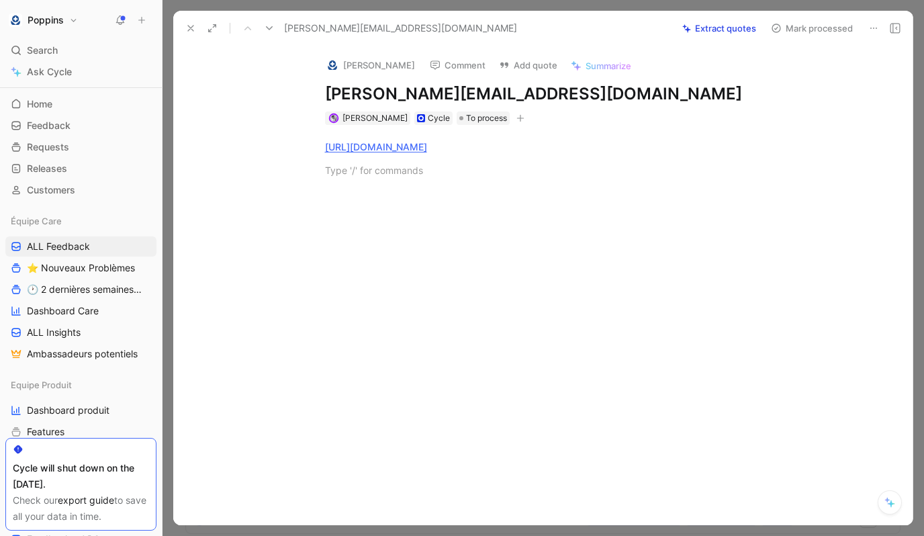
paste div
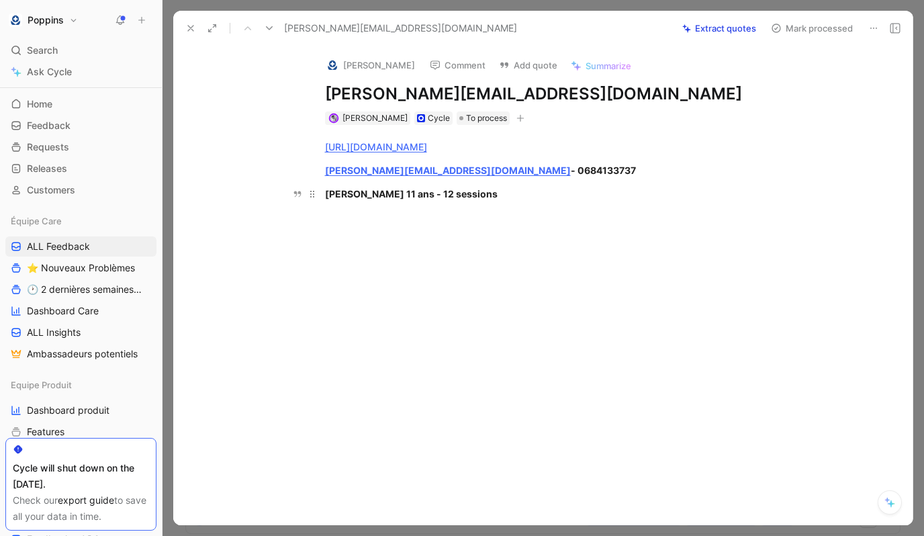
click at [356, 191] on strong "[PERSON_NAME] 11 ans - 12 sessions" at bounding box center [411, 193] width 172 height 11
click at [477, 195] on div "[PERSON_NAME], 11 ans - 12 sessions" at bounding box center [557, 194] width 464 height 14
click at [468, 343] on div at bounding box center [556, 342] width 711 height 160
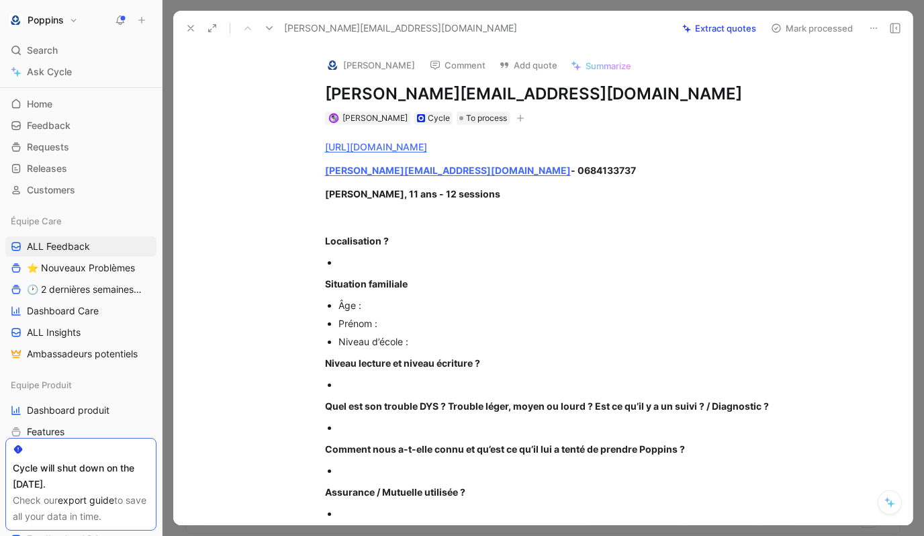
click at [366, 258] on div at bounding box center [563, 262] width 451 height 14
click at [389, 303] on div "Âge :" at bounding box center [563, 305] width 451 height 14
click at [338, 197] on strong "[PERSON_NAME], 11 ans - 12 sessions" at bounding box center [412, 193] width 175 height 11
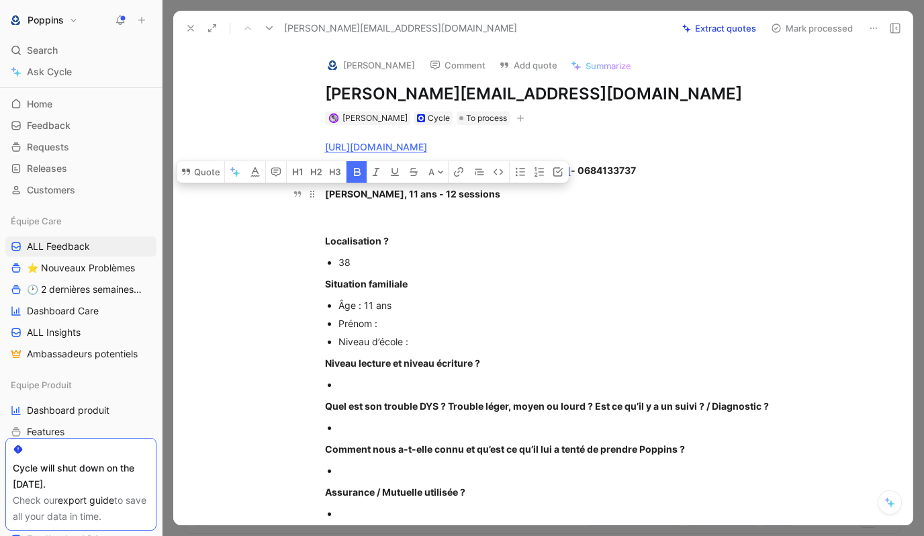
click at [468, 188] on div "[PERSON_NAME], 11 ans - 12 sessions" at bounding box center [557, 194] width 464 height 14
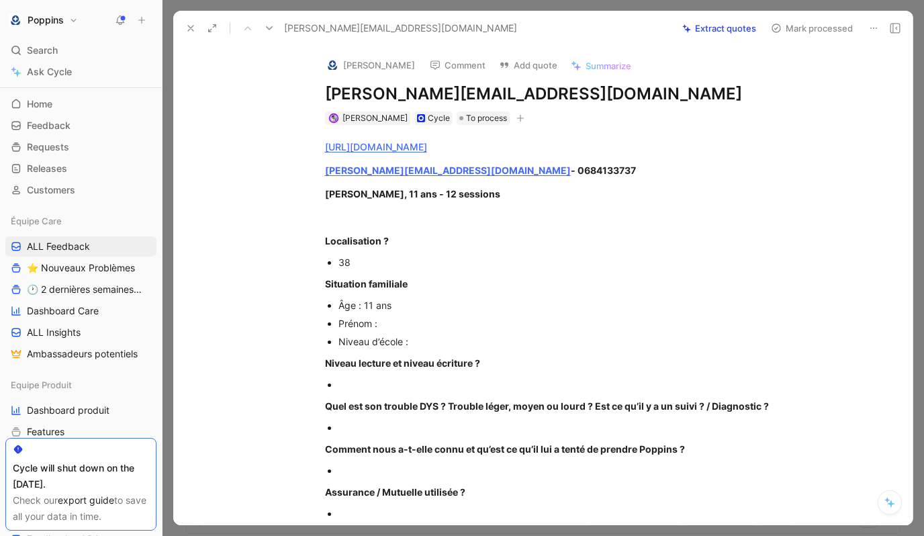
drag, startPoint x: 469, startPoint y: 191, endPoint x: 287, endPoint y: 189, distance: 182.6
click at [287, 189] on div "[URL][DOMAIN_NAME] [PERSON_NAME][EMAIL_ADDRESS][DOMAIN_NAME] - 0684133737 [PERS…" at bounding box center [556, 518] width 711 height 787
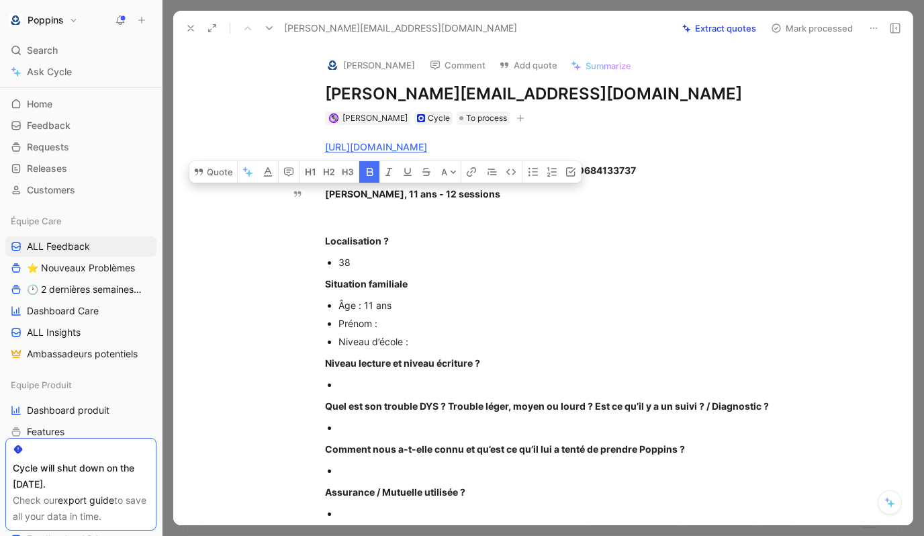
click at [370, 170] on icon "button" at bounding box center [369, 171] width 11 height 11
click at [342, 194] on div "[PERSON_NAME], 11 ans - 12 sessions" at bounding box center [557, 194] width 464 height 14
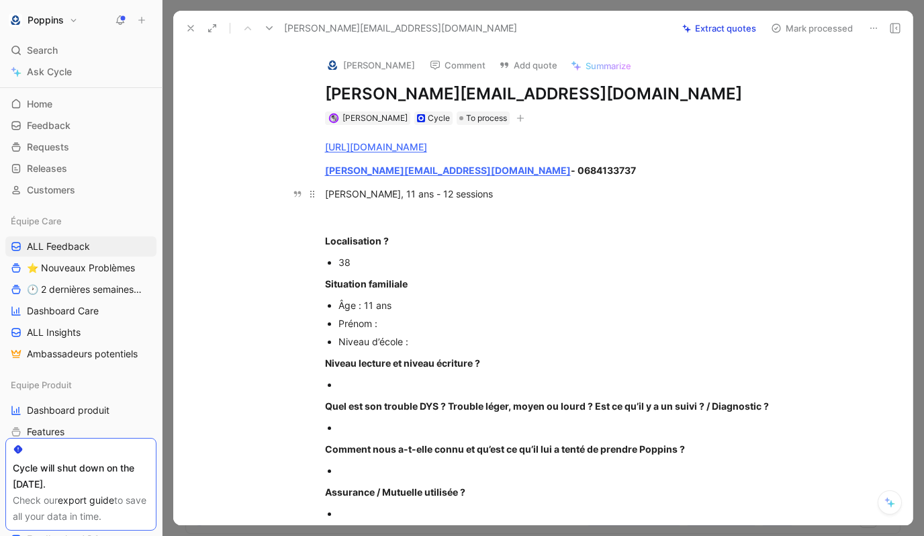
click at [334, 194] on div "[PERSON_NAME], 11 ans - 12 sessions" at bounding box center [557, 194] width 464 height 14
copy div "[PERSON_NAME]"
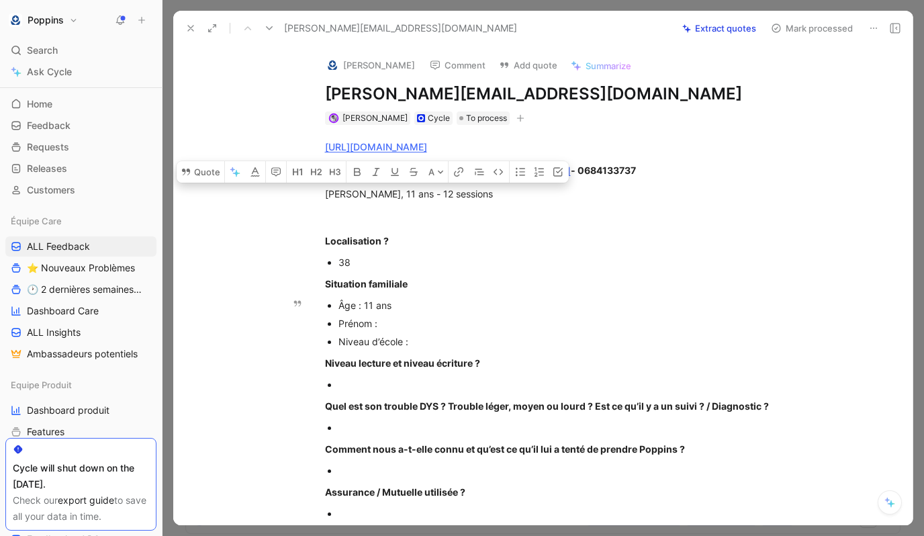
click at [417, 324] on div "Prénom :" at bounding box center [563, 323] width 451 height 14
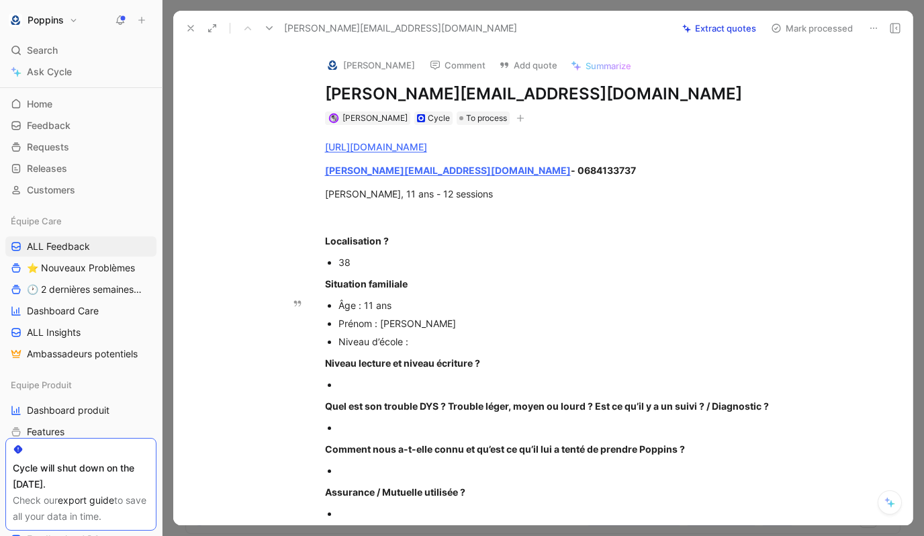
click at [431, 336] on div "Niveau d’école :" at bounding box center [563, 341] width 451 height 14
click at [413, 375] on p at bounding box center [563, 384] width 451 height 18
click at [557, 177] on p "[PERSON_NAME][EMAIL_ADDRESS][DOMAIN_NAME] - 0684133737" at bounding box center [556, 170] width 515 height 22
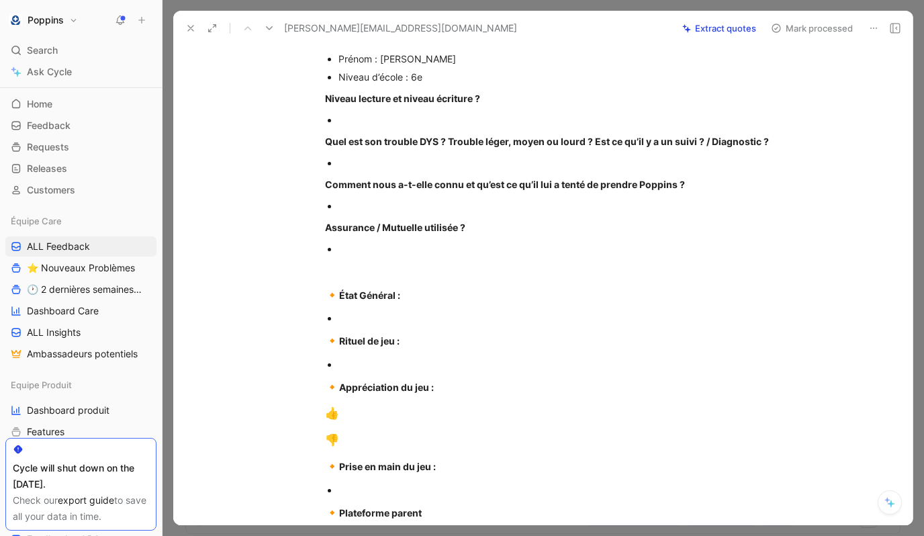
scroll to position [271, 0]
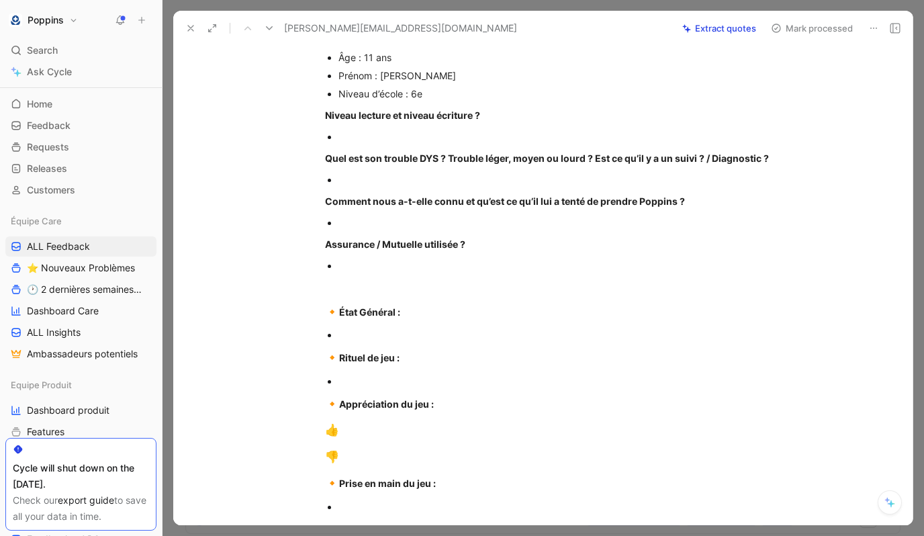
click at [370, 331] on div at bounding box center [563, 335] width 451 height 14
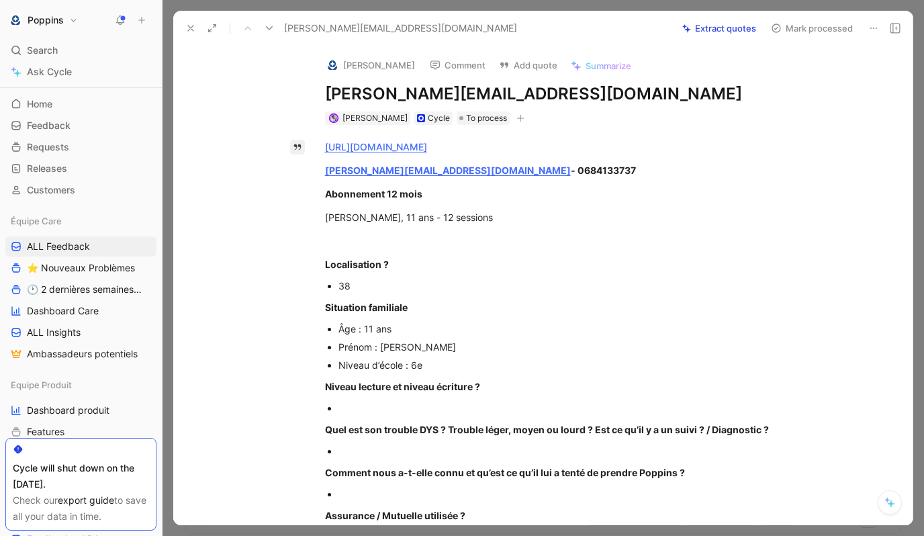
drag, startPoint x: 458, startPoint y: 223, endPoint x: 302, endPoint y: 146, distance: 174.1
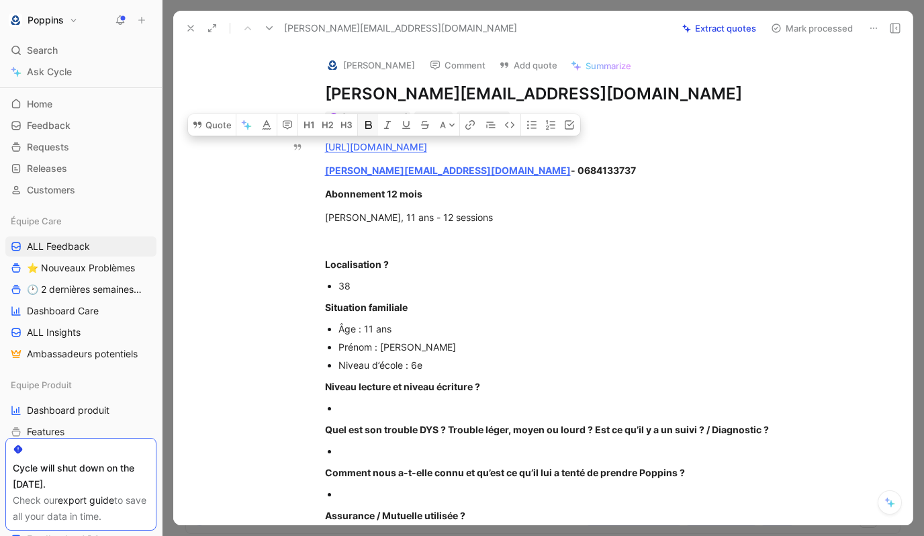
click at [366, 123] on icon "button" at bounding box center [368, 124] width 11 height 11
click at [366, 123] on icon "button" at bounding box center [369, 125] width 7 height 8
click at [427, 210] on div "[PERSON_NAME], 11 ans - 12 sessions" at bounding box center [557, 217] width 464 height 14
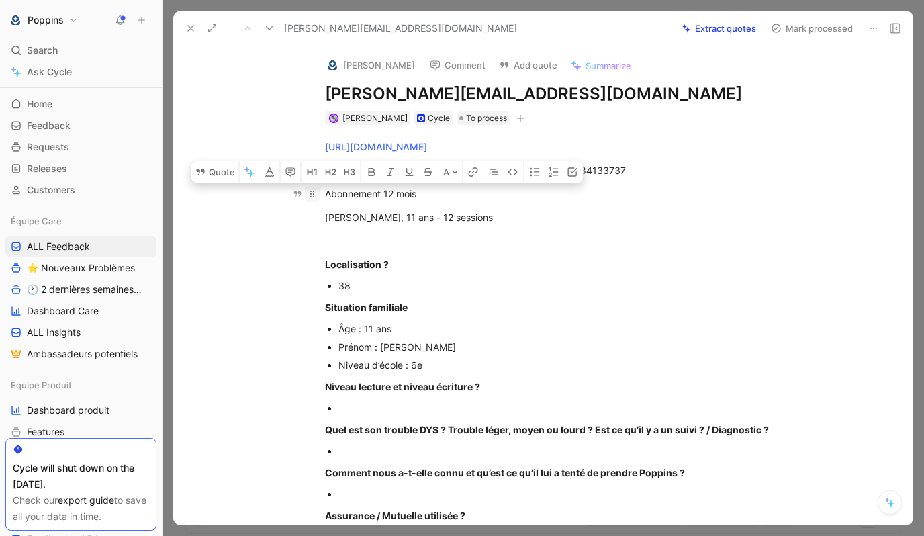
drag, startPoint x: 464, startPoint y: 217, endPoint x: 307, endPoint y: 197, distance: 158.9
click at [307, 197] on div "[URL][DOMAIN_NAME] [PERSON_NAME][EMAIL_ADDRESS][DOMAIN_NAME] - 0684133737 Abonn…" at bounding box center [556, 530] width 711 height 811
click at [528, 168] on icon "button" at bounding box center [531, 172] width 9 height 8
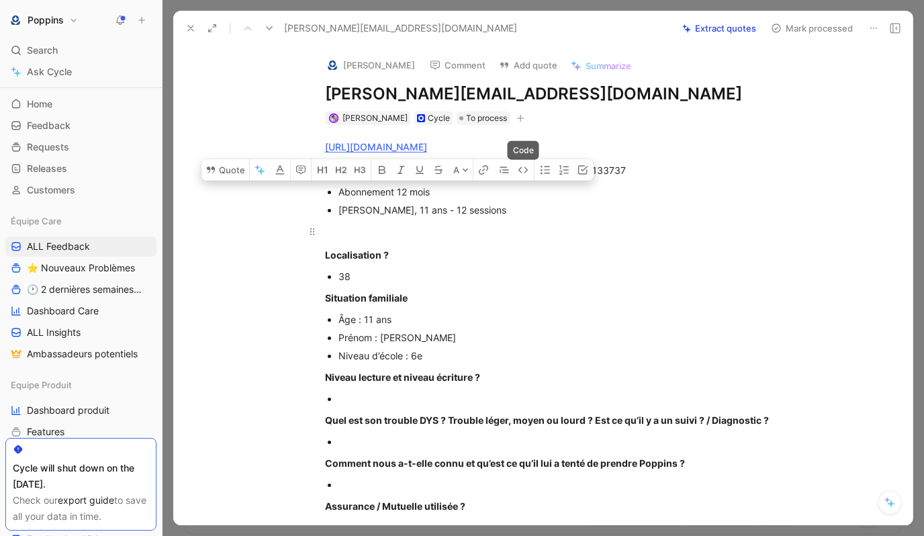
click at [473, 220] on p at bounding box center [556, 231] width 515 height 22
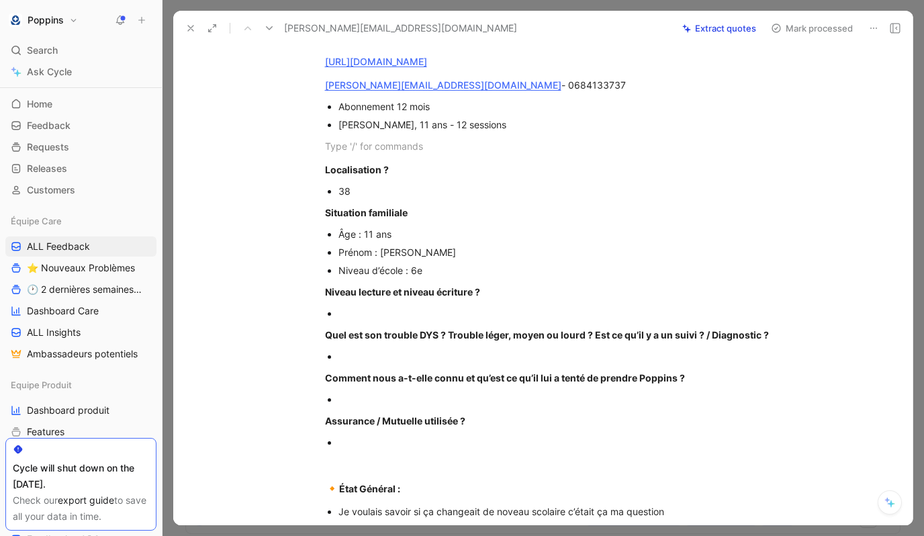
scroll to position [105, 0]
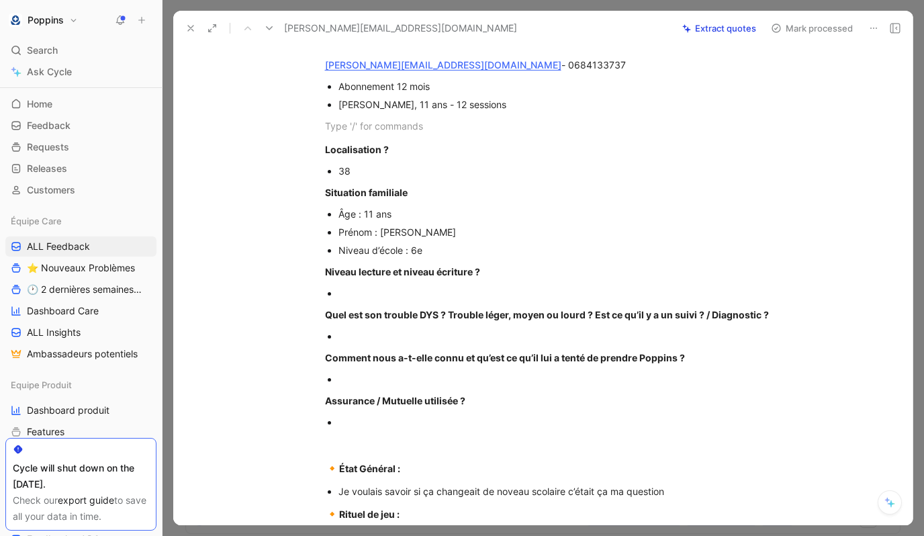
click at [367, 299] on div at bounding box center [563, 293] width 451 height 14
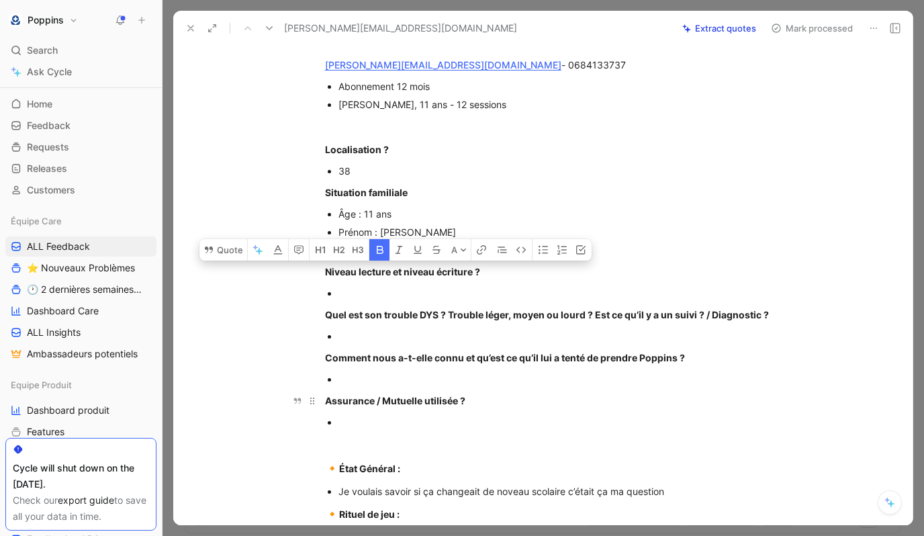
drag, startPoint x: 324, startPoint y: 272, endPoint x: 488, endPoint y: 408, distance: 212.6
click at [488, 408] on div "[URL][DOMAIN_NAME] [PERSON_NAME][EMAIL_ADDRESS][DOMAIN_NAME] - 0684133737 Abonn…" at bounding box center [556, 419] width 711 height 801
click at [488, 408] on p "Assurance / Mutuelle utilisée ?" at bounding box center [556, 400] width 515 height 22
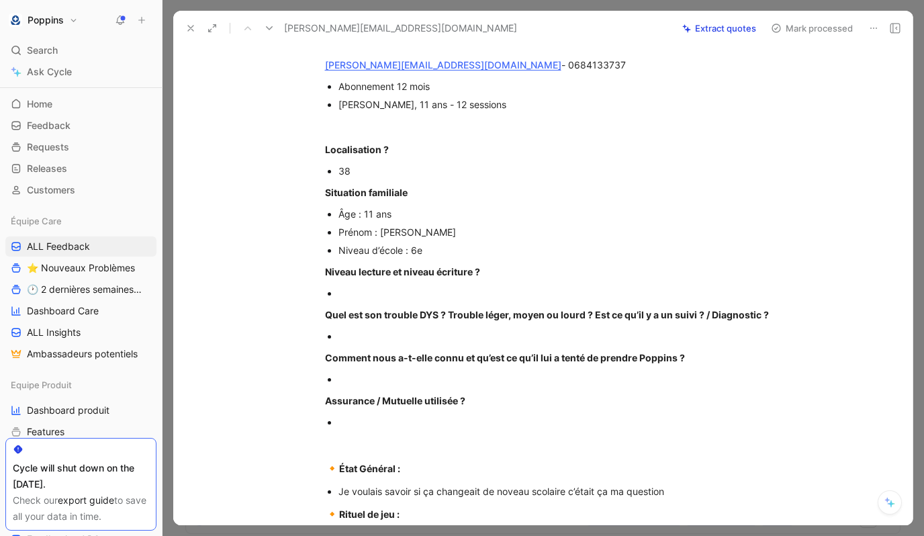
click at [401, 416] on div at bounding box center [563, 422] width 451 height 14
click at [342, 492] on div "Je voulais savoir si ça changeait de noveau scolaire c’était ça ma question" at bounding box center [563, 491] width 451 height 14
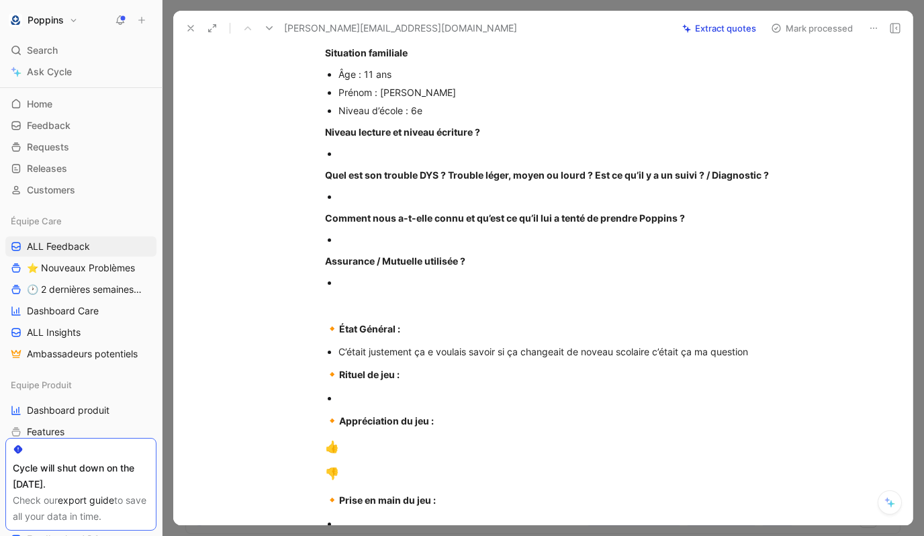
scroll to position [246, 0]
click at [350, 150] on div at bounding box center [563, 153] width 451 height 14
drag, startPoint x: 350, startPoint y: 150, endPoint x: 305, endPoint y: 138, distance: 46.6
click at [305, 138] on div "[URL][DOMAIN_NAME] [PERSON_NAME][EMAIL_ADDRESS][DOMAIN_NAME] - 0684133737 Abonn…" at bounding box center [556, 279] width 711 height 801
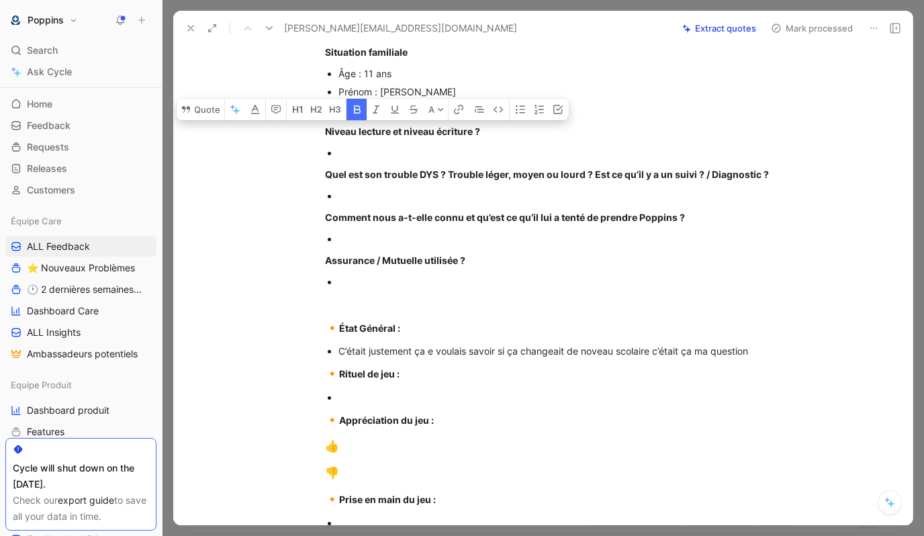
click at [352, 150] on div at bounding box center [563, 153] width 451 height 14
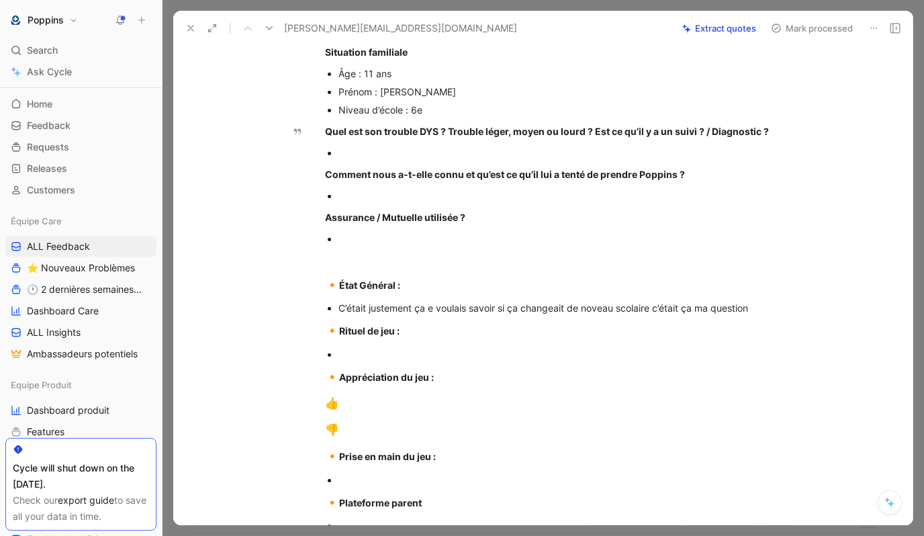
click at [403, 146] on div at bounding box center [563, 153] width 451 height 14
click at [421, 194] on div at bounding box center [563, 196] width 451 height 14
click at [365, 263] on div at bounding box center [557, 260] width 464 height 14
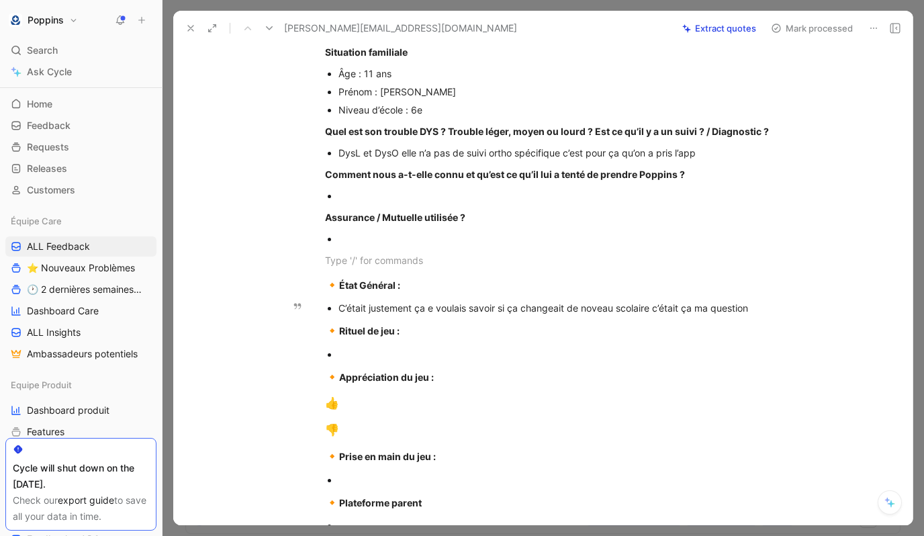
click at [701, 299] on p "C’était justement ça e voulais savoir si ça changeait de noveau scolaire c’étai…" at bounding box center [563, 308] width 451 height 18
click at [701, 307] on div "C’était justement ça e voulais savoir si ça changeait de noveau scolaire c’étai…" at bounding box center [563, 308] width 451 height 14
click at [429, 303] on div "C’était justement ça e voulais savoir si ça changeait de noveau scolaire c’étai…" at bounding box center [563, 308] width 451 height 14
click at [701, 310] on div "C’était justement ça je voulais savoir si ça changeait de noveau scolaire c’éta…" at bounding box center [563, 308] width 451 height 14
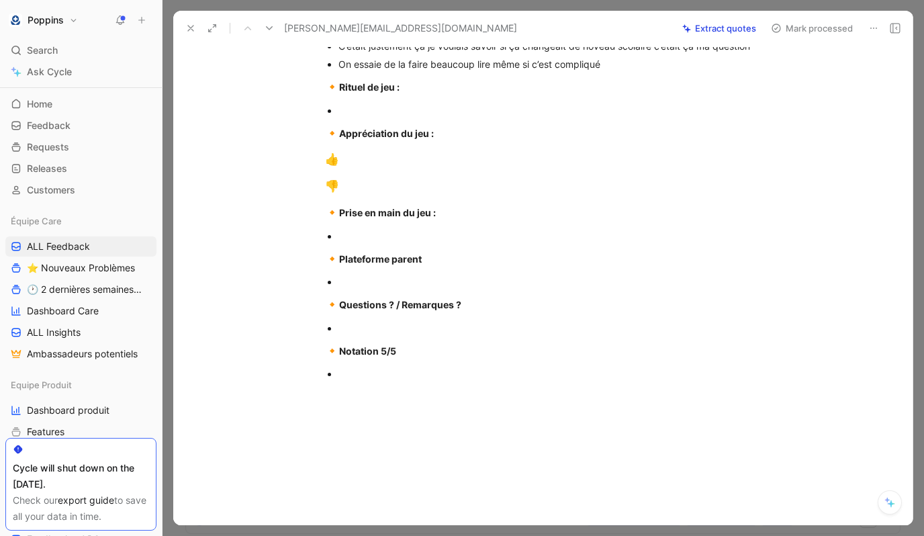
scroll to position [504, 0]
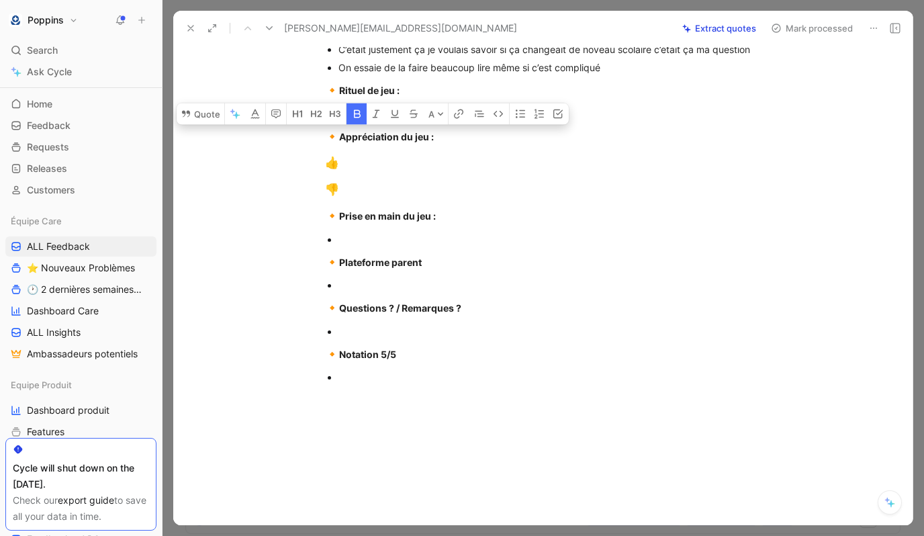
drag, startPoint x: 362, startPoint y: 393, endPoint x: 274, endPoint y: 126, distance: 281.4
click at [274, 126] on div "[URL][DOMAIN_NAME] [PERSON_NAME][EMAIL_ADDRESS][DOMAIN_NAME] - 0684133737 Abonn…" at bounding box center [556, 9] width 711 height 777
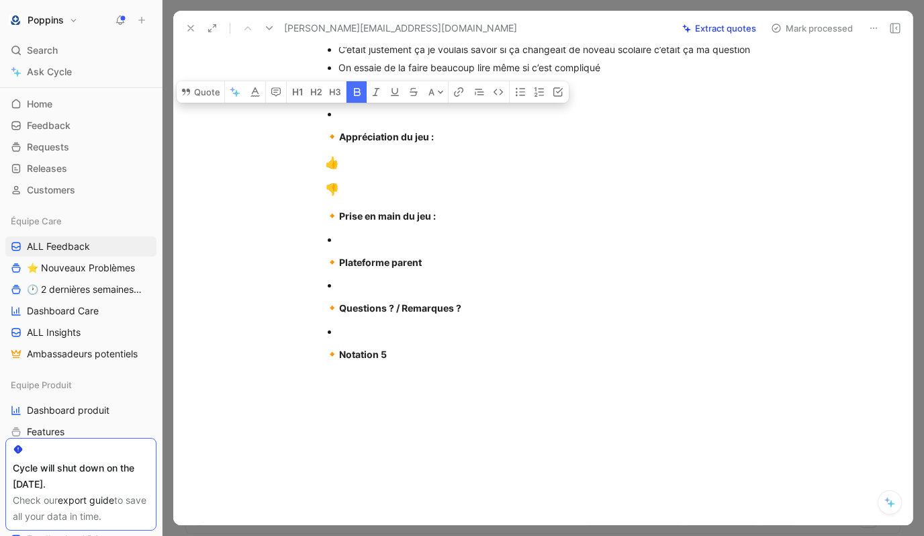
drag, startPoint x: 406, startPoint y: 350, endPoint x: 258, endPoint y: 107, distance: 285.2
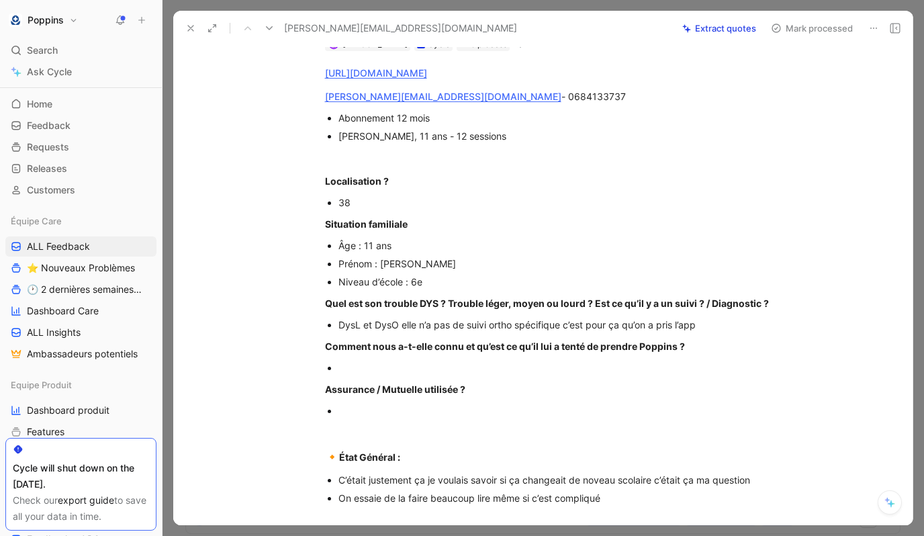
scroll to position [0, 0]
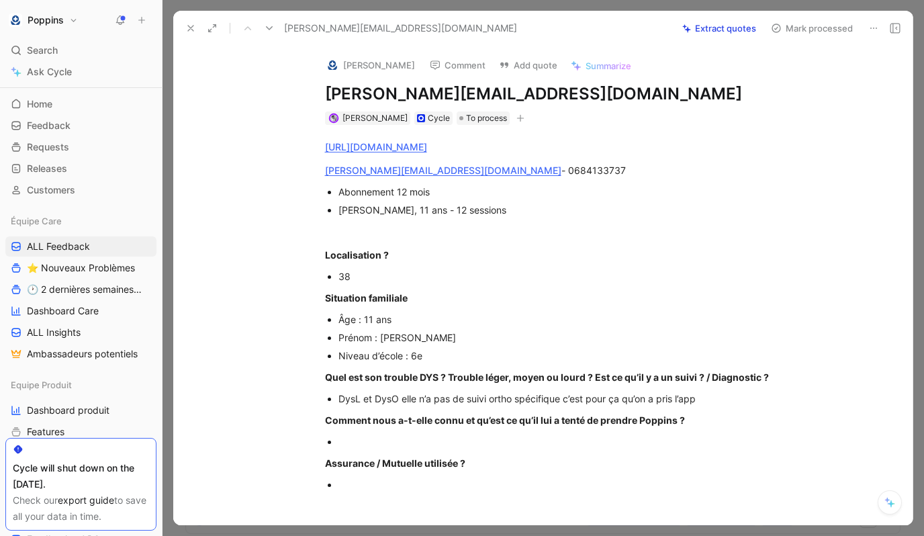
click at [359, 475] on p at bounding box center [563, 484] width 451 height 18
drag, startPoint x: 355, startPoint y: 481, endPoint x: 326, endPoint y: 451, distance: 42.2
click at [326, 451] on div "[URL][DOMAIN_NAME] [PERSON_NAME][EMAIL_ADDRESS][DOMAIN_NAME] - 0684133737 Abonn…" at bounding box center [556, 360] width 711 height 471
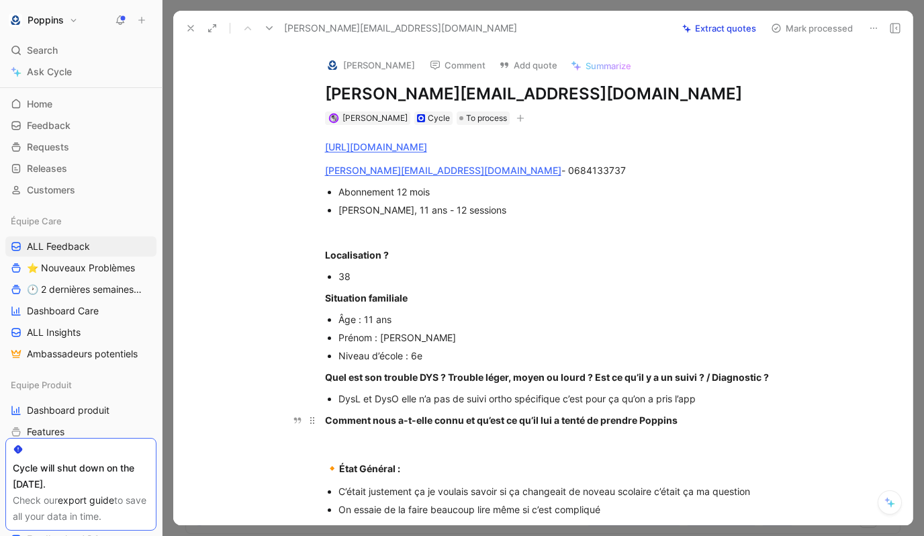
click at [382, 421] on strong "Comment nous a-t-elle connu et qu’est ce qu’il lui a tenté de prendre Poppins" at bounding box center [501, 419] width 352 height 11
click at [589, 419] on strong "Comment nous a-t-elle connu et qu’est ce qu’il lui a tenté de prendre Poppins" at bounding box center [501, 419] width 352 height 11
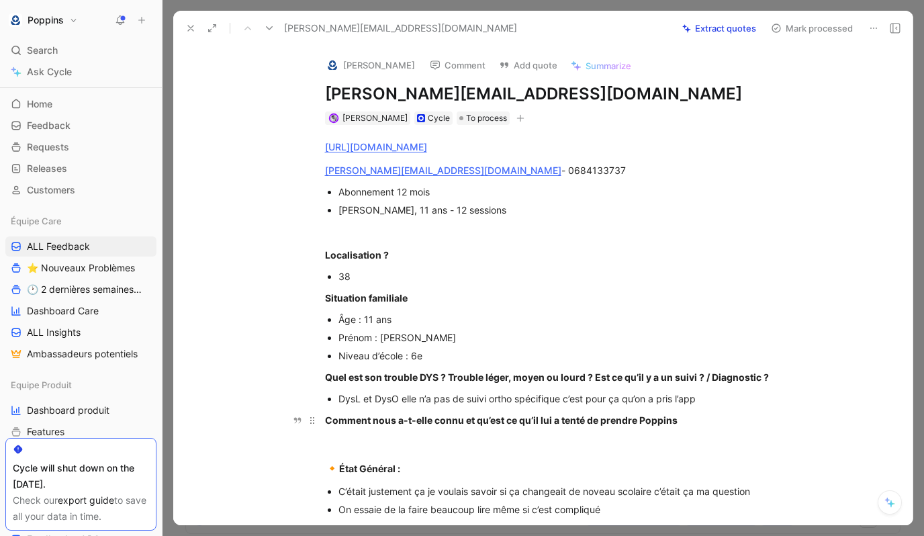
click at [589, 419] on strong "Comment nous a-t-elle connu et qu’est ce qu’il lui a tenté de prendre Poppins" at bounding box center [501, 419] width 352 height 11
click at [674, 421] on strong "Comment nous a-t-elle connu et qu’est ce qu’il lui a tenté de prendre Poppins" at bounding box center [501, 419] width 352 height 11
drag, startPoint x: 703, startPoint y: 421, endPoint x: 329, endPoint y: 424, distance: 374.5
click at [329, 424] on div "Comment nous a-t-elle connu et qu’est ce qu’il lui a tenté de prendre Poppins" at bounding box center [557, 420] width 464 height 14
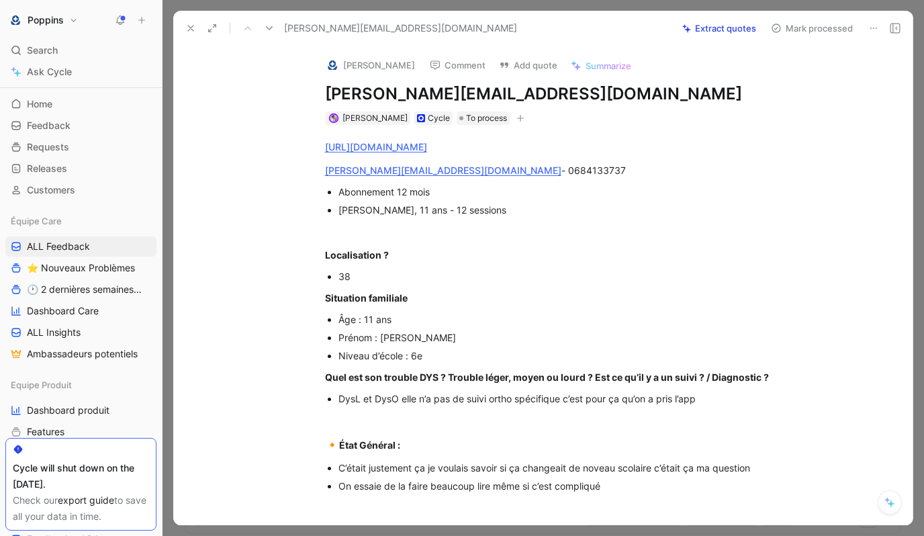
click at [407, 100] on h1 "[PERSON_NAME][EMAIL_ADDRESS][DOMAIN_NAME]" at bounding box center [557, 93] width 464 height 21
paste h1
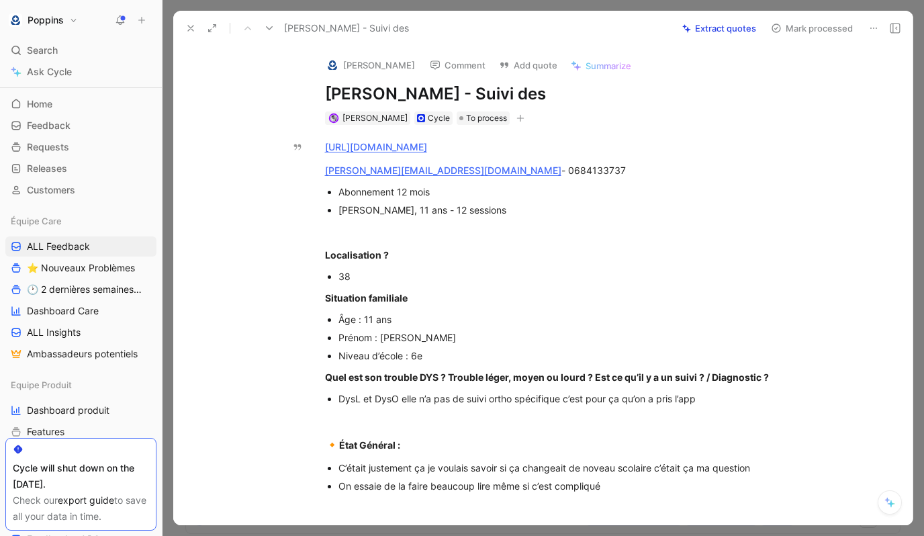
click at [651, 121] on div "[PERSON_NAME] Cycle To process" at bounding box center [557, 118] width 467 height 16
click at [608, 92] on h1 "[PERSON_NAME] - Suivi des" at bounding box center [557, 93] width 464 height 21
click at [516, 122] on icon "button" at bounding box center [520, 118] width 8 height 8
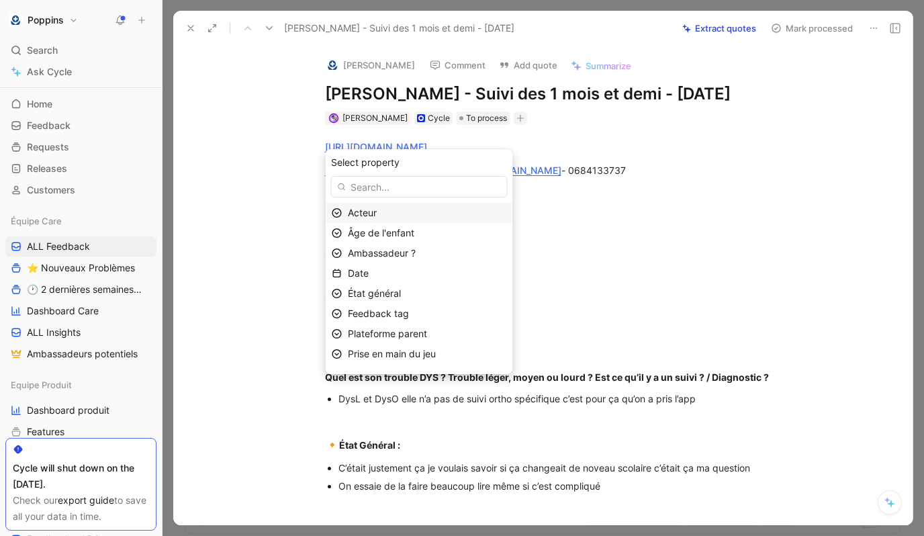
click at [438, 207] on div "Acteur" at bounding box center [427, 213] width 159 height 16
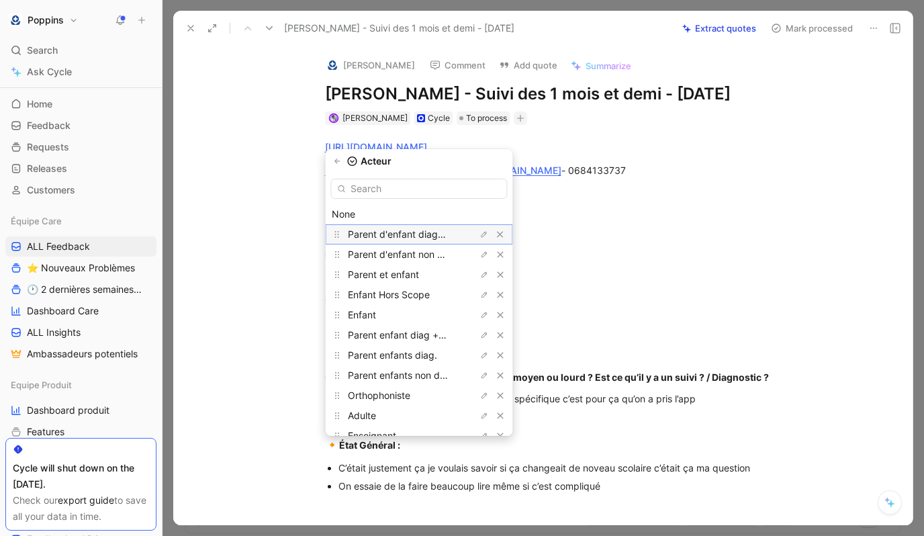
click at [434, 230] on span "Parent d'enfant diagnostiqué" at bounding box center [412, 233] width 128 height 11
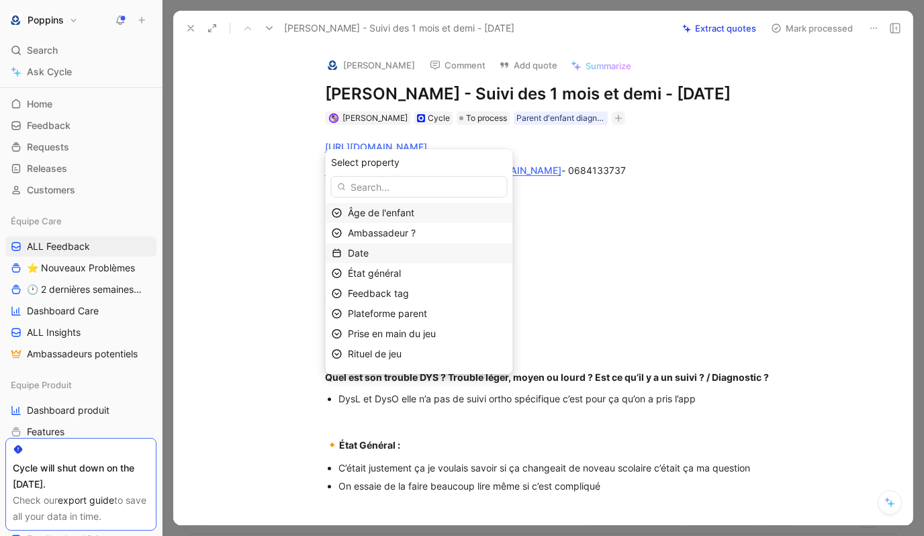
click at [413, 257] on div "Date" at bounding box center [427, 253] width 159 height 16
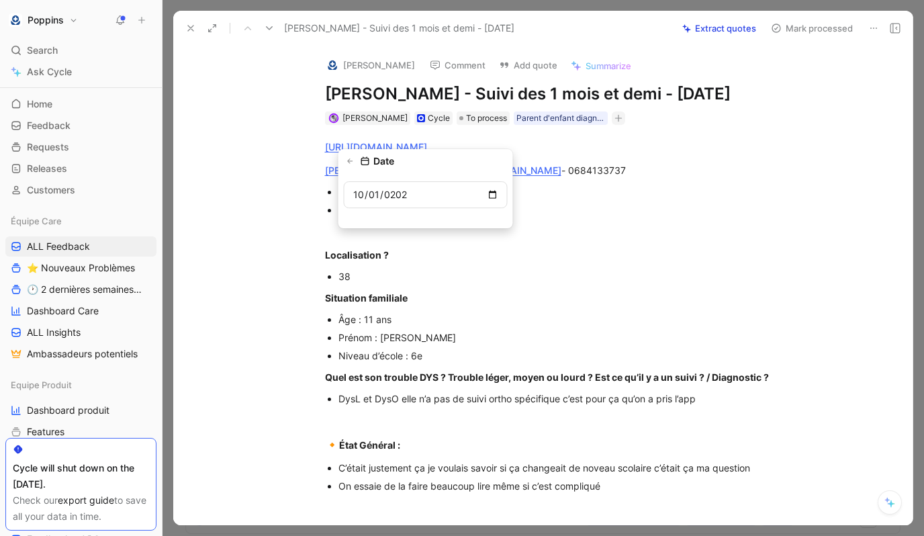
type input "[DATE]"
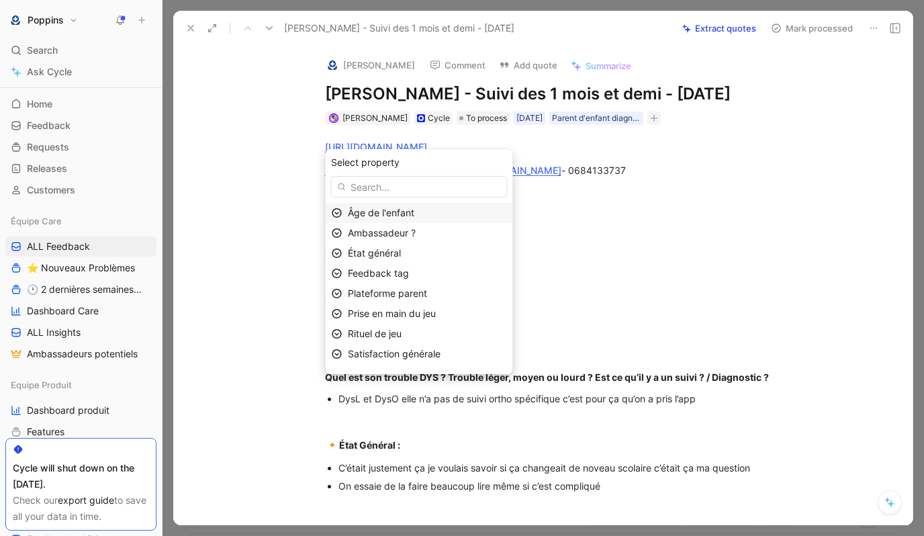
click at [442, 207] on div "Âge de l'enfant" at bounding box center [427, 213] width 159 height 16
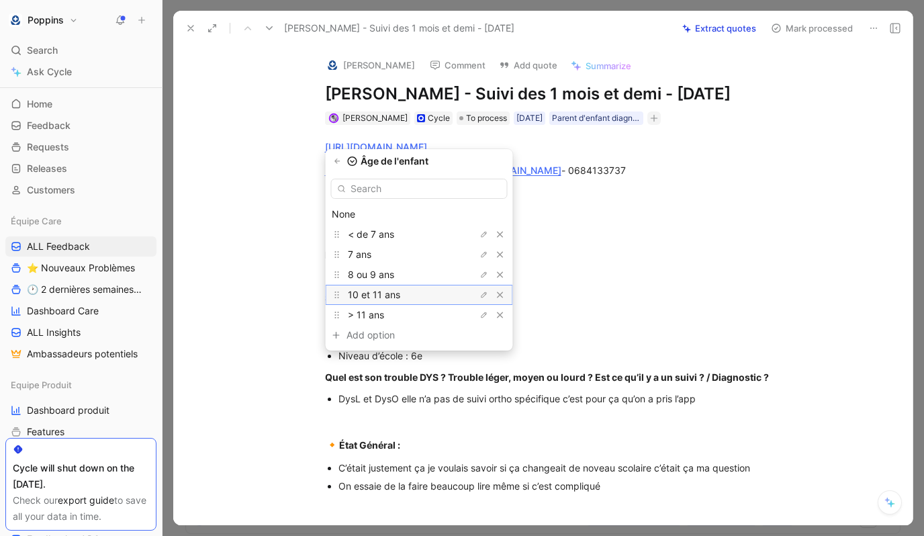
click at [393, 300] on span "10 et 11 ans" at bounding box center [374, 294] width 52 height 11
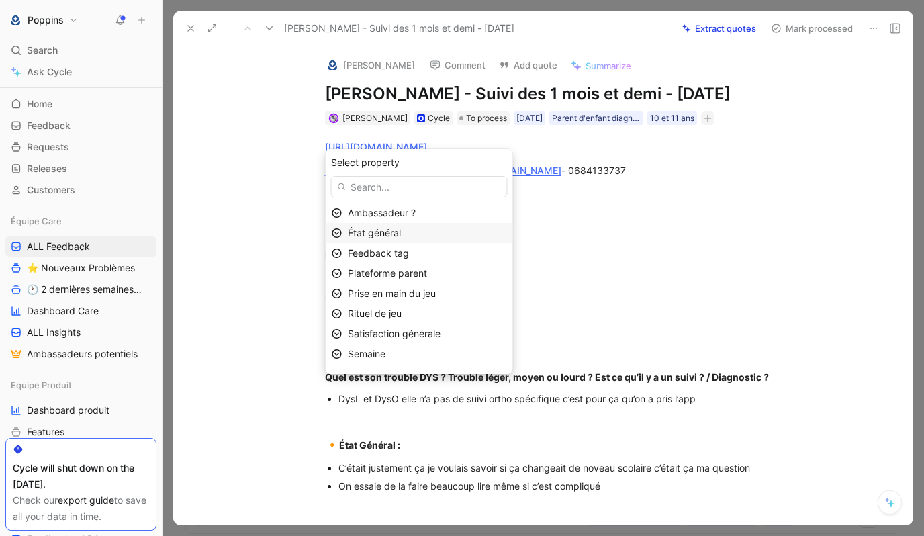
click at [401, 232] on span "État général" at bounding box center [374, 232] width 53 height 11
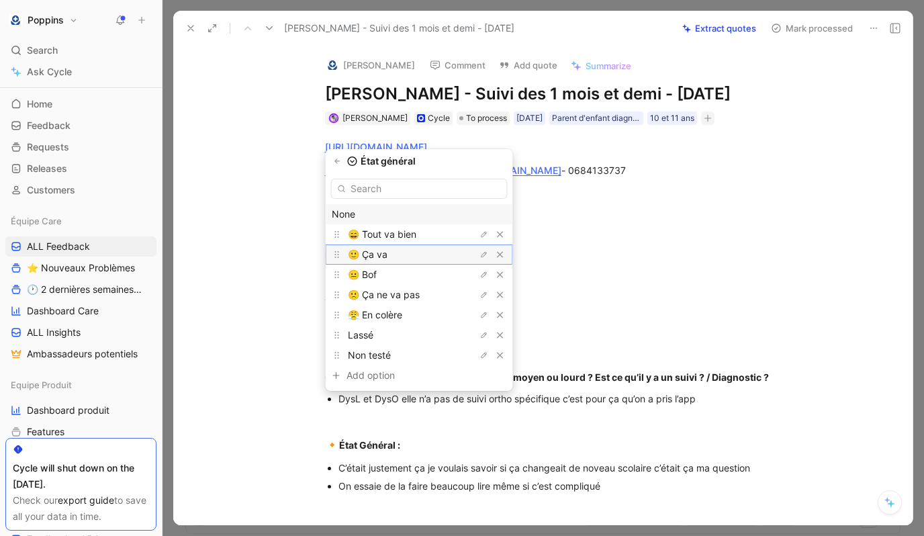
click at [399, 256] on div "🙂 Ça va" at bounding box center [398, 254] width 101 height 16
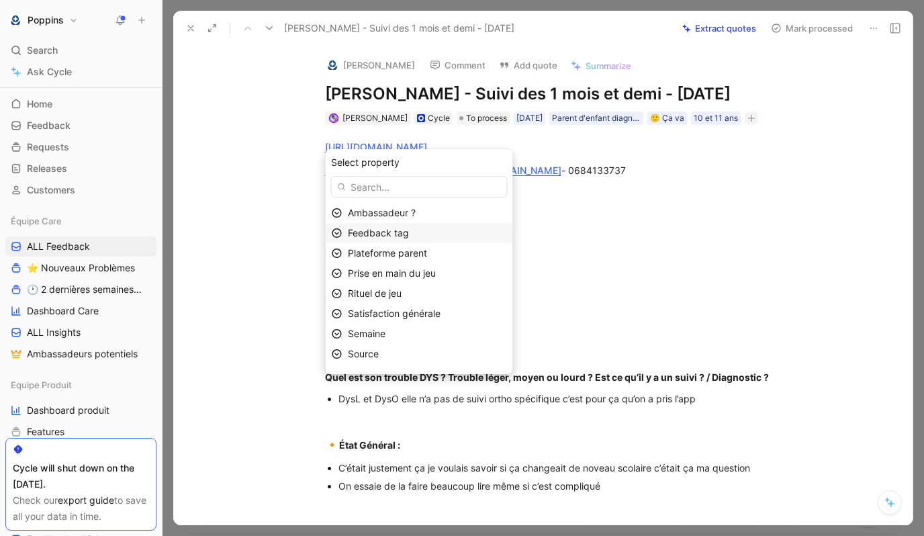
click at [409, 235] on span "Feedback tag" at bounding box center [378, 232] width 61 height 11
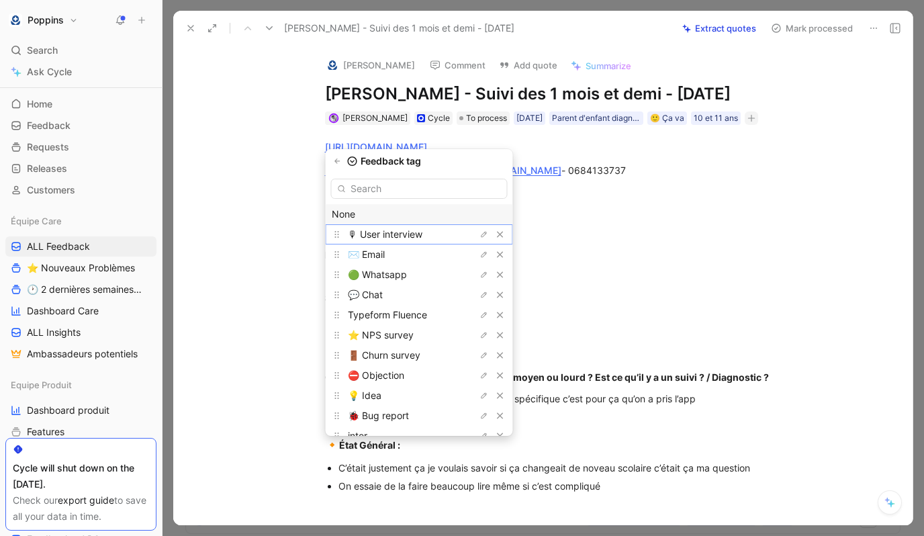
click at [414, 235] on span "🎙 User interview" at bounding box center [385, 233] width 75 height 11
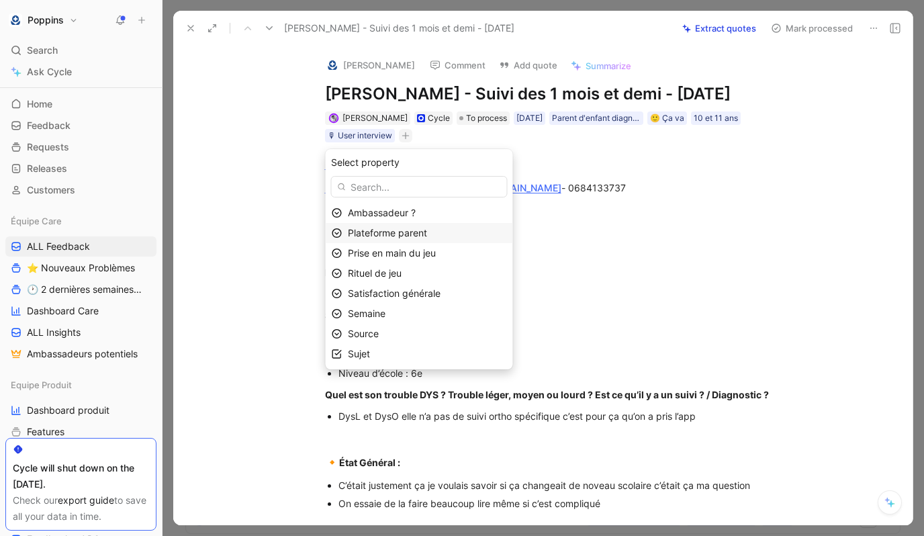
click at [412, 238] on div "Plateforme parent" at bounding box center [427, 233] width 159 height 16
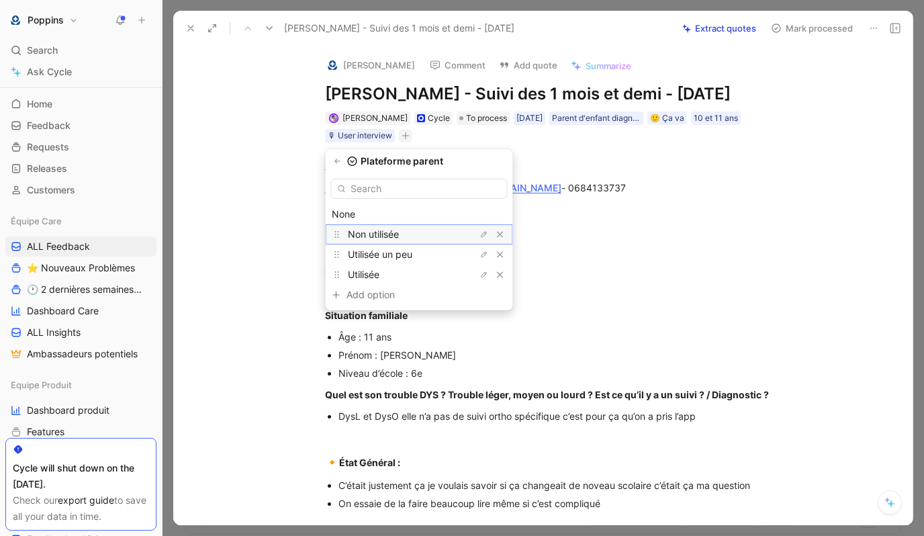
click at [413, 236] on div "Non utilisée" at bounding box center [398, 234] width 101 height 16
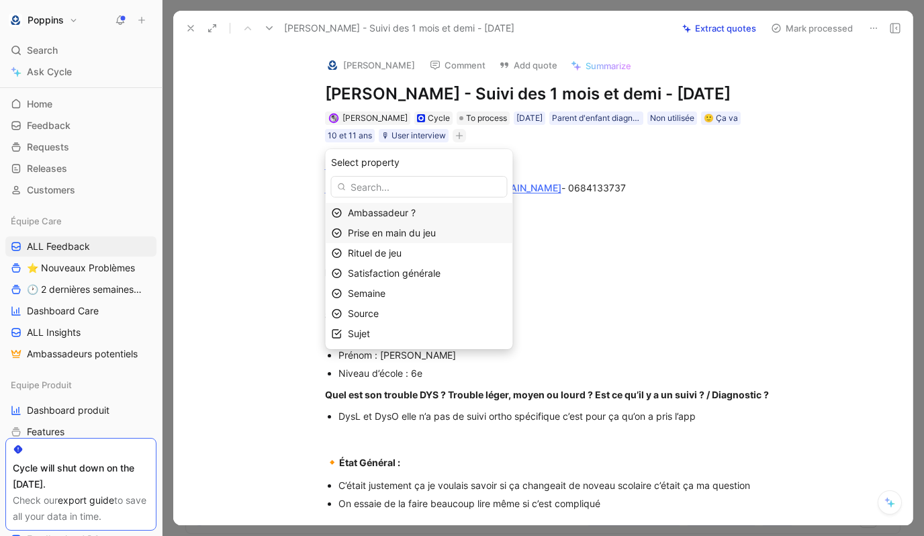
click at [413, 236] on span "Prise en main du jeu" at bounding box center [392, 232] width 88 height 11
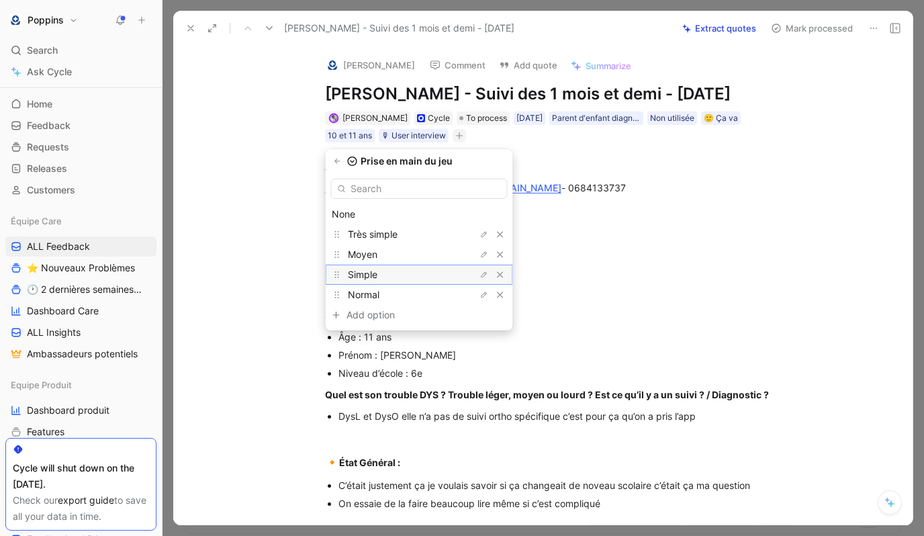
click at [403, 275] on div "Simple" at bounding box center [398, 274] width 101 height 16
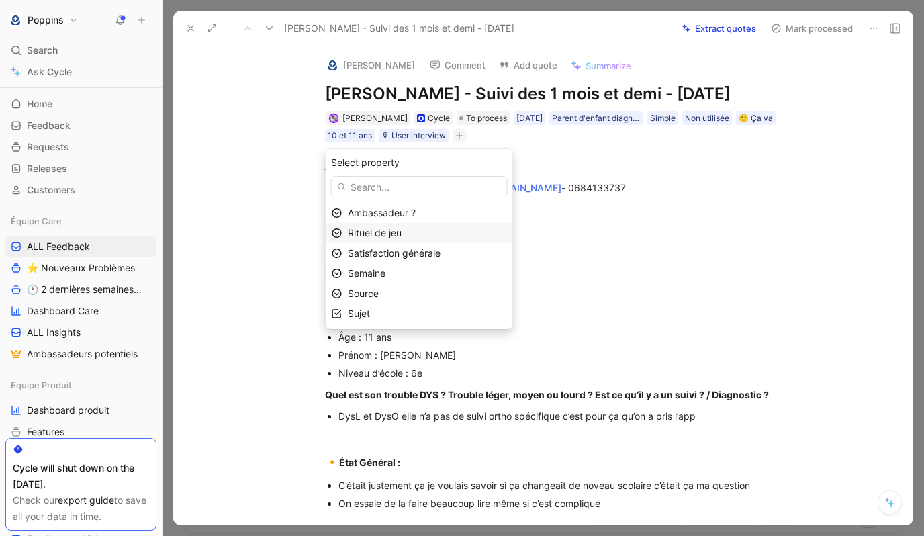
click at [415, 231] on div "Rituel de jeu" at bounding box center [427, 233] width 159 height 16
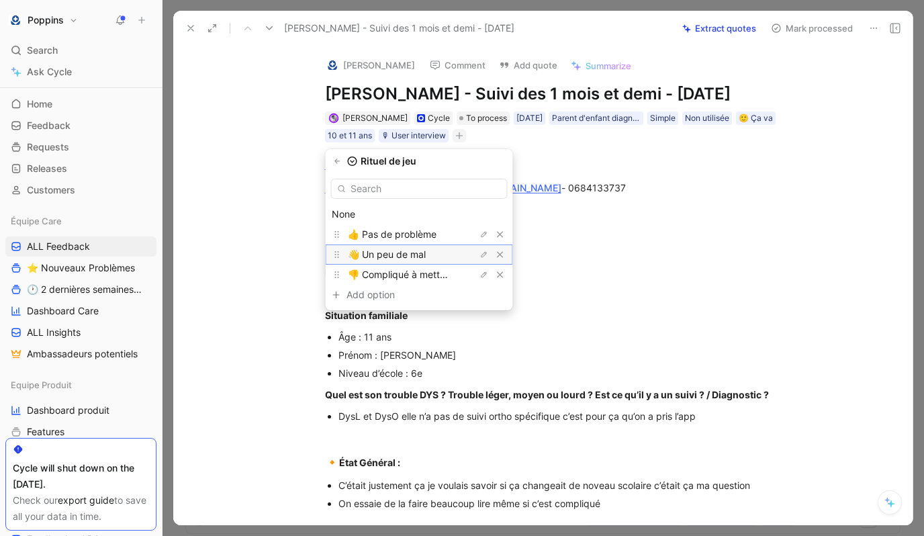
click at [420, 254] on span "👋 Un peu de mal" at bounding box center [387, 253] width 78 height 11
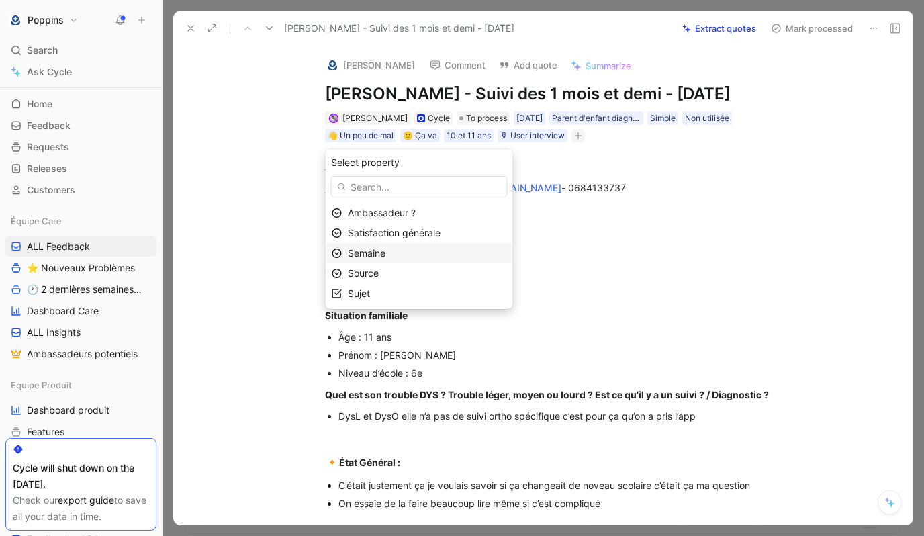
click at [385, 256] on span "Semaine" at bounding box center [367, 252] width 38 height 11
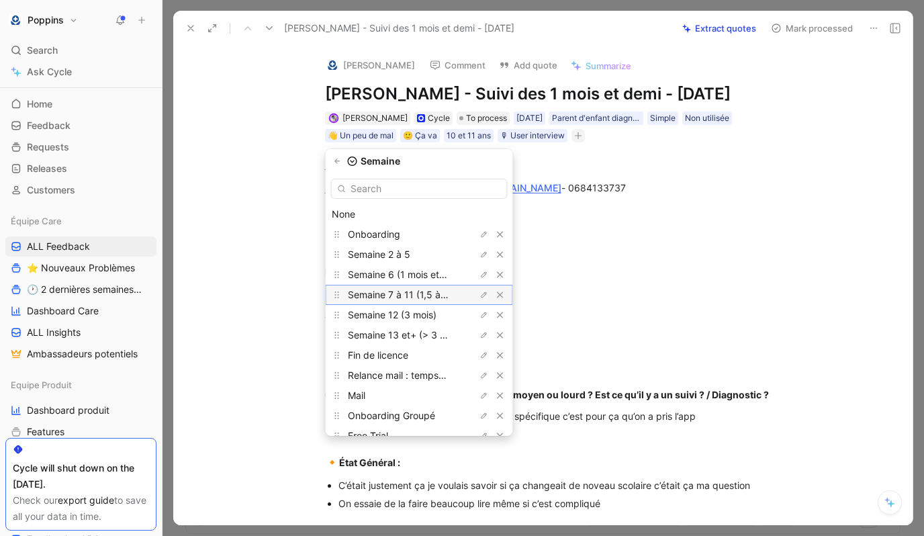
click at [416, 285] on div "Semaine 7 à 11 (1,5 à 3 mois)" at bounding box center [419, 295] width 187 height 20
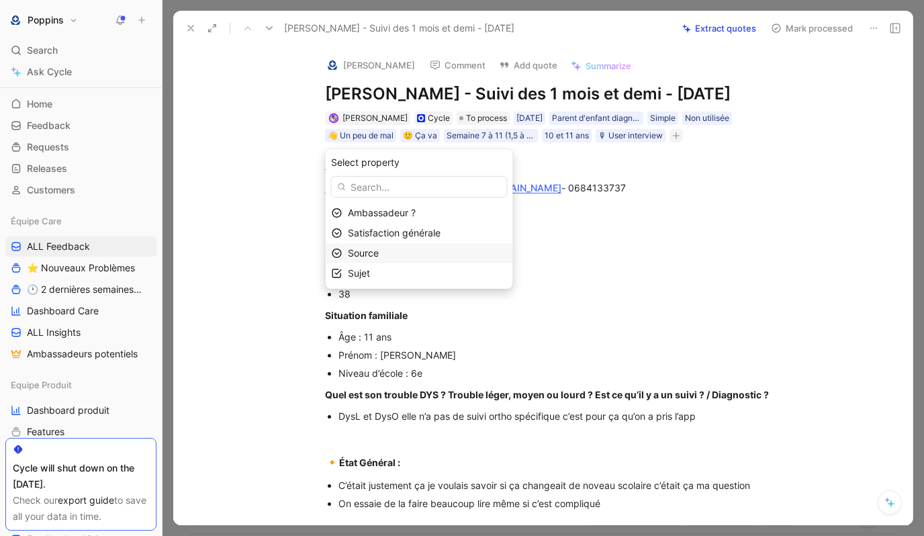
click at [410, 249] on div "Source" at bounding box center [427, 253] width 159 height 16
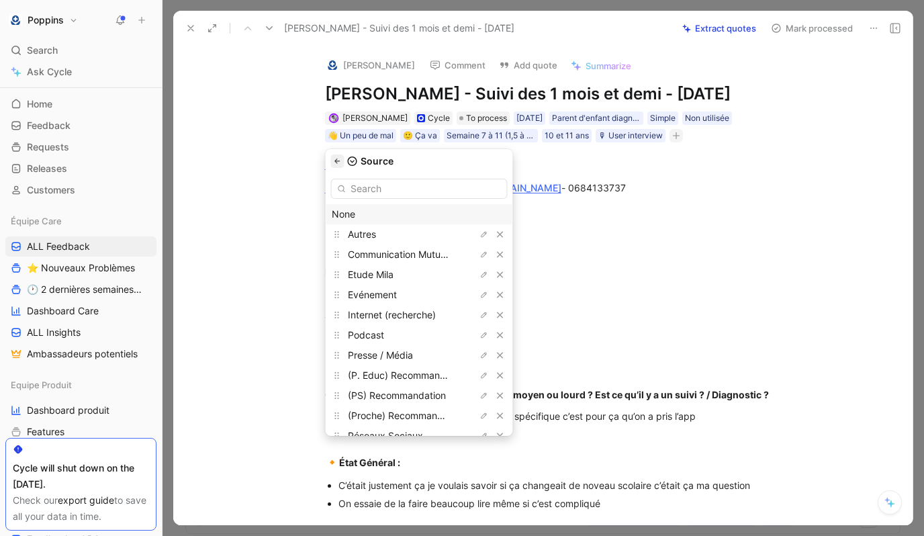
click at [342, 162] on icon "button" at bounding box center [338, 161] width 8 height 8
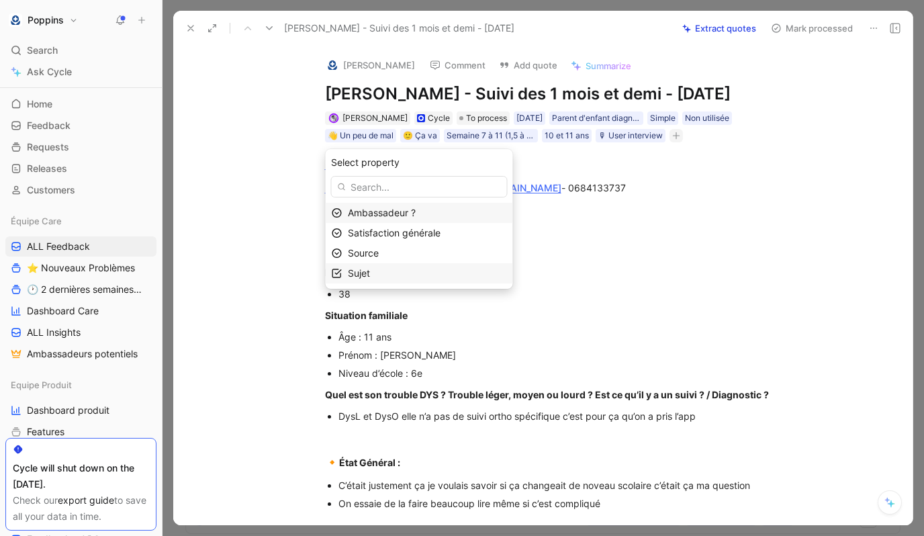
click at [392, 275] on div "Sujet" at bounding box center [427, 273] width 159 height 16
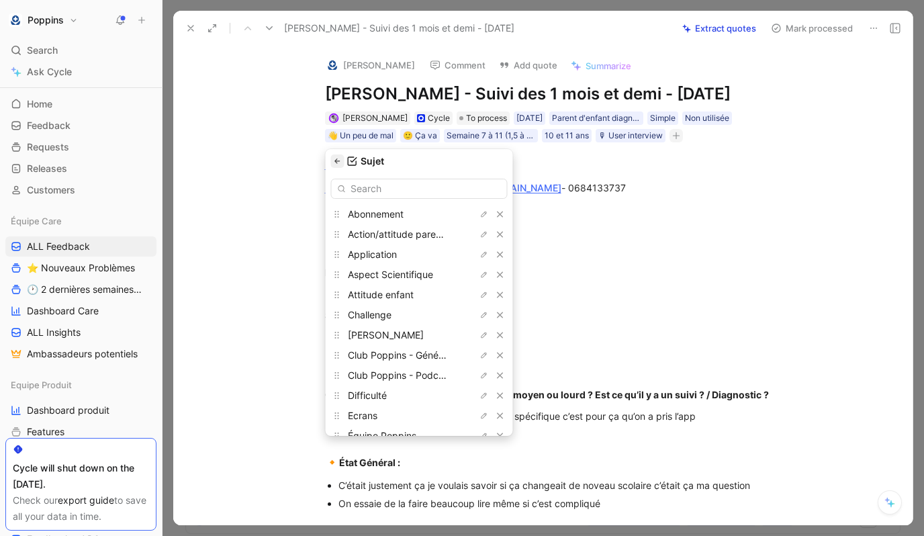
click at [339, 162] on icon "button" at bounding box center [338, 161] width 8 height 8
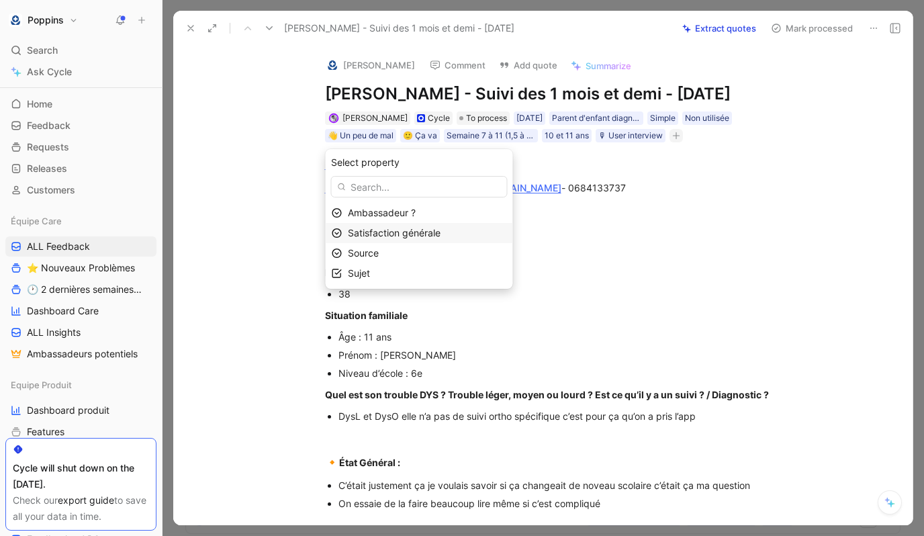
click at [409, 235] on span "Satisfaction générale" at bounding box center [394, 232] width 93 height 11
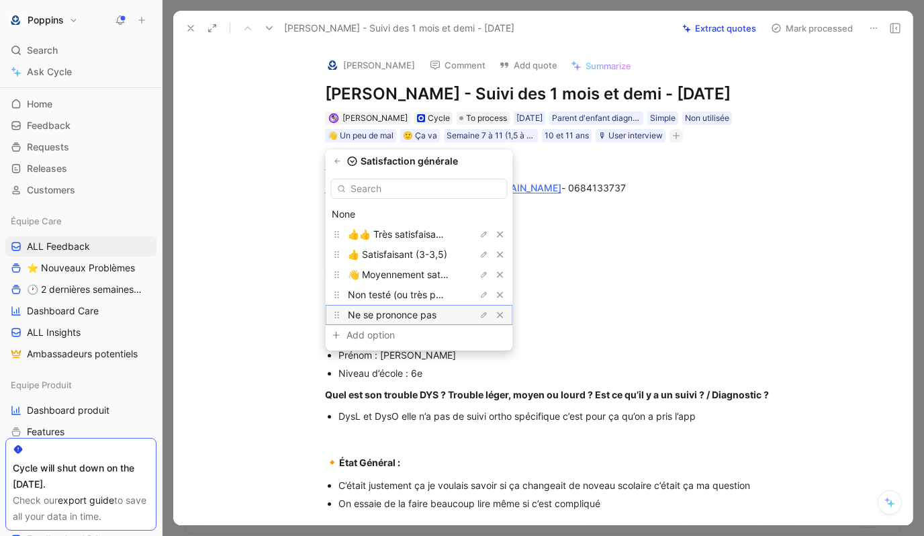
click at [415, 315] on span "Ne se prononce pas" at bounding box center [392, 314] width 89 height 11
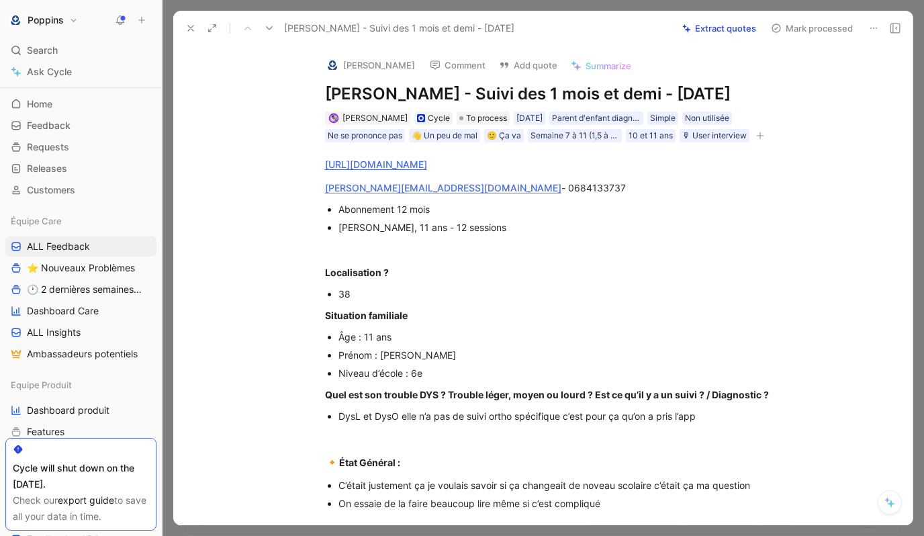
scroll to position [181, 0]
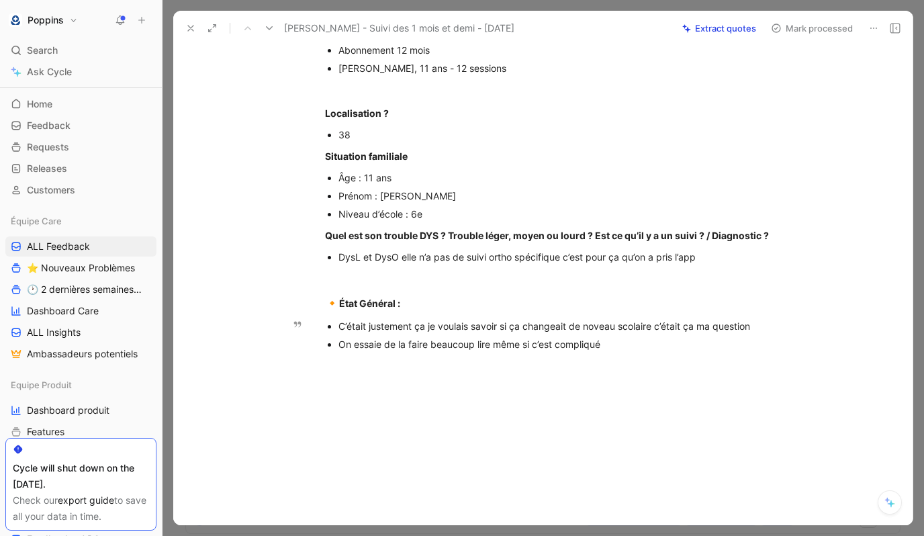
click at [341, 322] on div "C’était justement ça je voulais savoir si ça changeait de noveau scolaire c’éta…" at bounding box center [563, 326] width 451 height 14
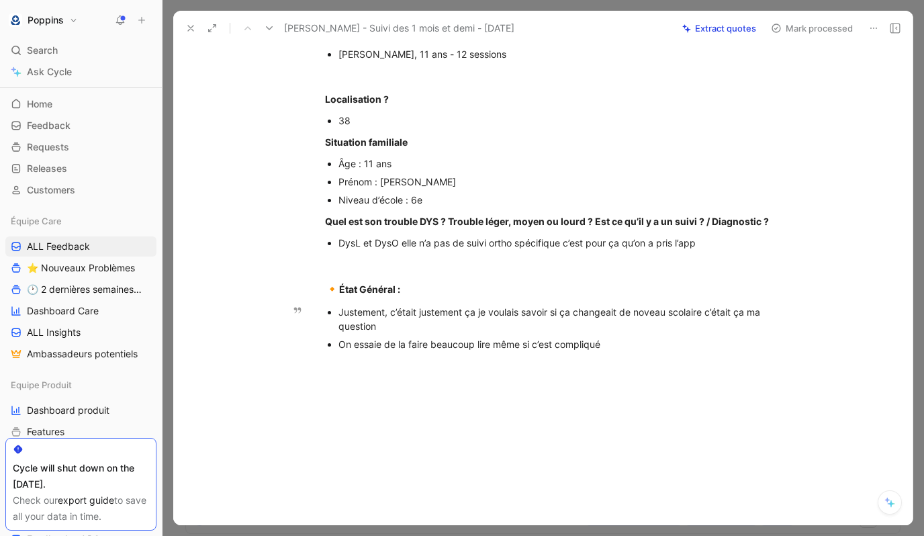
click at [475, 328] on div "Justement, c’était justement ça je voulais savoir si ça changeait de noveau sco…" at bounding box center [563, 319] width 451 height 28
click at [563, 326] on div "Justement, c’était justement ça, je voulais savoir si ça changeait de noveau sc…" at bounding box center [563, 319] width 451 height 28
click at [552, 333] on div "Justement, c’était justement ça, je voulais savoir si le fait que quand j’ai pr…" at bounding box center [563, 319] width 451 height 28
click at [602, 333] on div "Justement, c’était justement ça, je voulais savoir si le fait que quand j’ai pr…" at bounding box center [563, 319] width 451 height 28
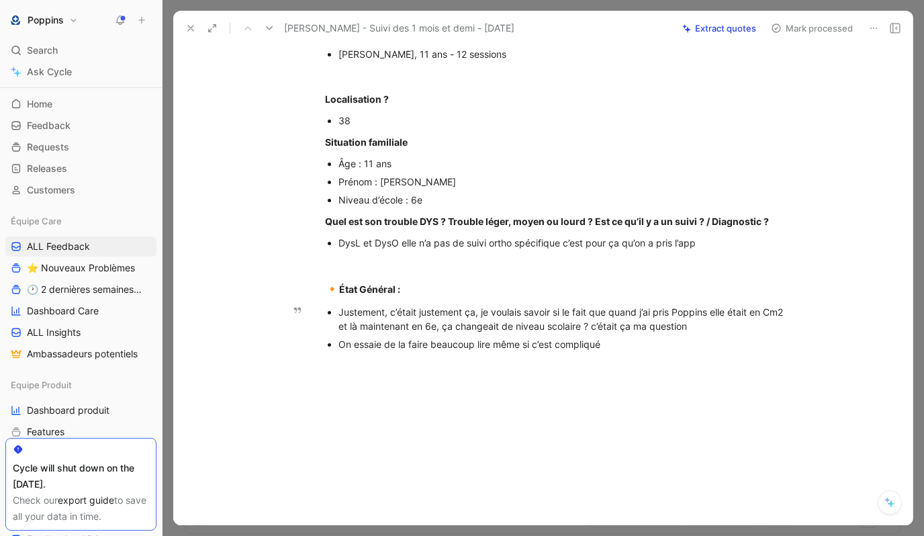
click at [701, 349] on p "On essaie de la faire beaucoup lire même si c’est compliqué" at bounding box center [563, 344] width 451 height 18
click at [701, 333] on div "Justement, c’était justement ça, je voulais savoir si le fait que quand j’ai pr…" at bounding box center [563, 319] width 451 height 28
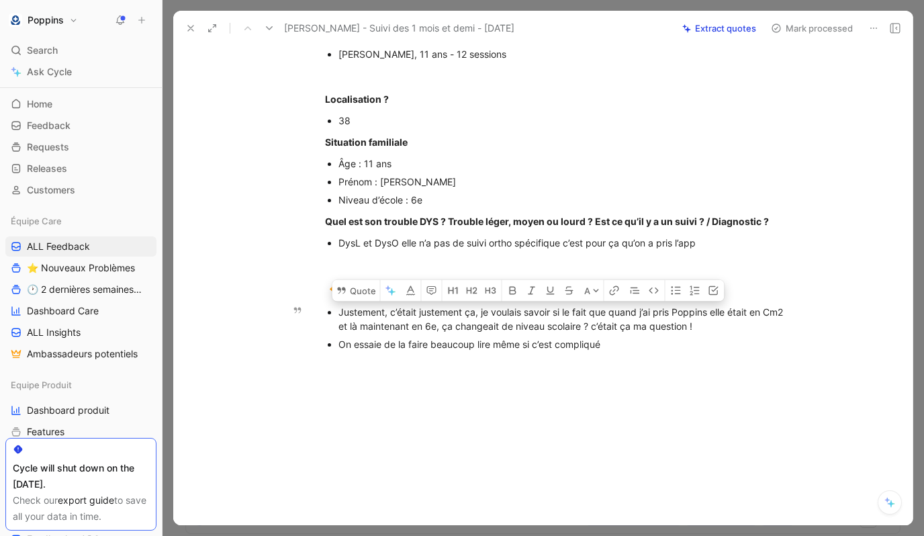
drag, startPoint x: 724, startPoint y: 336, endPoint x: 317, endPoint y: 330, distance: 406.1
click at [317, 330] on ul "Justement, c’était justement ça, je voulais savoir si le fait que quand j’ai pr…" at bounding box center [556, 328] width 515 height 50
click at [349, 301] on button "Quote" at bounding box center [356, 289] width 48 height 21
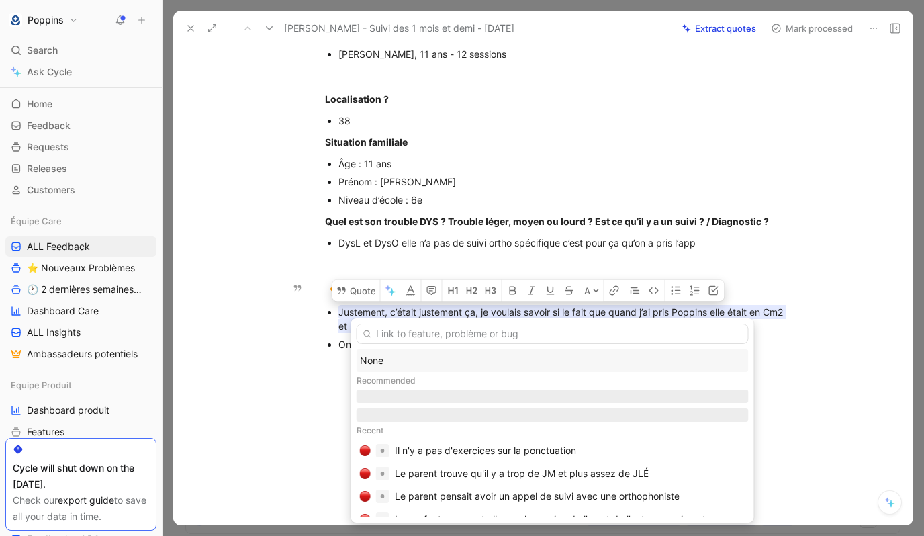
click at [426, 353] on div "None" at bounding box center [552, 360] width 385 height 16
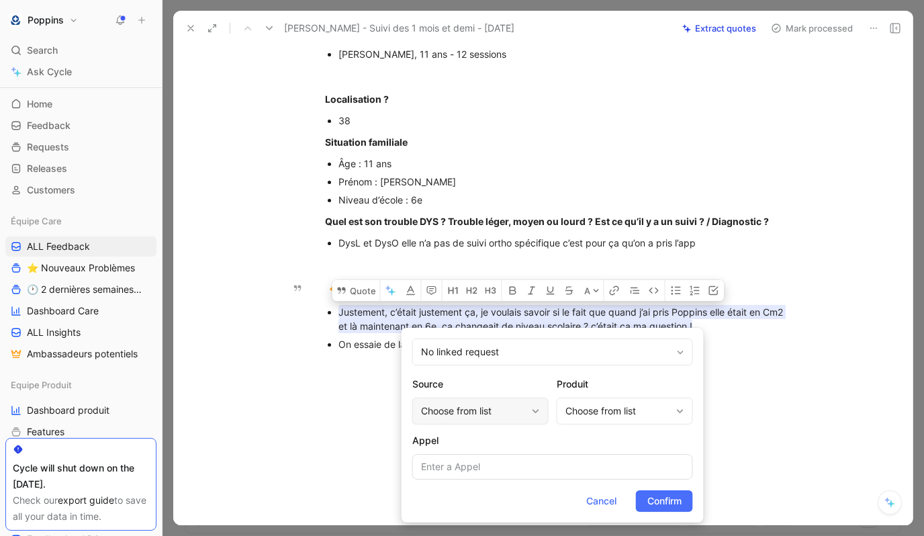
click at [493, 413] on div "Choose from list" at bounding box center [473, 411] width 105 height 16
click at [580, 409] on div "Choose from list" at bounding box center [617, 411] width 105 height 16
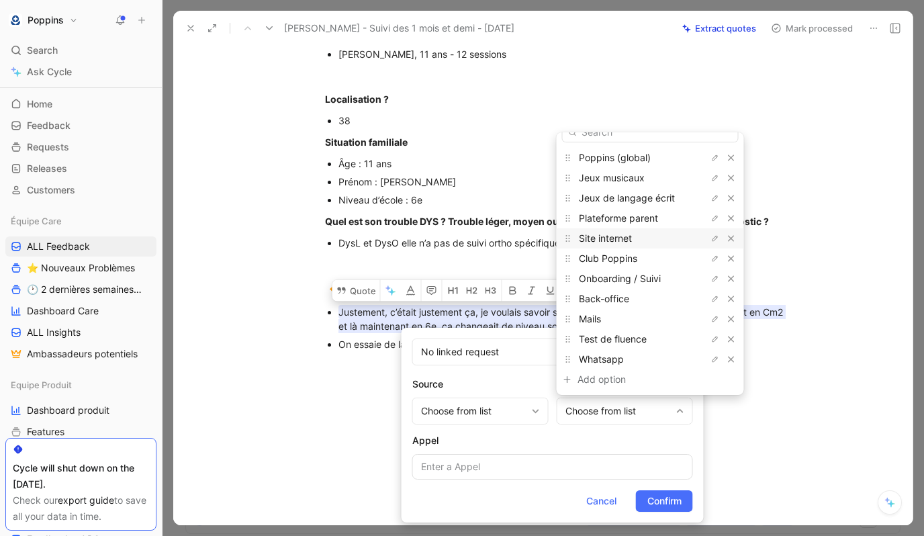
scroll to position [0, 0]
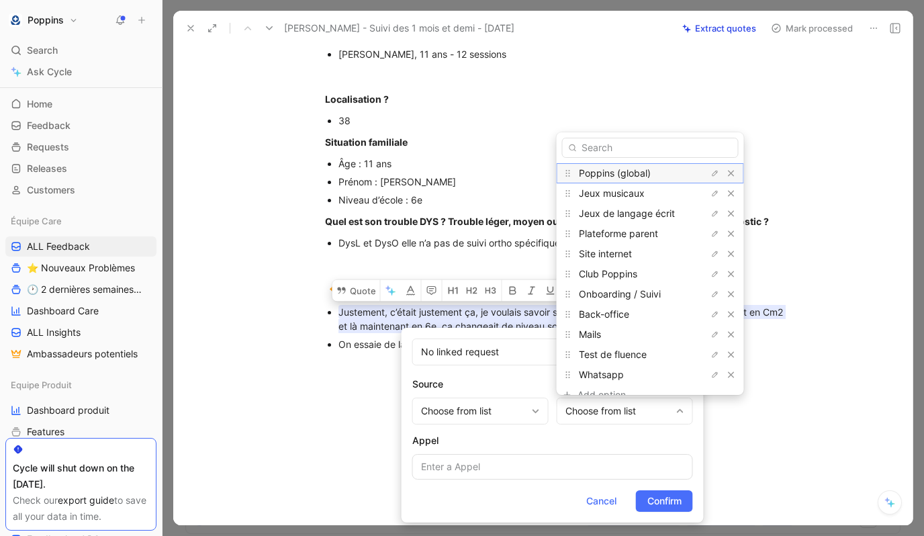
click at [637, 172] on span "Poppins (global)" at bounding box center [615, 172] width 72 height 11
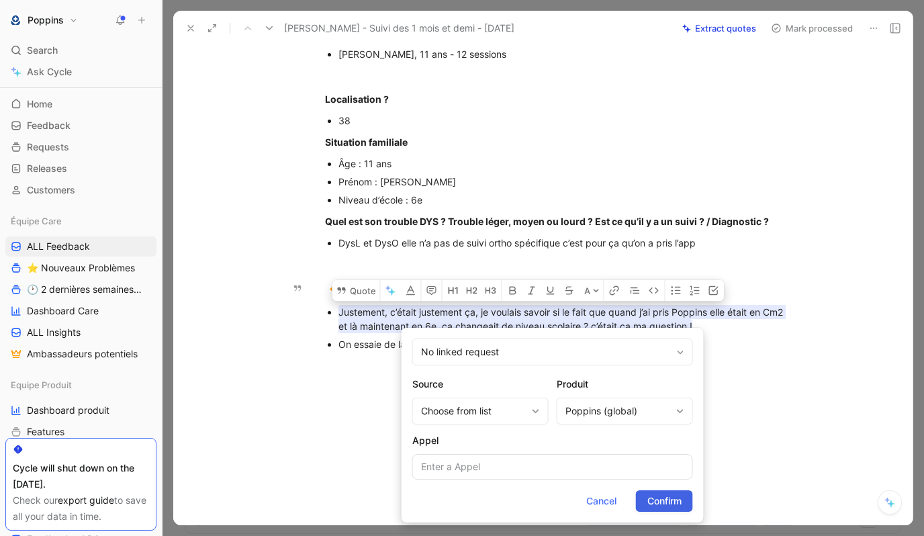
click at [654, 496] on span "Confirm" at bounding box center [664, 501] width 34 height 16
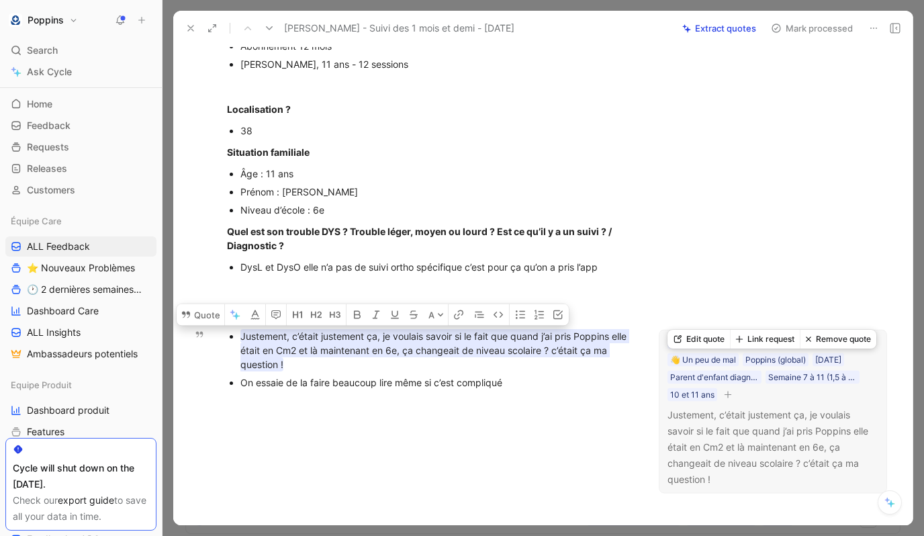
click at [701, 395] on icon "button" at bounding box center [727, 394] width 7 height 1
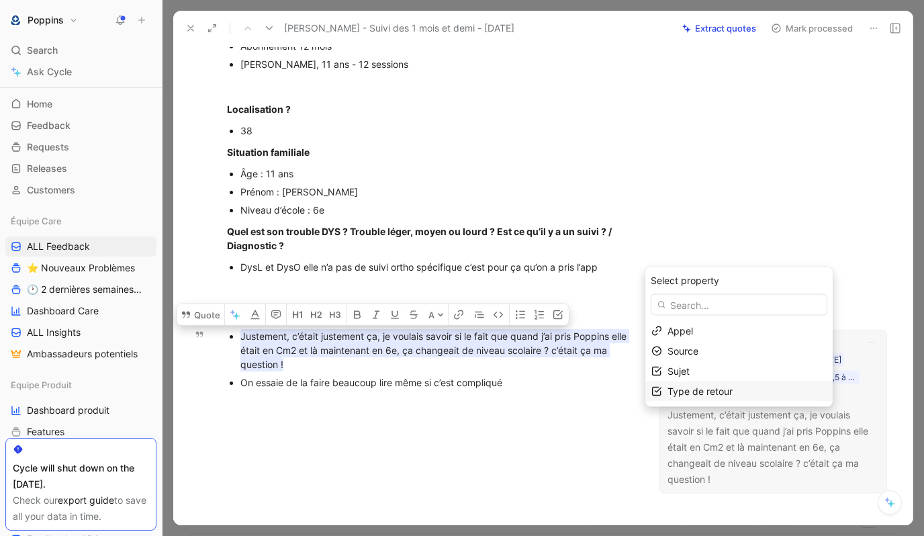
click at [701, 387] on span "Type de retour" at bounding box center [699, 390] width 65 height 11
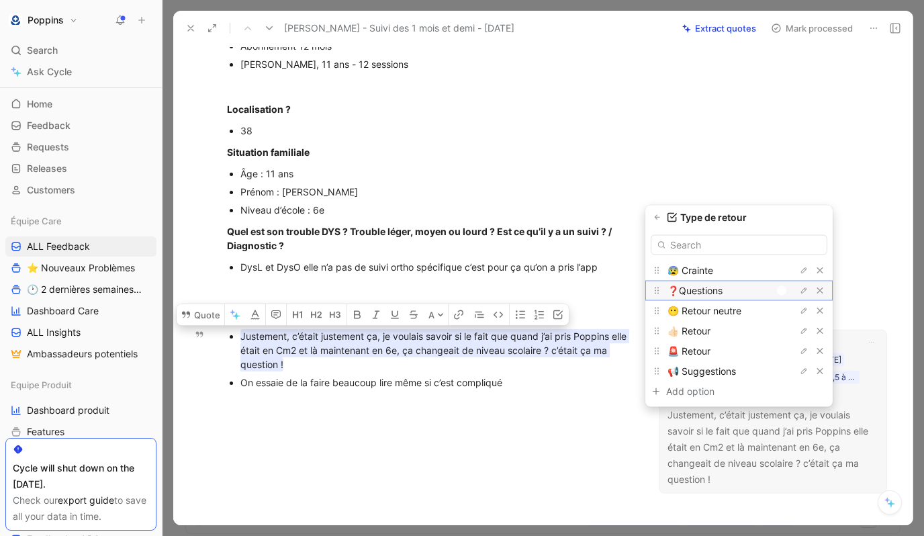
click at [701, 290] on div at bounding box center [781, 290] width 9 height 9
click at [657, 218] on icon "button" at bounding box center [656, 217] width 5 height 5
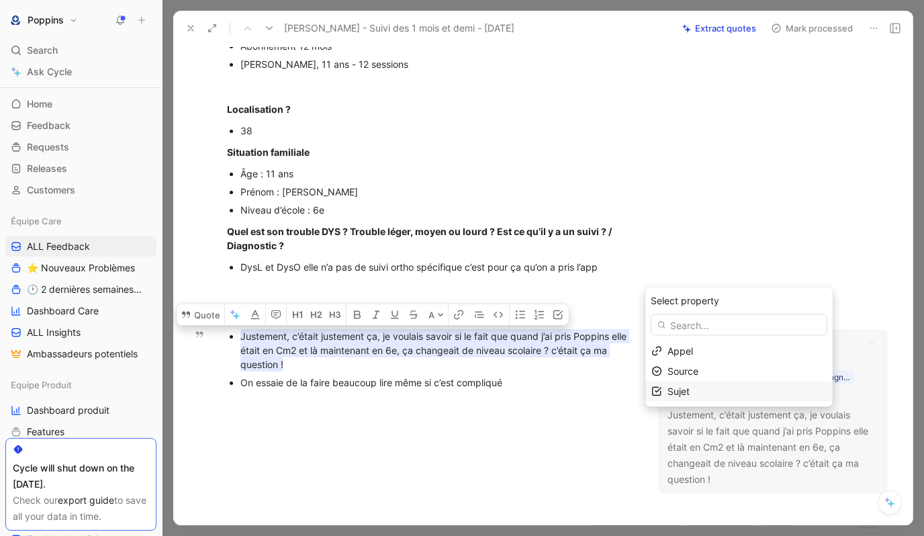
click at [701, 389] on div "Sujet" at bounding box center [746, 391] width 159 height 16
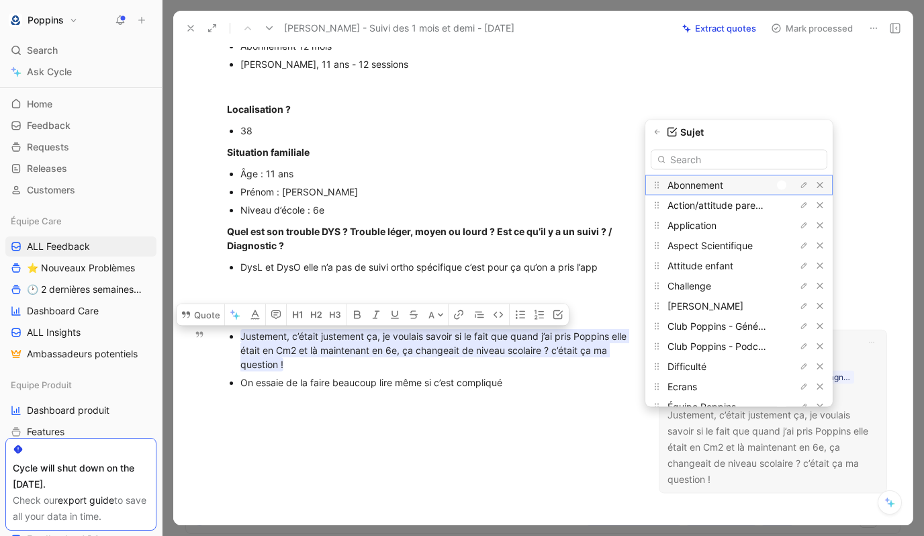
click at [701, 186] on div at bounding box center [781, 184] width 9 height 9
click at [701, 184] on div at bounding box center [787, 184] width 9 height 9
click at [701, 159] on input "text" at bounding box center [738, 159] width 177 height 20
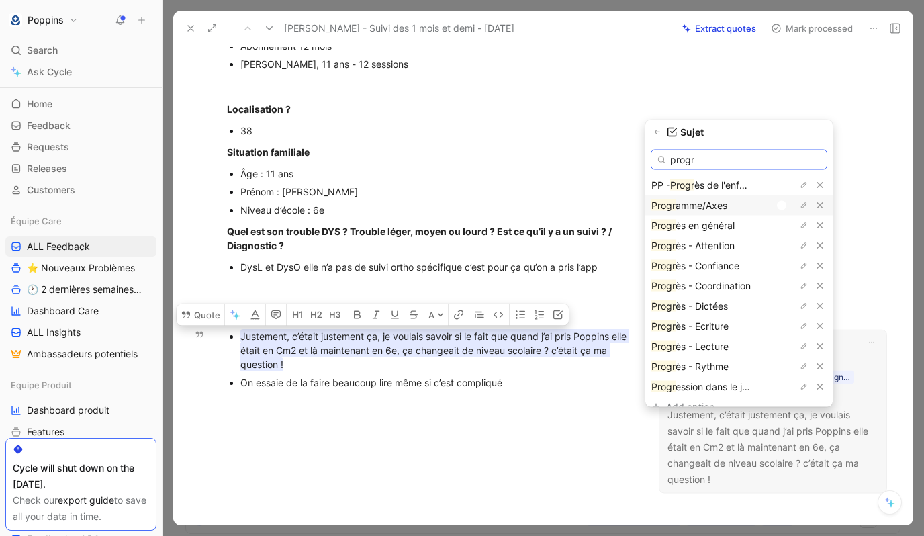
type input "progr"
click at [701, 205] on div at bounding box center [784, 205] width 19 height 12
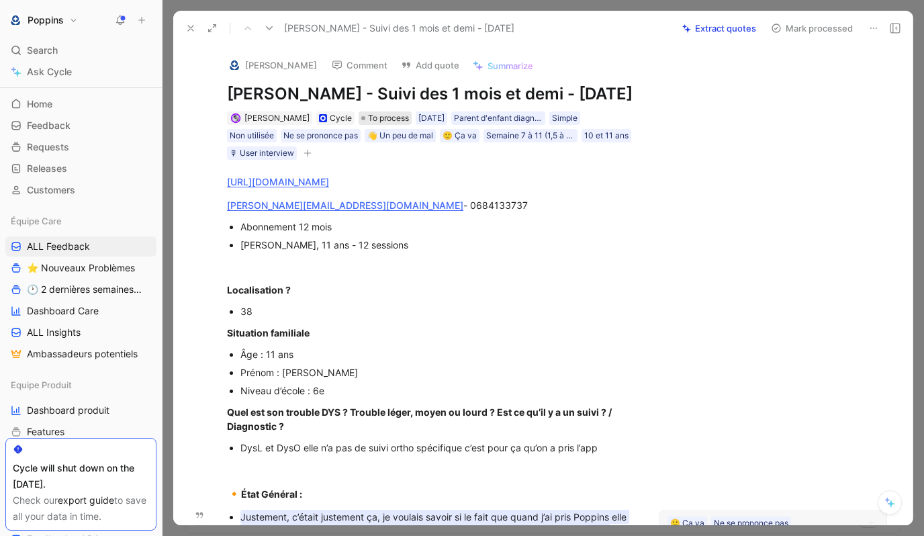
click at [372, 125] on span "To process" at bounding box center [388, 117] width 41 height 13
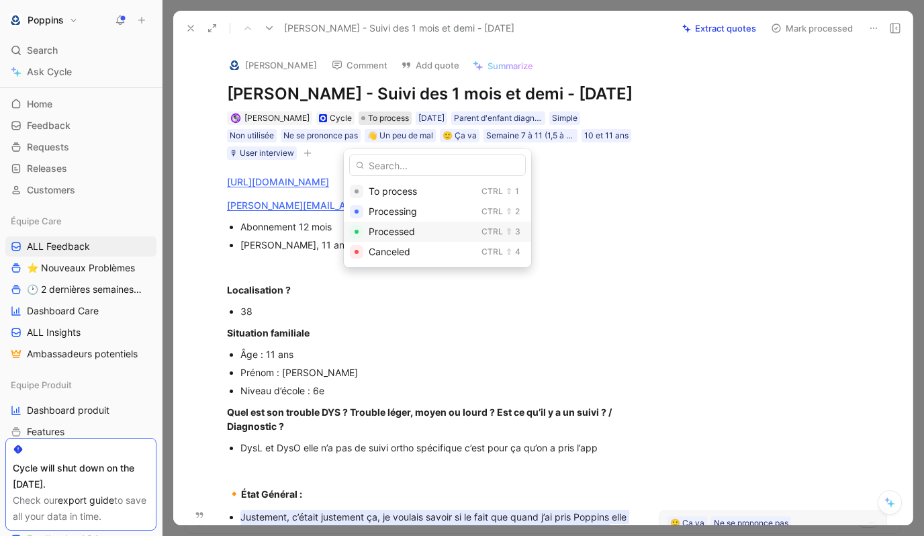
click at [396, 236] on span "Processed" at bounding box center [391, 231] width 46 height 11
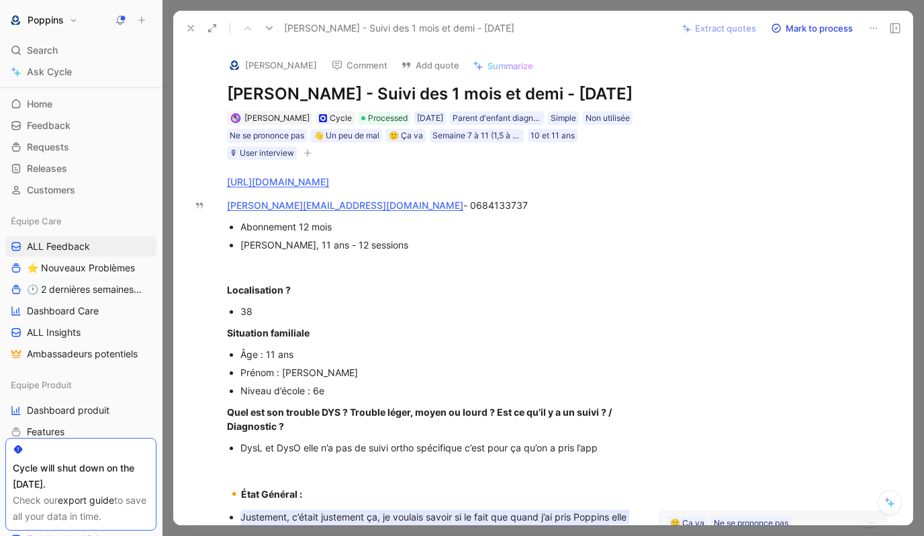
drag, startPoint x: 339, startPoint y: 90, endPoint x: 226, endPoint y: 89, distance: 113.4
click at [226, 89] on div "[PERSON_NAME] Comment Add quote Summarize [PERSON_NAME] - Suivi des 1 mois et d…" at bounding box center [429, 103] width 457 height 115
copy h1 "[PERSON_NAME]"
click at [242, 62] on button "[PERSON_NAME]" at bounding box center [271, 65] width 101 height 20
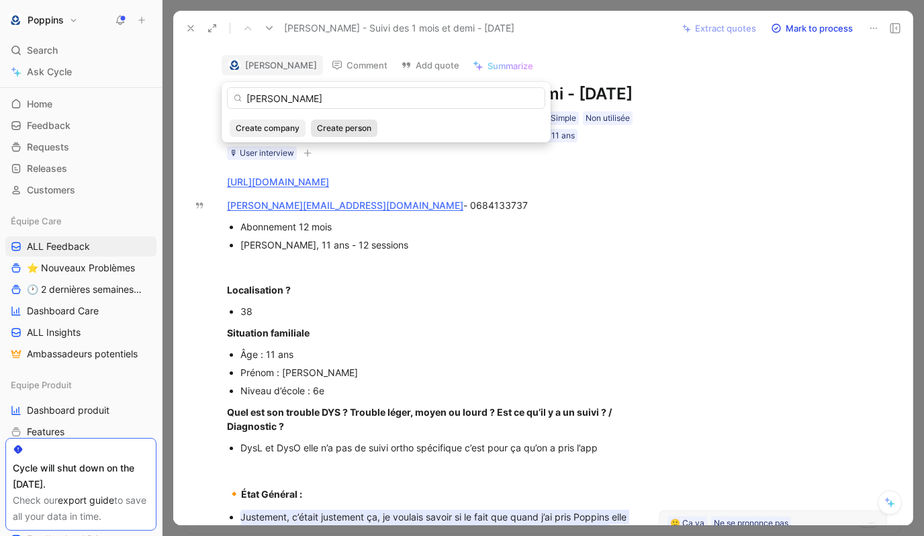
type input "[PERSON_NAME]"
click at [362, 124] on span "Create person" at bounding box center [344, 127] width 54 height 13
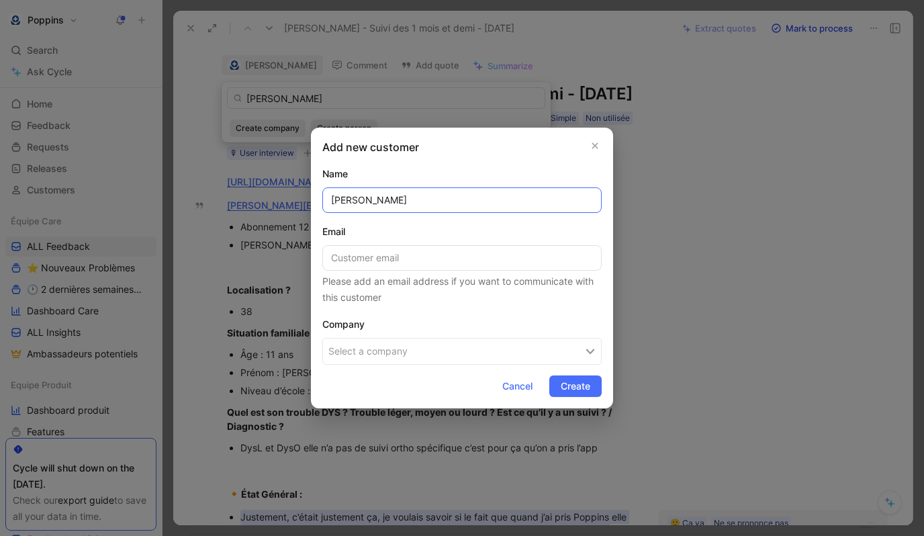
click at [456, 195] on input "[PERSON_NAME]" at bounding box center [461, 200] width 279 height 26
paste input "[PERSON_NAME][EMAIL_ADDRESS][DOMAIN_NAME]"
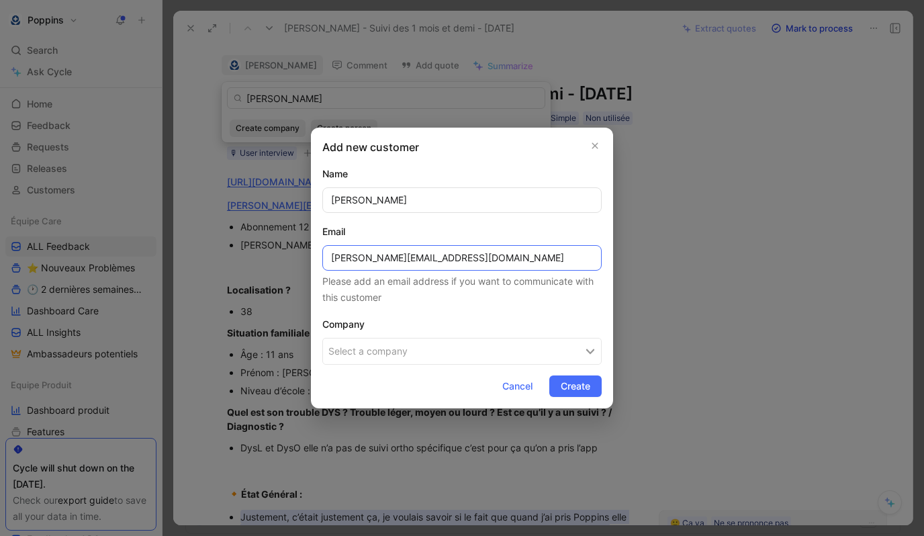
type input "[PERSON_NAME][EMAIL_ADDRESS][DOMAIN_NAME]"
click at [406, 356] on button "Select a company" at bounding box center [461, 351] width 279 height 27
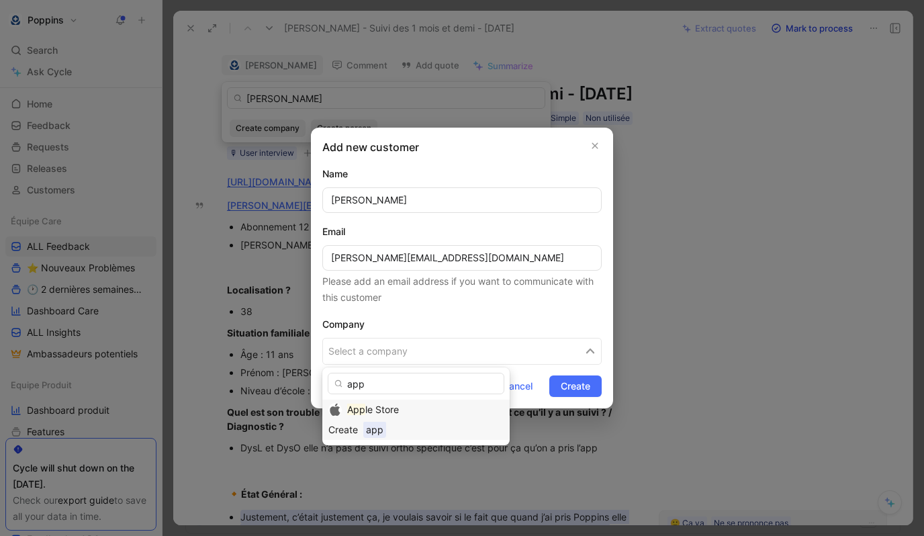
type input "app"
click at [370, 407] on span "le Store" at bounding box center [382, 408] width 34 height 11
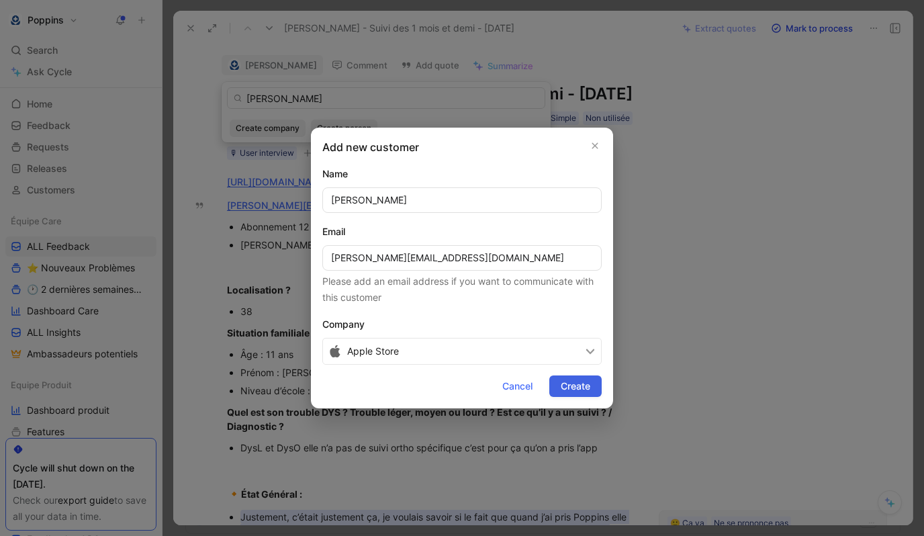
click at [577, 389] on span "Create" at bounding box center [575, 386] width 30 height 16
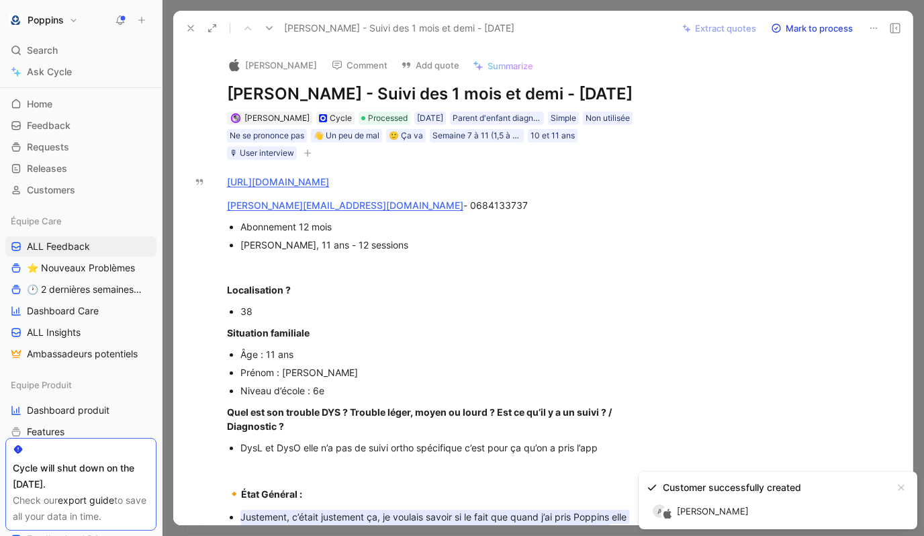
click at [189, 28] on icon at bounding box center [190, 28] width 11 height 11
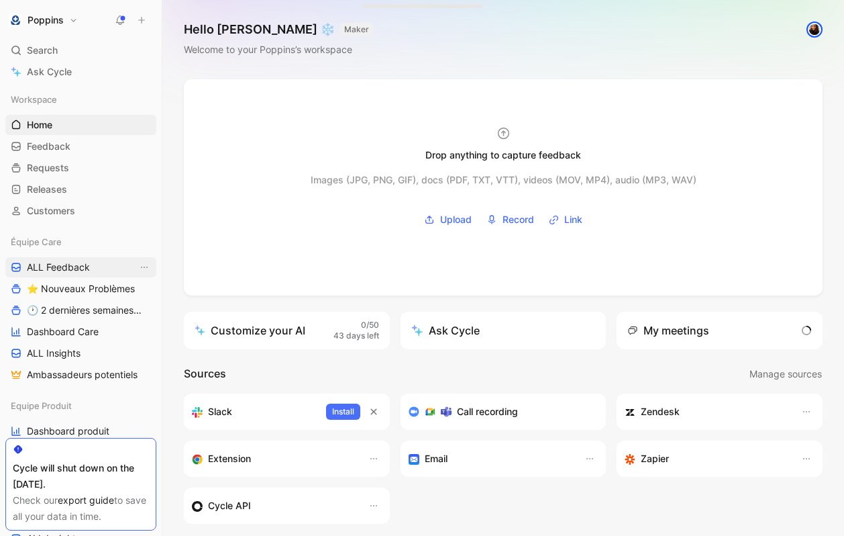
click at [106, 260] on link "ALL Feedback" at bounding box center [80, 267] width 151 height 20
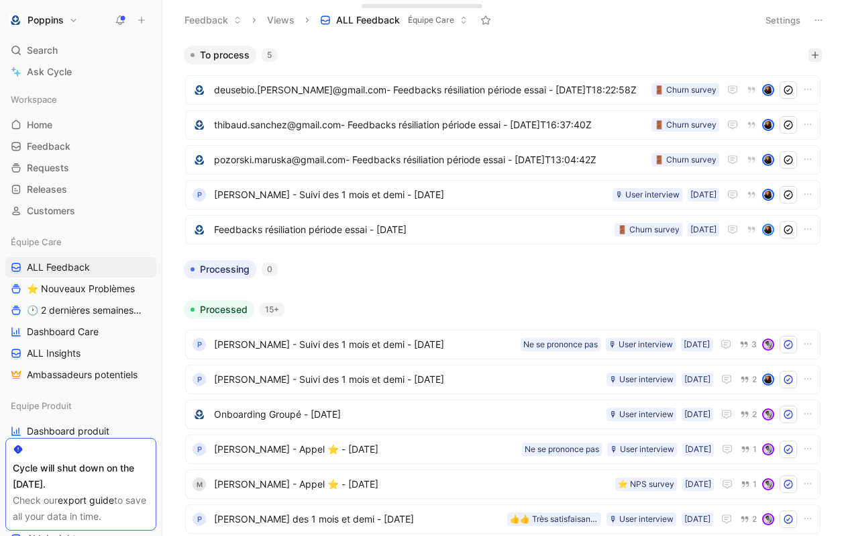
click at [813, 54] on icon "button" at bounding box center [815, 55] width 8 height 8
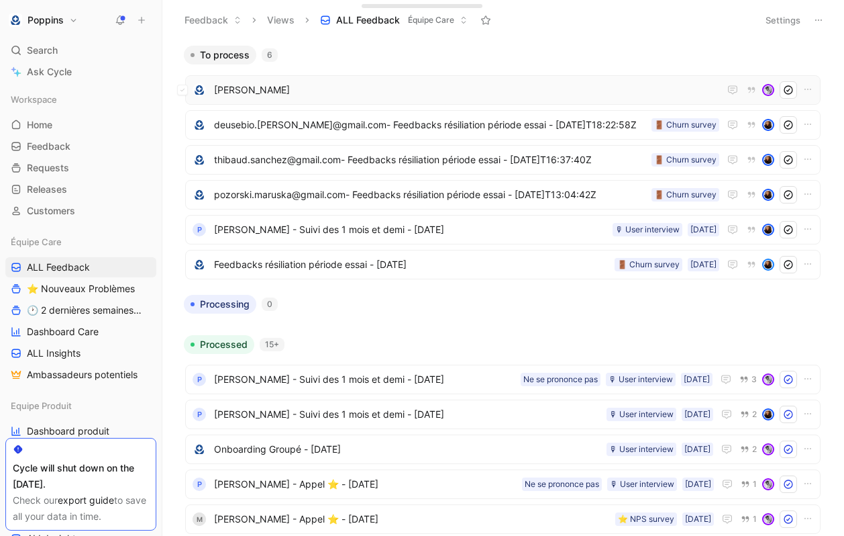
click at [356, 95] on span "[PERSON_NAME]" at bounding box center [466, 90] width 505 height 16
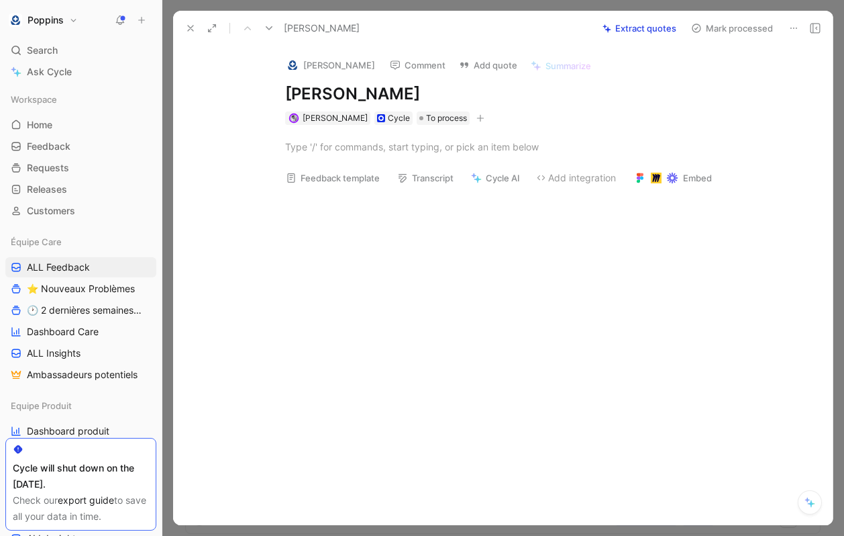
click at [345, 160] on div at bounding box center [517, 147] width 632 height 44
click at [415, 298] on div at bounding box center [517, 276] width 632 height 160
paste div
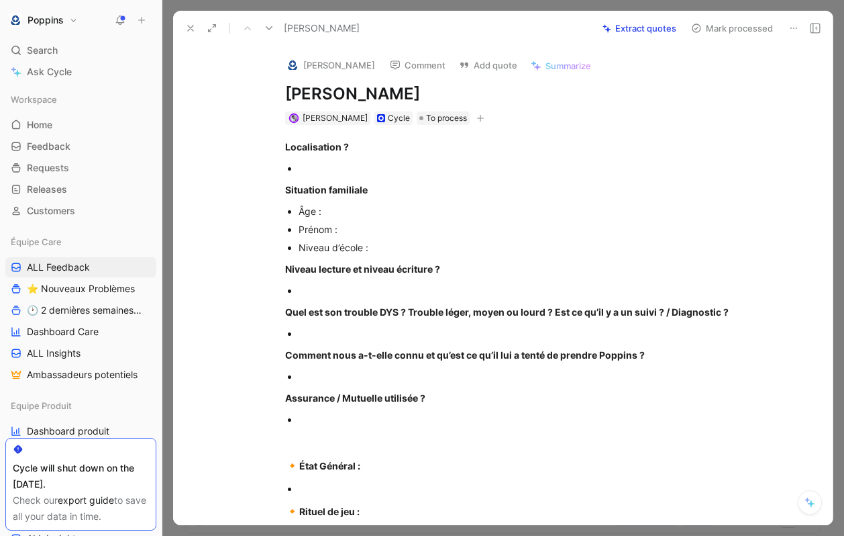
scroll to position [282, 0]
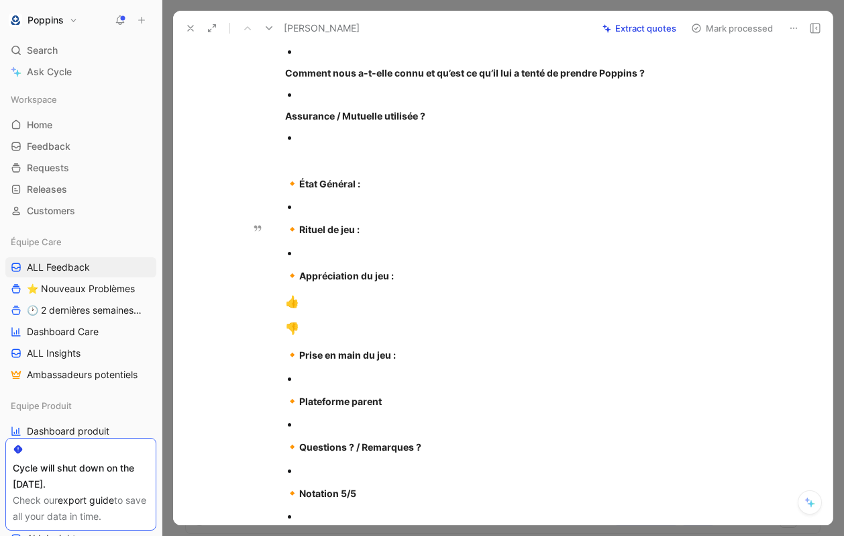
click at [332, 207] on div at bounding box center [524, 206] width 451 height 14
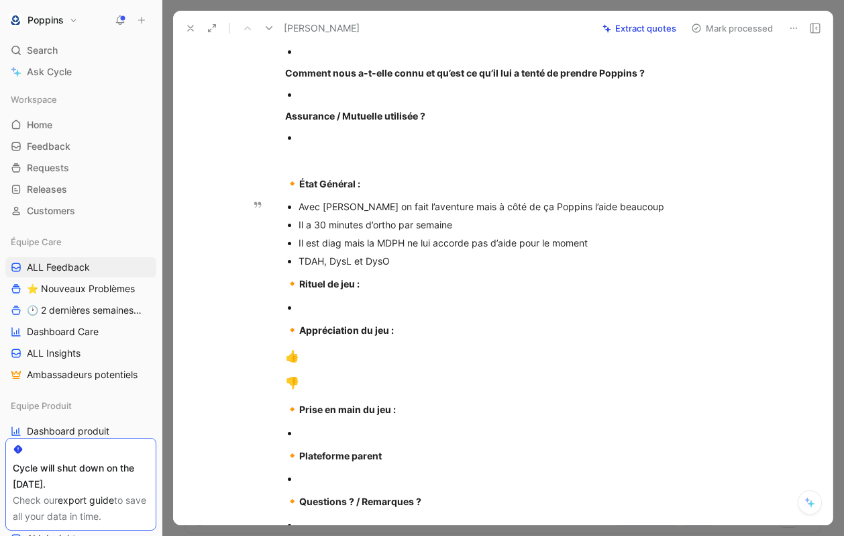
drag, startPoint x: 322, startPoint y: 258, endPoint x: 298, endPoint y: 255, distance: 24.3
click at [299, 255] on div "TDAH, DysL et DysO" at bounding box center [524, 261] width 451 height 14
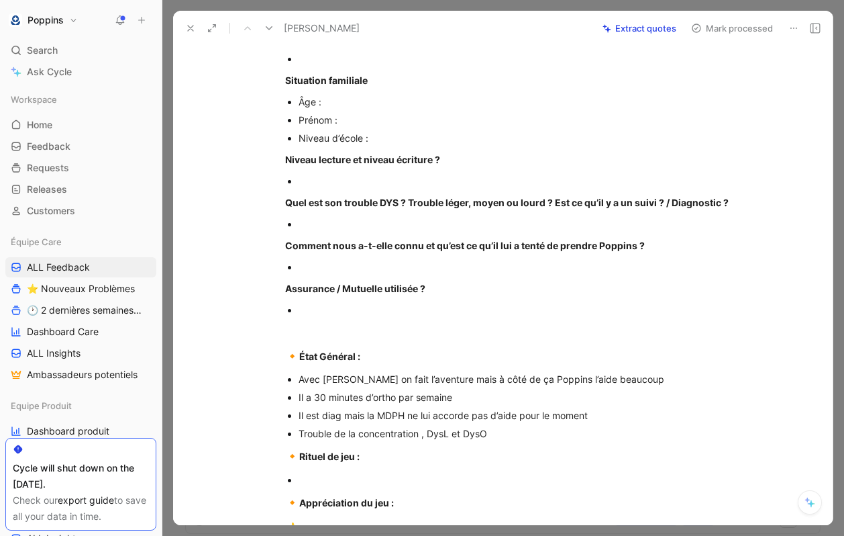
scroll to position [70, 0]
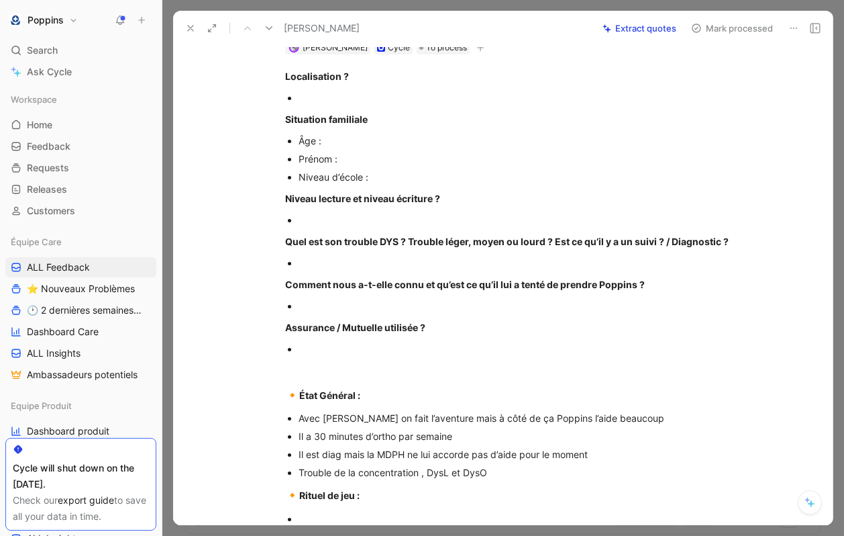
click at [350, 318] on p "Assurance / Mutuelle utilisée ?" at bounding box center [517, 327] width 515 height 22
click at [332, 343] on div at bounding box center [524, 349] width 451 height 14
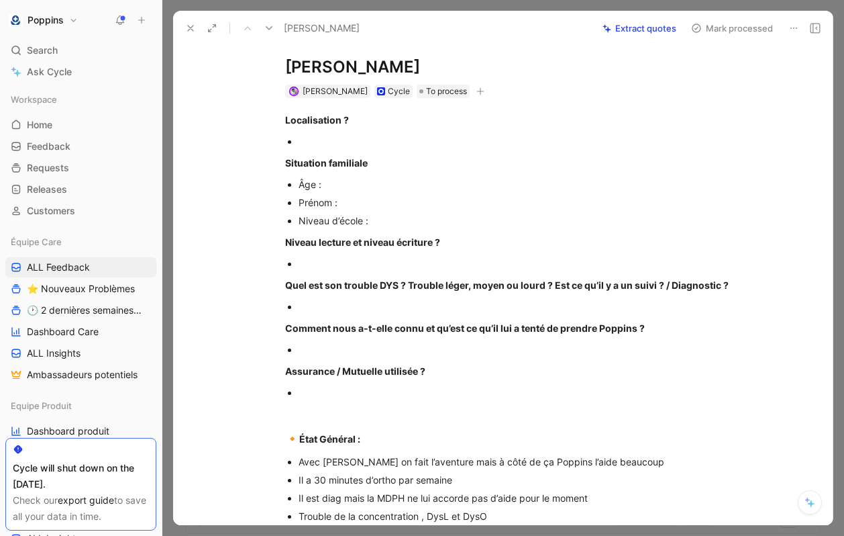
scroll to position [19, 0]
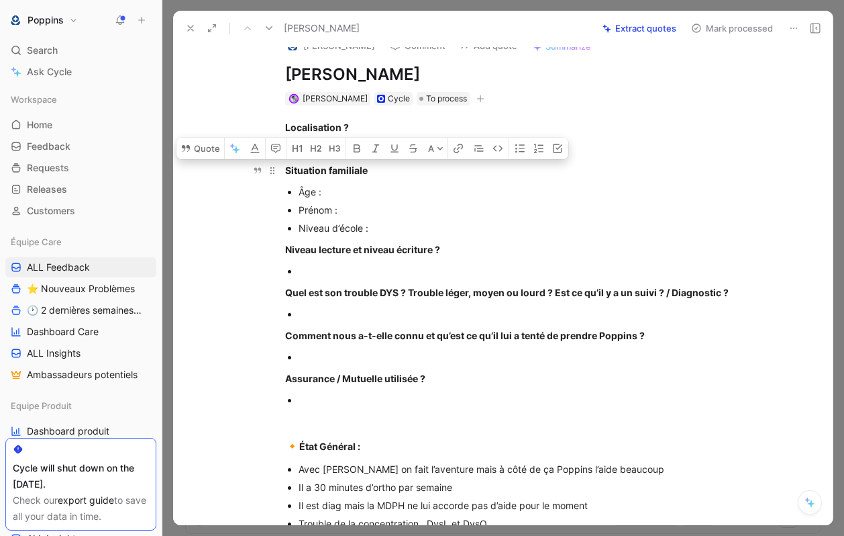
drag, startPoint x: 313, startPoint y: 393, endPoint x: 281, endPoint y: 159, distance: 236.4
click at [281, 159] on div "Localisation ? Situation familiale Âge : Prénom : Niveau d’école : Niveau lectu…" at bounding box center [517, 479] width 632 height 748
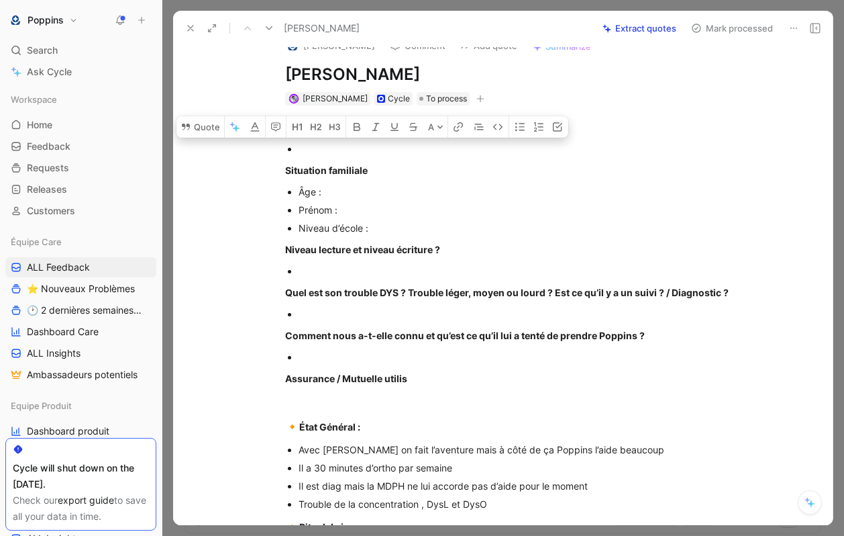
drag, startPoint x: 420, startPoint y: 380, endPoint x: 281, endPoint y: 151, distance: 268.1
click at [281, 151] on div "Localisation ? Situation familiale Âge : Prénom : Niveau d’école : Niveau lectu…" at bounding box center [517, 469] width 632 height 728
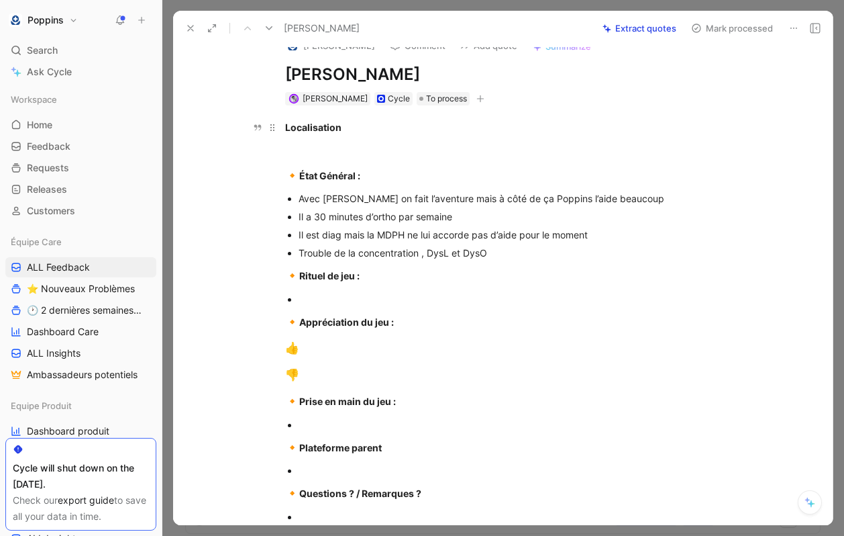
click at [332, 123] on strong "Localisation" at bounding box center [313, 126] width 56 height 11
click at [495, 248] on div "Trouble de la concentration , DysL et DysO" at bounding box center [524, 253] width 451 height 14
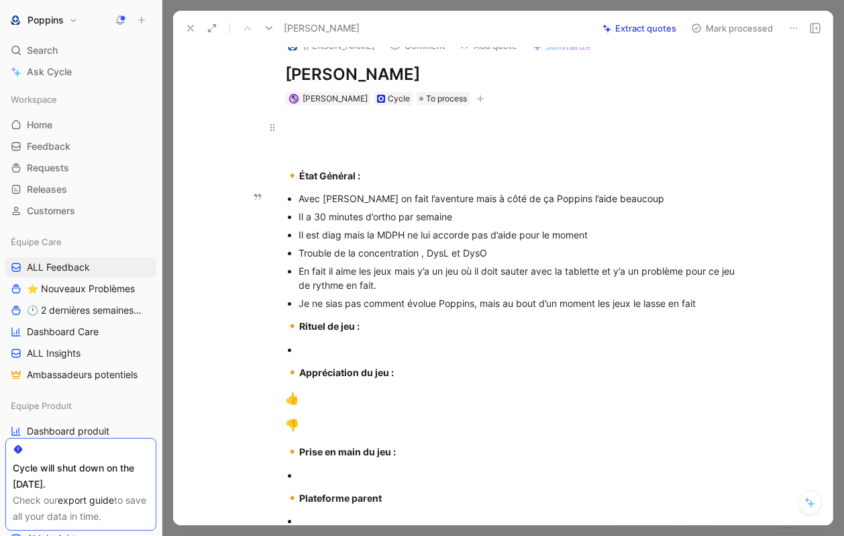
click at [335, 305] on div "Je ne sias pas comment évolue Poppins, mais au bout d’un moment les jeux le las…" at bounding box center [524, 303] width 451 height 14
click at [722, 300] on div "Je ne sais pas comment évolue Poppins, mais au bout d’un moment les jeux le las…" at bounding box center [524, 303] width 451 height 14
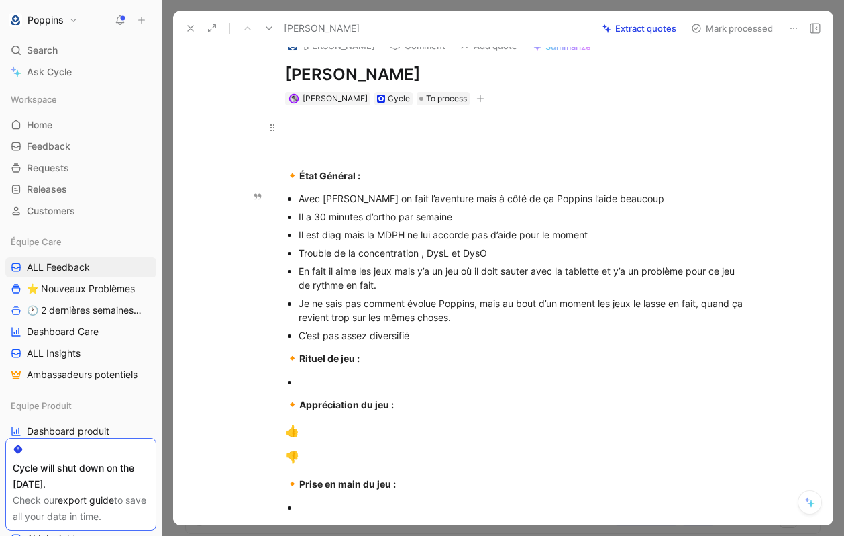
scroll to position [0, 0]
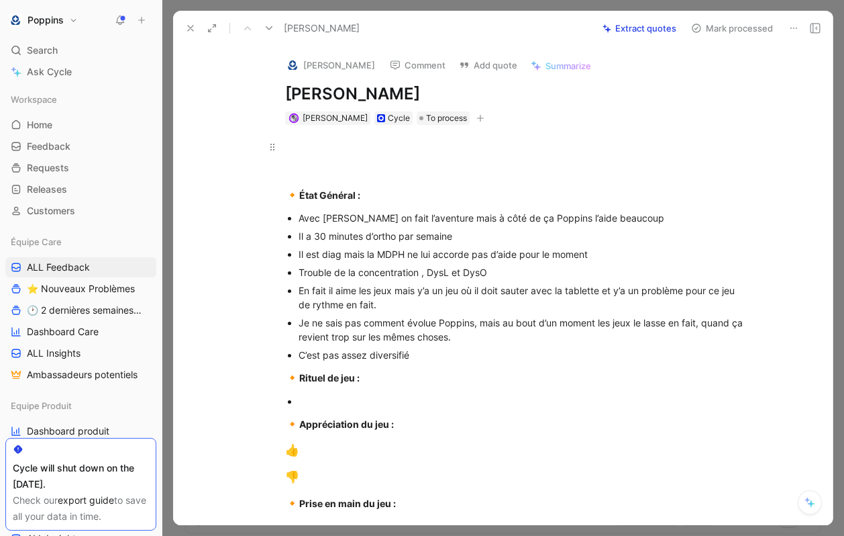
click at [446, 97] on h1 "[PERSON_NAME]" at bounding box center [517, 93] width 464 height 21
click at [435, 93] on h1 "[PERSON_NAME]" at bounding box center [517, 93] width 464 height 21
click at [409, 355] on div "C’est pas assez diversifié" at bounding box center [524, 355] width 451 height 14
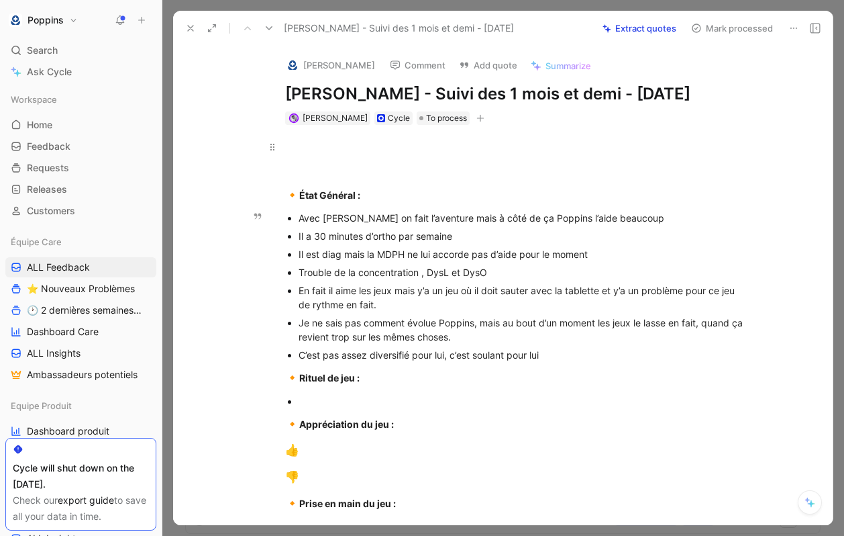
click at [601, 359] on div "C’est pas assez diversifié pour lui, c’est soulant pour lui" at bounding box center [524, 355] width 451 height 14
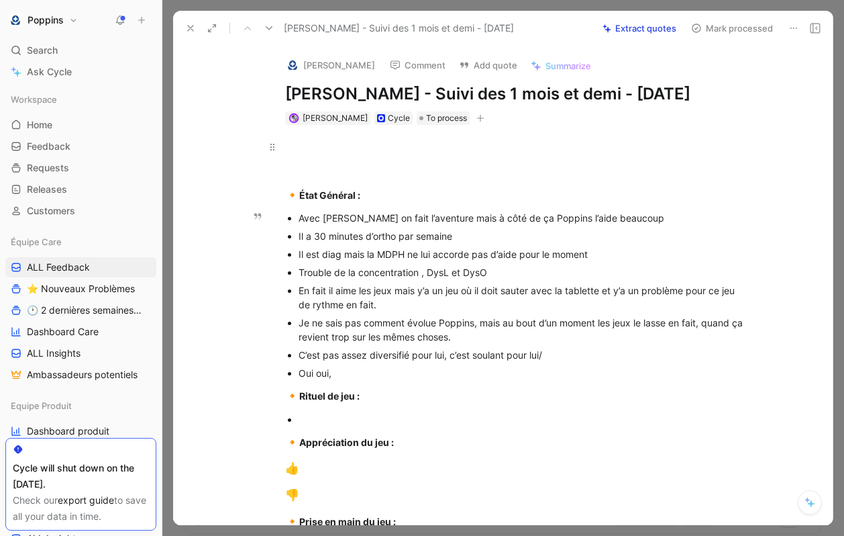
click at [618, 355] on div "C’est pas assez diversifié pour lui, c’est soulant pour lui/" at bounding box center [524, 355] width 451 height 14
click at [416, 379] on div "Oui oui, je sais que c’est répétitifé" at bounding box center [524, 373] width 451 height 14
click at [415, 376] on div "Oui oui, je sais que c’est répétitifé" at bounding box center [524, 373] width 451 height 14
click at [417, 367] on div "Oui oui, je sais que c’est répétitifé" at bounding box center [524, 373] width 451 height 14
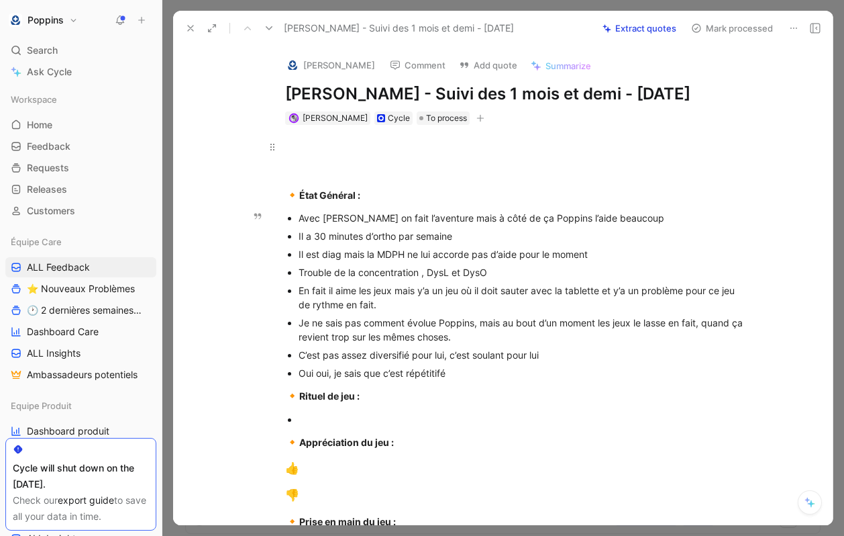
click at [417, 367] on div "Oui oui, je sais que c’est répétitifé" at bounding box center [524, 373] width 451 height 14
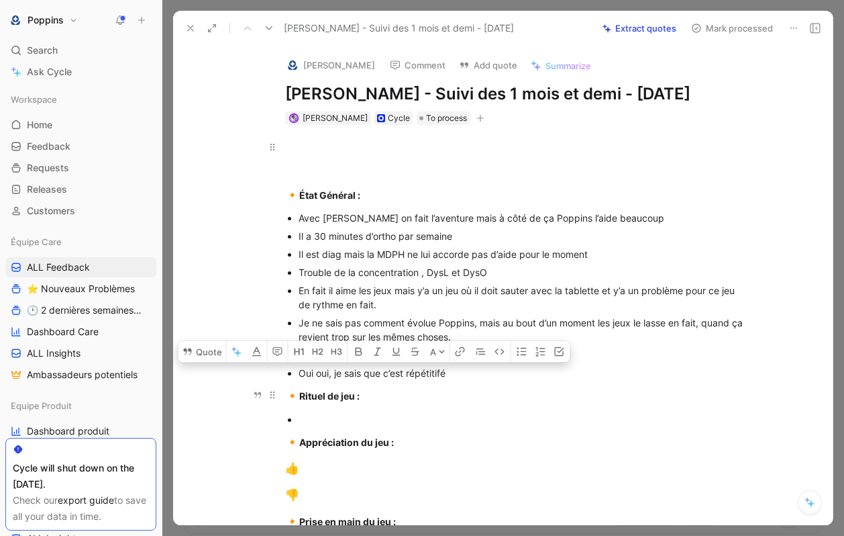
click at [428, 387] on p "🔸 Rituel de jeu :" at bounding box center [517, 396] width 515 height 26
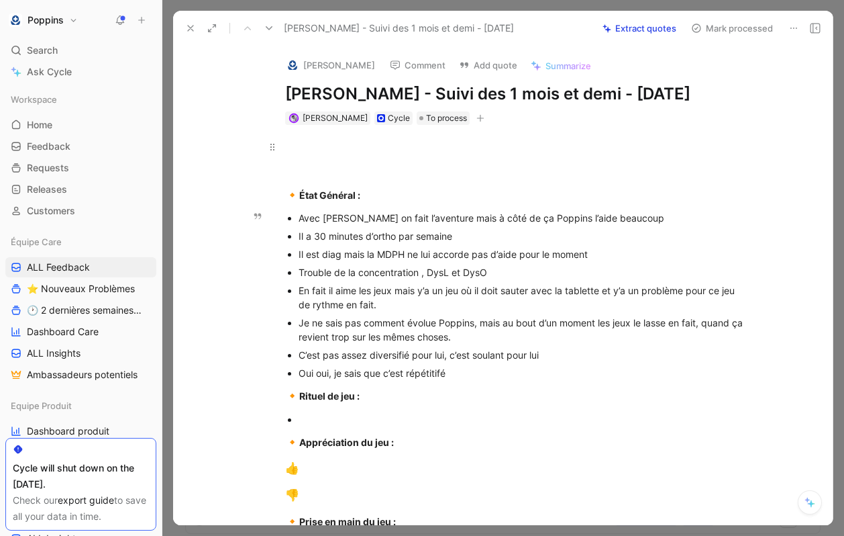
click at [427, 373] on div "Oui oui, je sais que c’est répétitifé" at bounding box center [524, 373] width 451 height 14
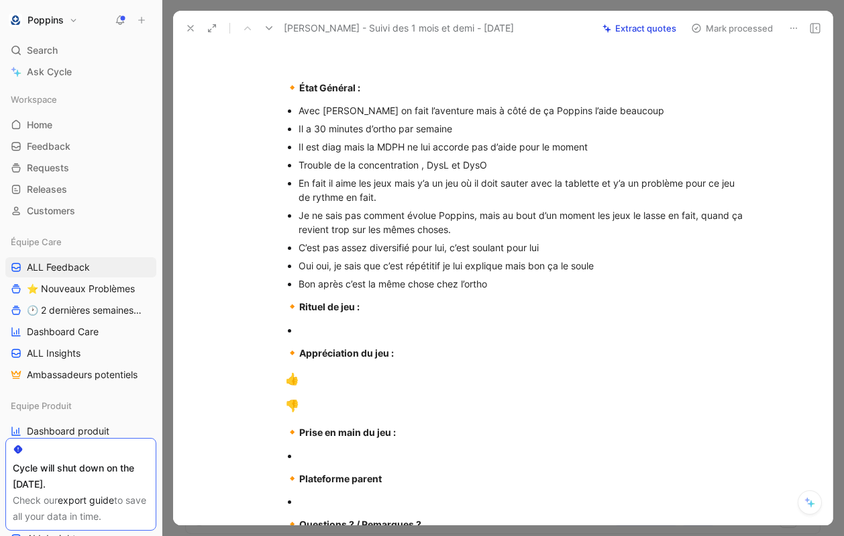
scroll to position [130, 0]
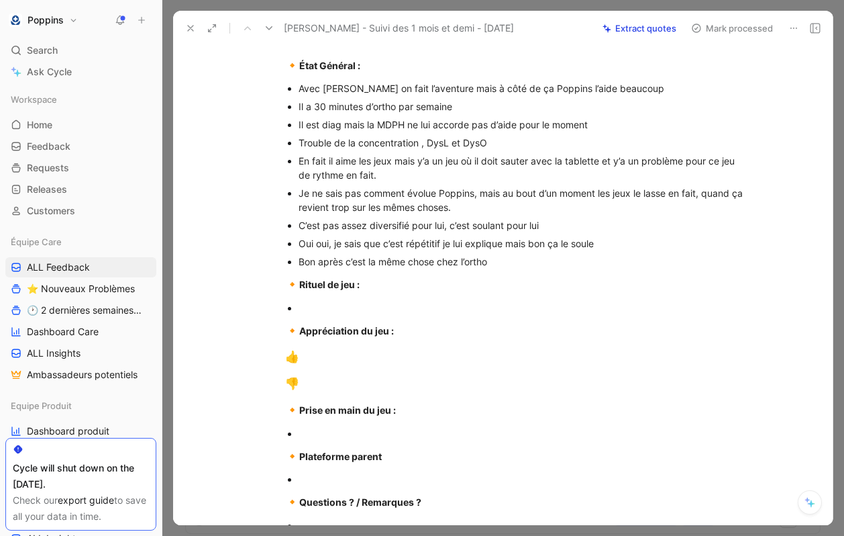
click at [364, 310] on div at bounding box center [524, 308] width 451 height 14
click at [541, 282] on div "🔸 Rituel de jeu :" at bounding box center [517, 284] width 464 height 17
click at [541, 266] on div "Bon après c’est la même chose chez l’ortho" at bounding box center [524, 261] width 451 height 14
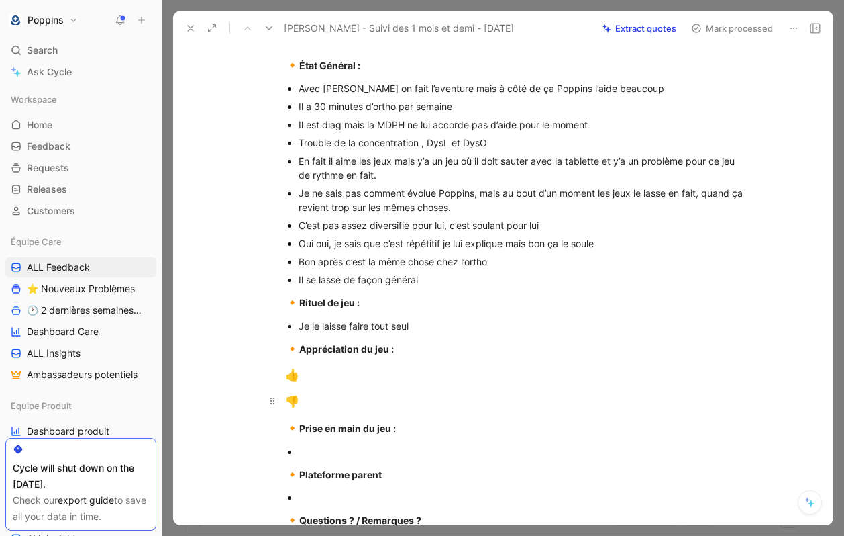
click at [301, 395] on div "👎" at bounding box center [517, 401] width 464 height 17
drag, startPoint x: 307, startPoint y: 403, endPoint x: 287, endPoint y: 360, distance: 47.4
click at [287, 360] on div "🔸 État Général : Avec Martin on fait l’aventure mais à côté de ça Poppins l’aid…" at bounding box center [517, 302] width 632 height 614
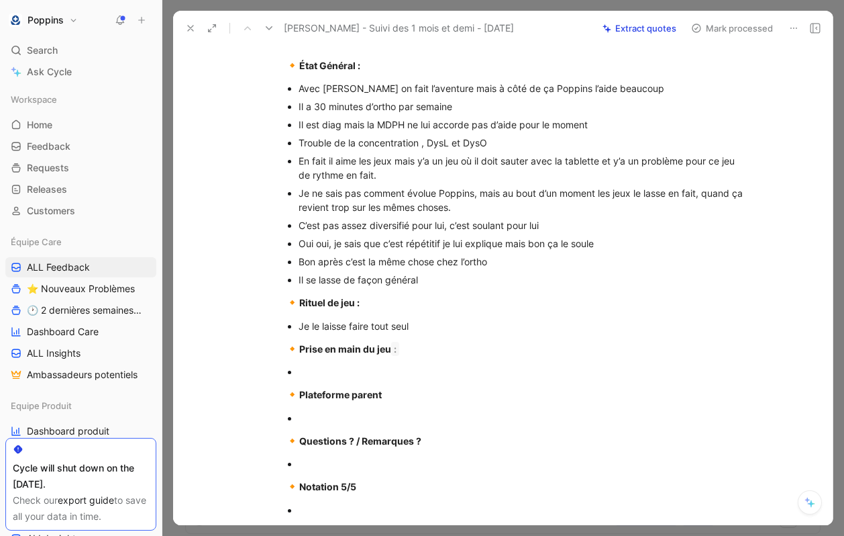
click at [353, 361] on div "🔸 État Général : Avec Martin on fait l’aventure mais à côté de ça Poppins l’aid…" at bounding box center [517, 262] width 632 height 534
click at [340, 365] on div at bounding box center [524, 371] width 451 height 14
click at [313, 422] on div at bounding box center [524, 418] width 451 height 14
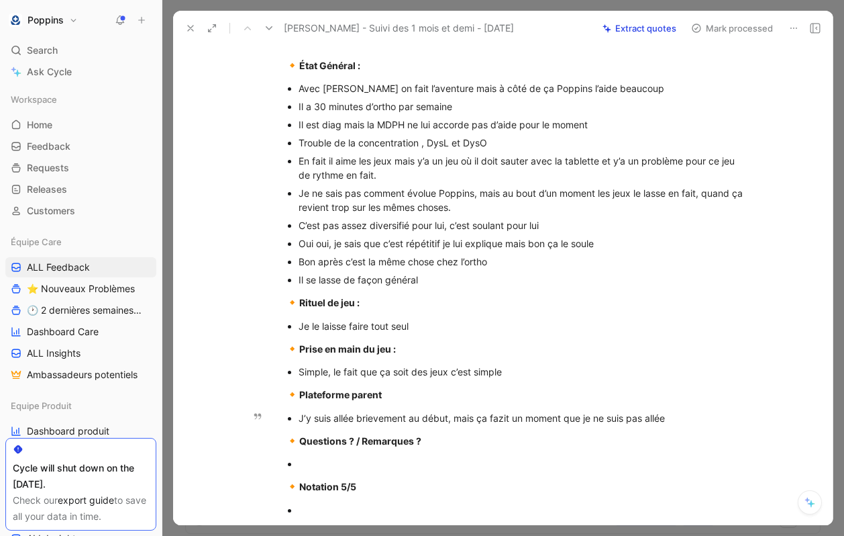
click at [493, 415] on div "J’y suis allée brievement au début, mais ça fazit un moment que je ne suis pas …" at bounding box center [524, 418] width 451 height 14
click at [414, 463] on div at bounding box center [524, 463] width 451 height 14
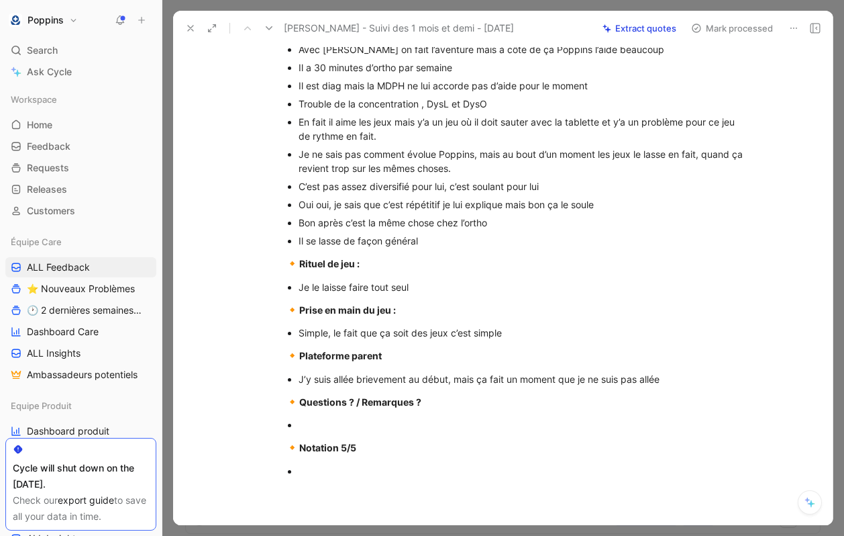
scroll to position [206, 0]
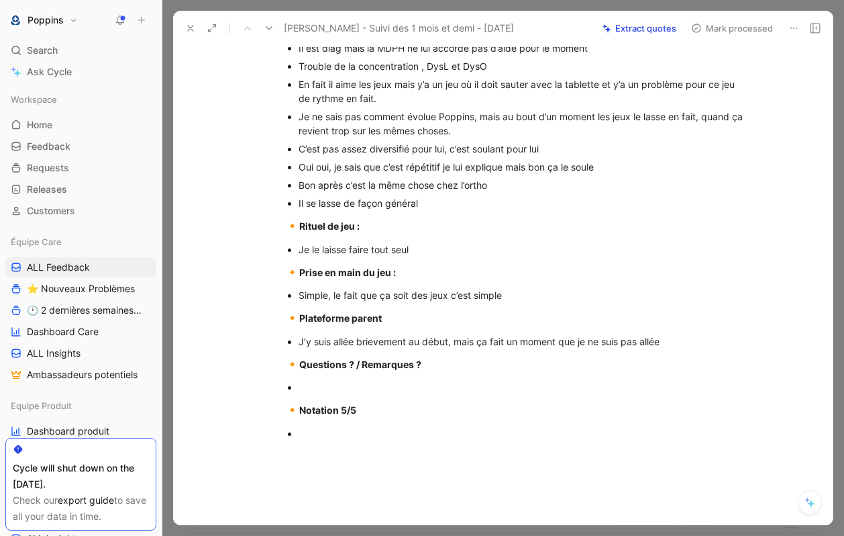
click at [327, 456] on div at bounding box center [517, 533] width 632 height 160
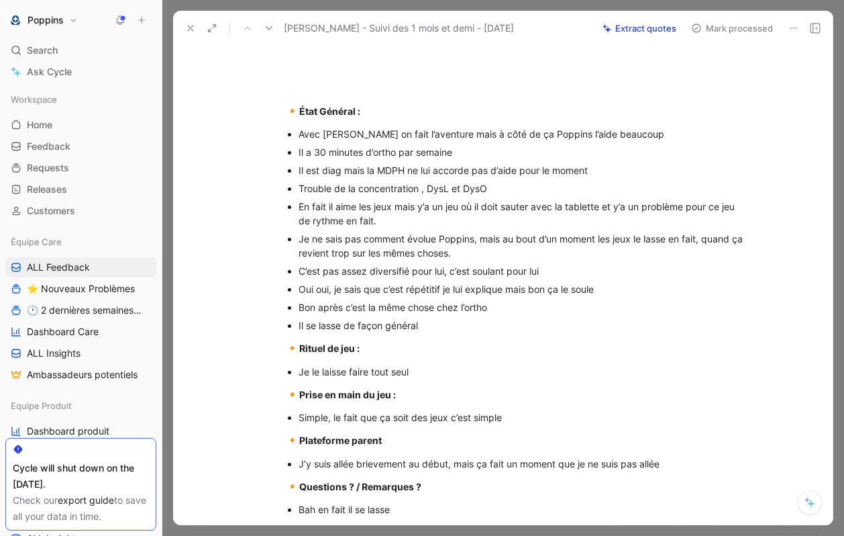
scroll to position [0, 0]
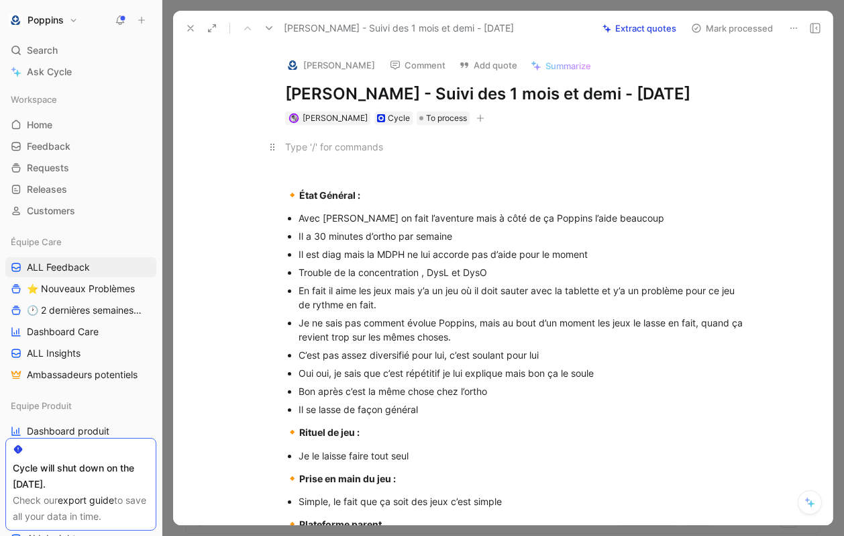
click at [346, 151] on div at bounding box center [517, 147] width 464 height 14
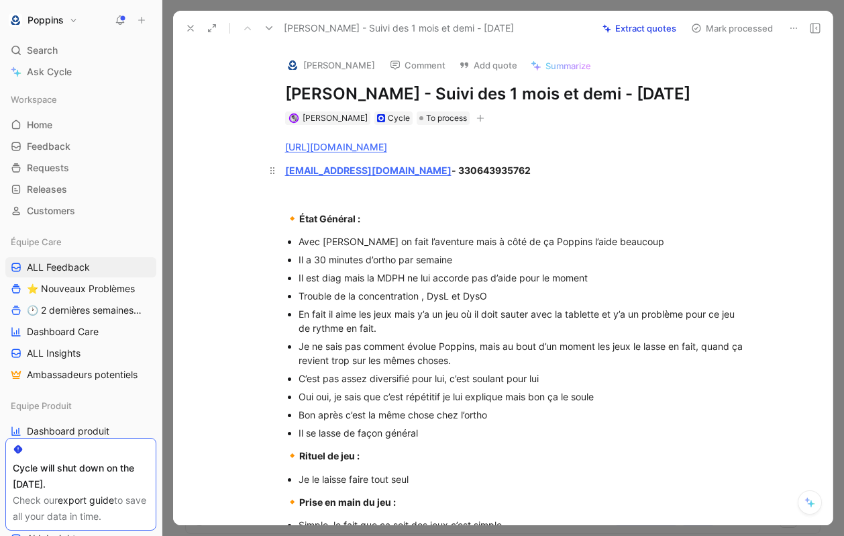
click at [489, 163] on div "[EMAIL_ADDRESS][DOMAIN_NAME] - 330643935762" at bounding box center [517, 170] width 464 height 14
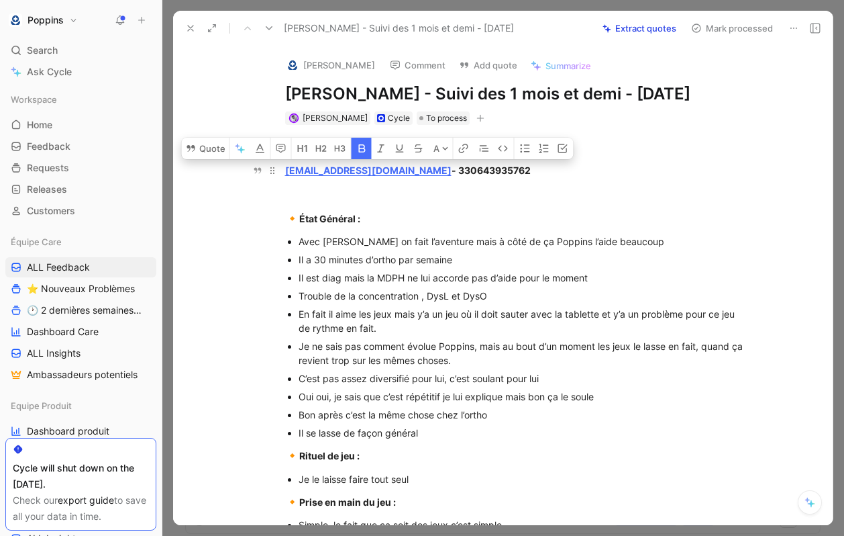
drag, startPoint x: 489, startPoint y: 170, endPoint x: 289, endPoint y: 163, distance: 199.5
click at [289, 163] on div "[EMAIL_ADDRESS][DOMAIN_NAME] - 330643935762" at bounding box center [517, 170] width 464 height 14
click at [359, 144] on icon "button" at bounding box center [362, 148] width 11 height 11
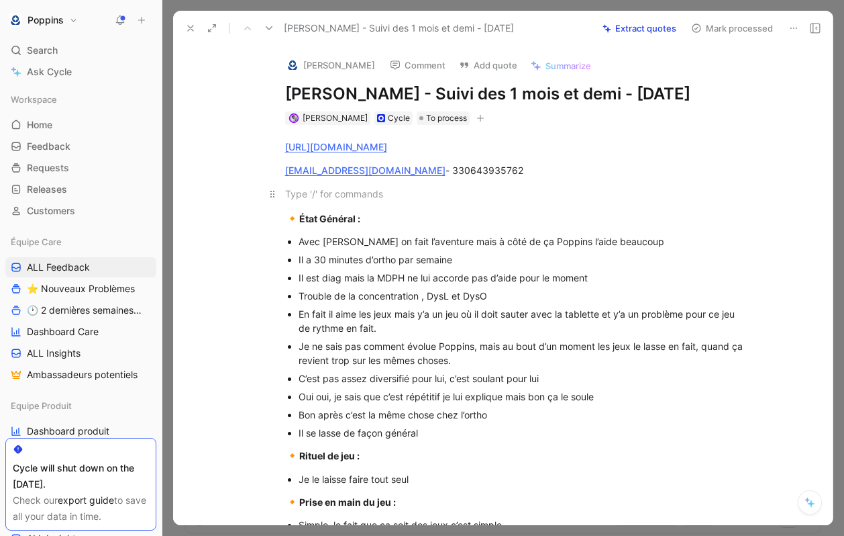
click at [388, 197] on div at bounding box center [517, 194] width 464 height 14
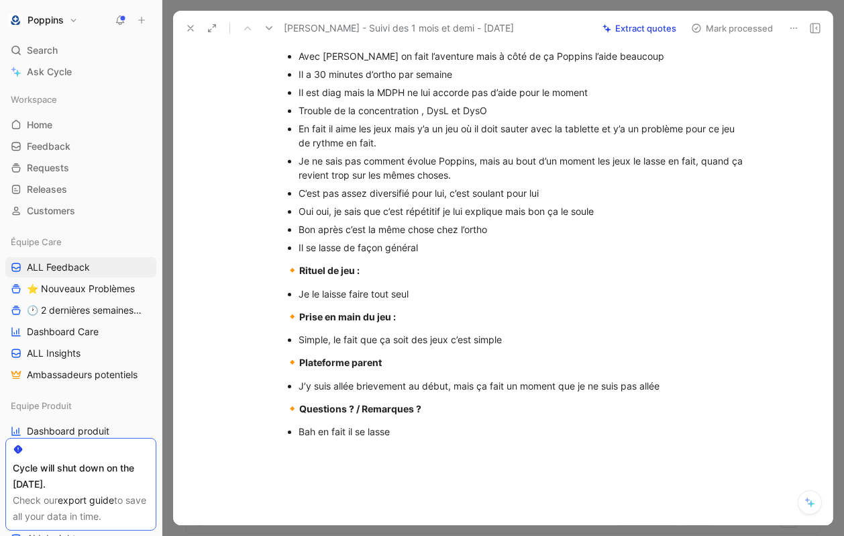
scroll to position [204, 0]
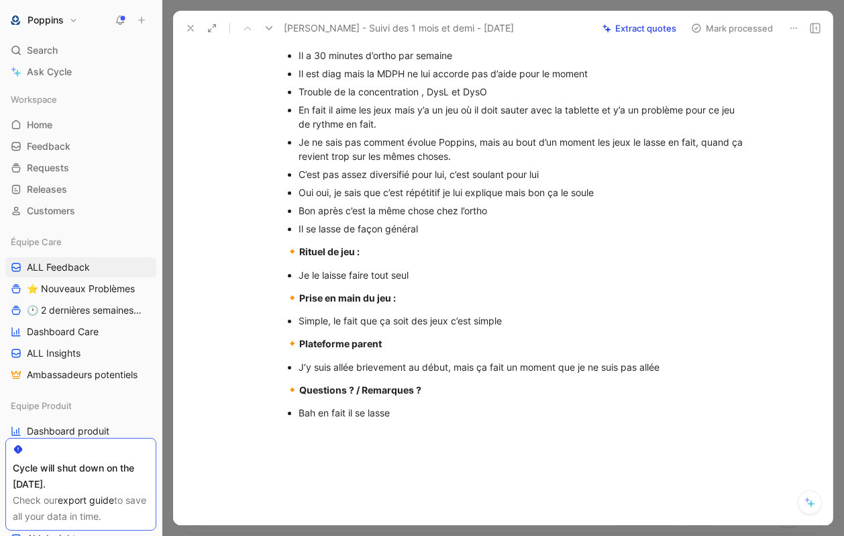
click at [363, 430] on div "https://www.app.poppins.io/admin/users/20020209/general eli.regniez@hotmail.fr …" at bounding box center [517, 177] width 632 height 512
click at [322, 427] on div "Ça luis plait quand même," at bounding box center [524, 431] width 451 height 14
click at [438, 426] on div "Ça lui plait quand même," at bounding box center [524, 431] width 451 height 14
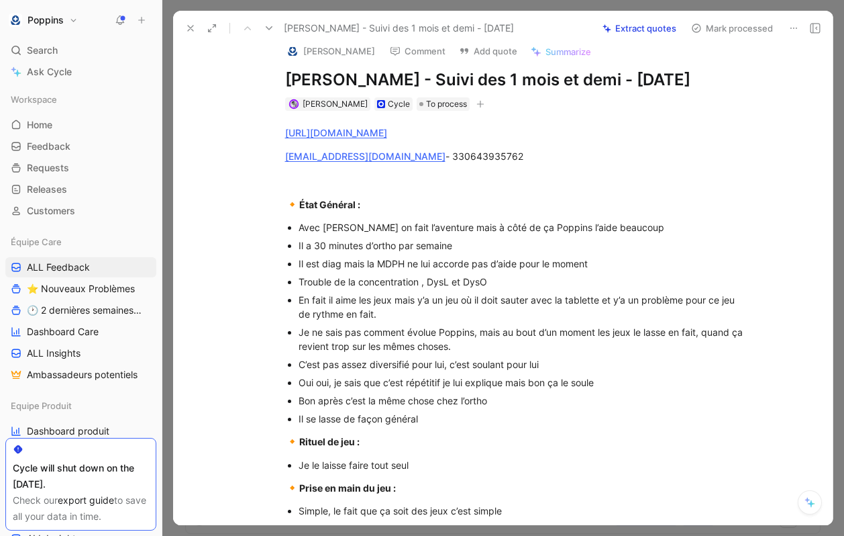
scroll to position [0, 0]
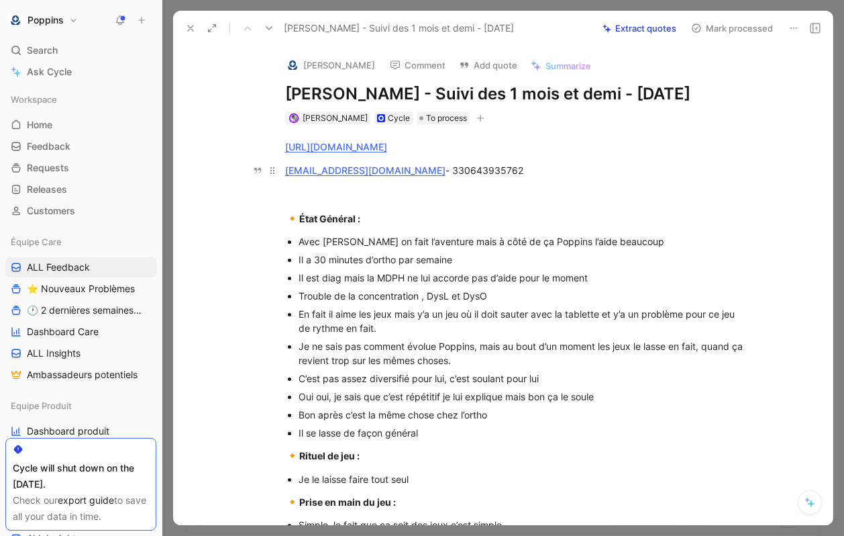
click at [488, 178] on p "[EMAIL_ADDRESS][DOMAIN_NAME] - 330643935762" at bounding box center [517, 170] width 515 height 22
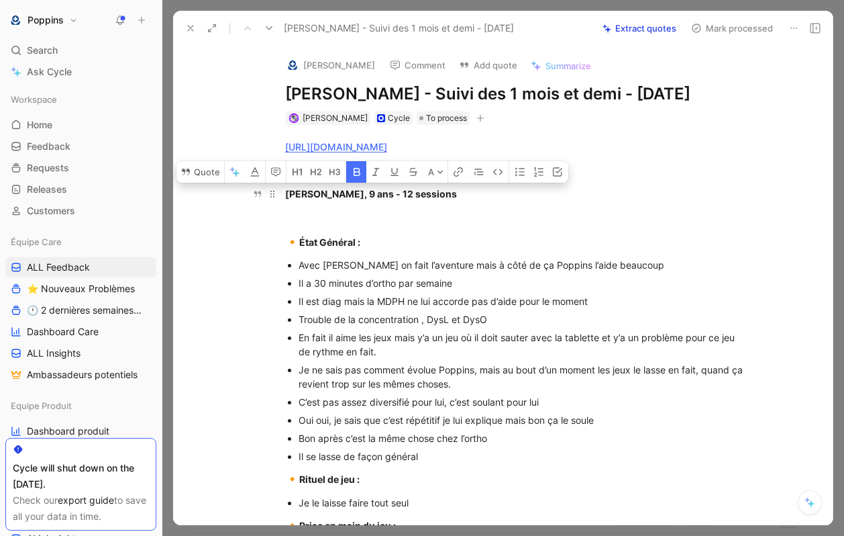
drag, startPoint x: 418, startPoint y: 195, endPoint x: 284, endPoint y: 184, distance: 134.7
click at [284, 184] on p "[PERSON_NAME], 9 ans - 12 sessions" at bounding box center [517, 194] width 515 height 22
click at [354, 170] on icon "button" at bounding box center [357, 172] width 7 height 8
click at [422, 200] on div "[PERSON_NAME], 9 ans - 12 sessions" at bounding box center [517, 194] width 464 height 14
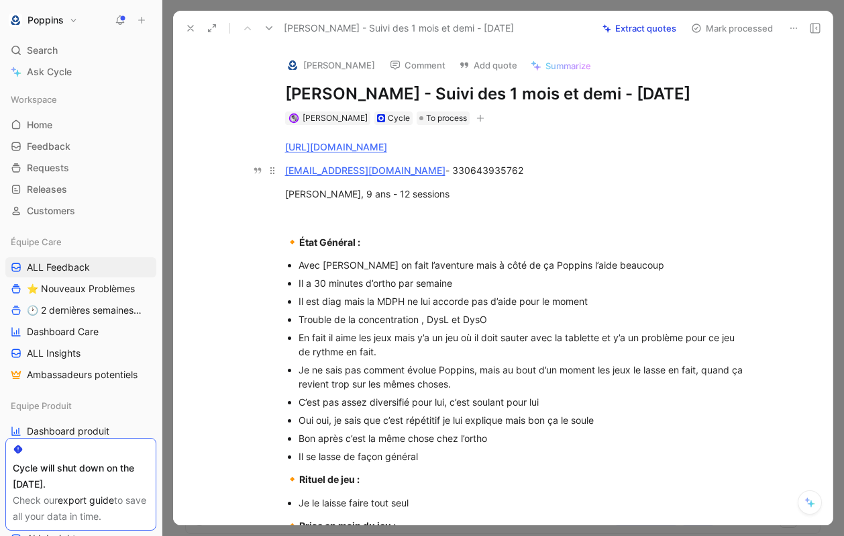
click at [508, 166] on div "[EMAIL_ADDRESS][DOMAIN_NAME] - 330643935762" at bounding box center [517, 170] width 464 height 14
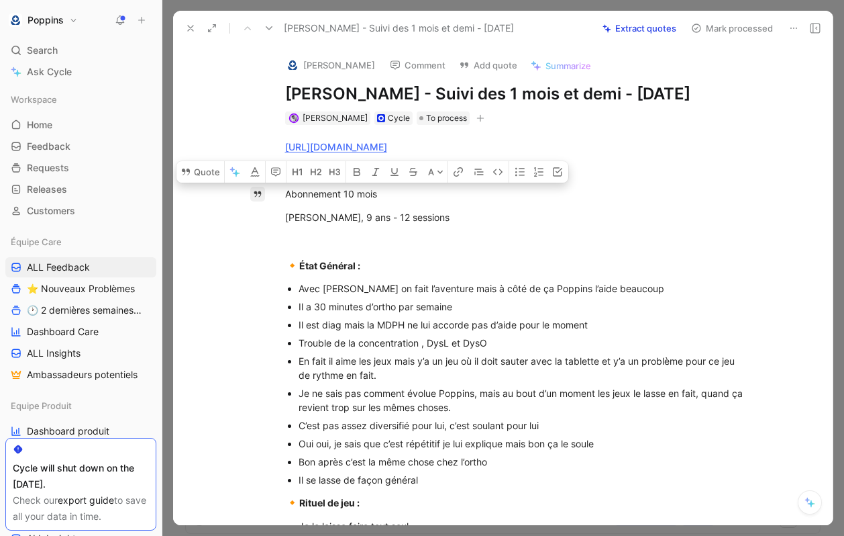
drag, startPoint x: 415, startPoint y: 215, endPoint x: 251, endPoint y: 187, distance: 167.0
click at [251, 187] on div "Quote A https://www.app.poppins.io/admin/users/20020209/general eli.regniez@hot…" at bounding box center [517, 494] width 632 height 738
click at [513, 173] on button "button" at bounding box center [519, 171] width 20 height 21
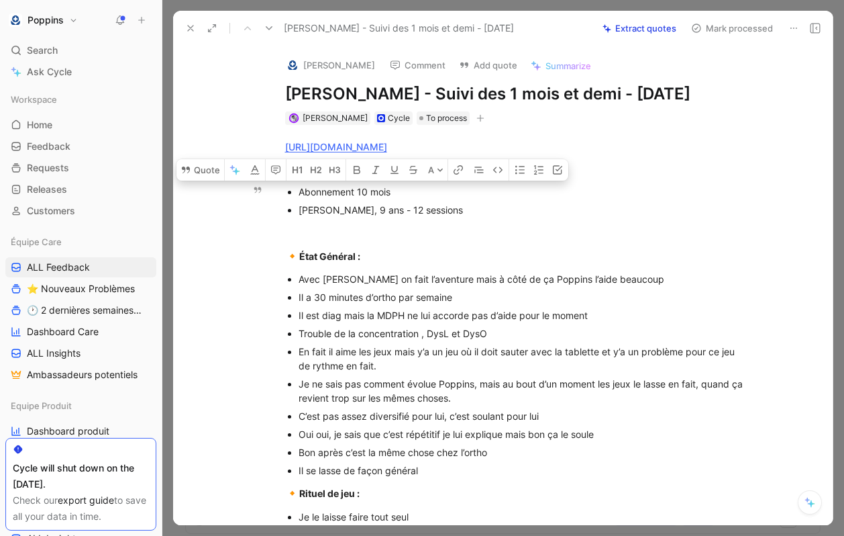
click at [499, 206] on div "[PERSON_NAME], 9 ans - 12 sessions" at bounding box center [524, 210] width 451 height 14
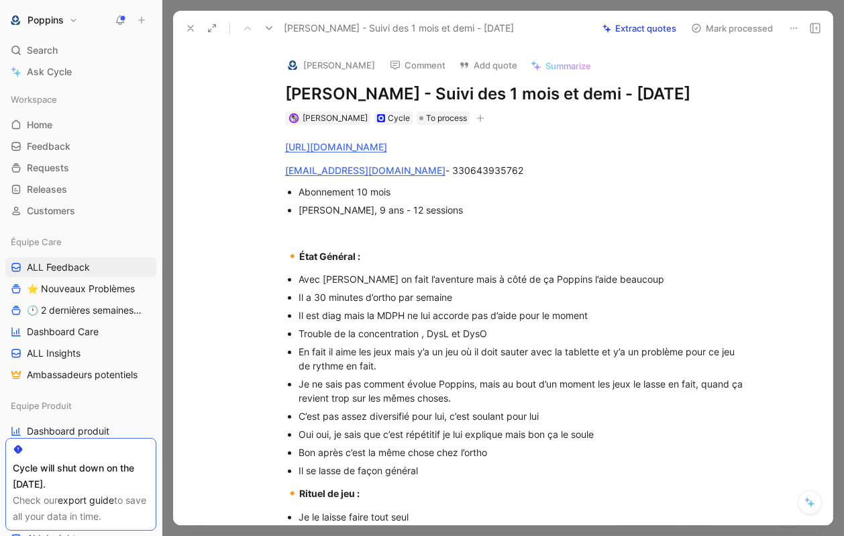
scroll to position [328, 0]
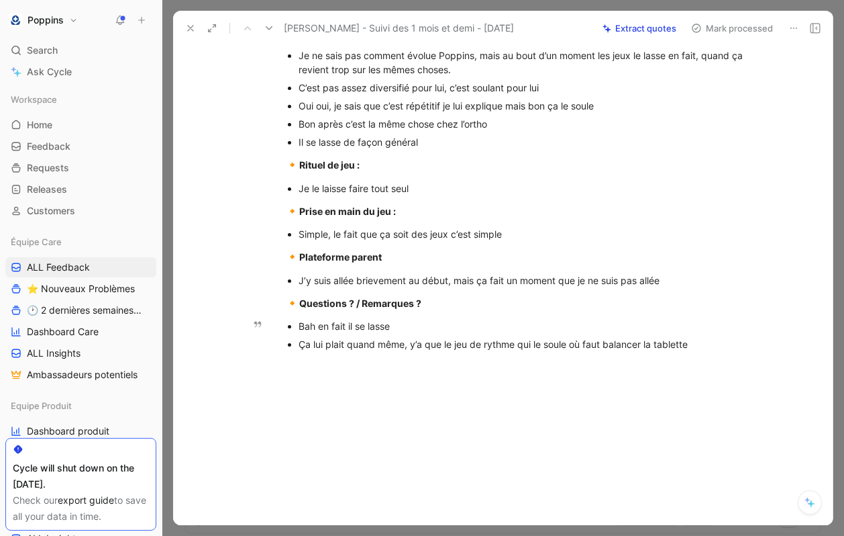
click at [709, 333] on div "Bah en fait il se lasse" at bounding box center [524, 326] width 451 height 14
click at [725, 349] on div "Ça lui plait quand même, y’a que le jeu de rythme qui le soule où faut balancer…" at bounding box center [524, 344] width 451 height 14
